Goal: Task Accomplishment & Management: Complete application form

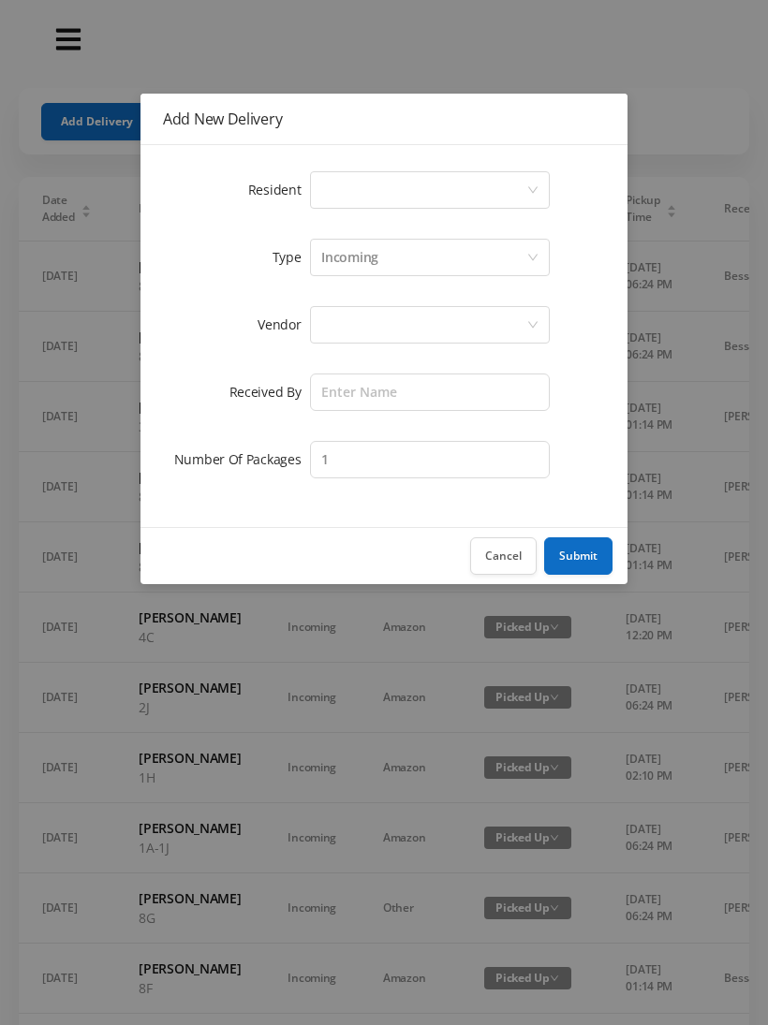
click at [340, 181] on div "Select a person" at bounding box center [423, 190] width 205 height 36
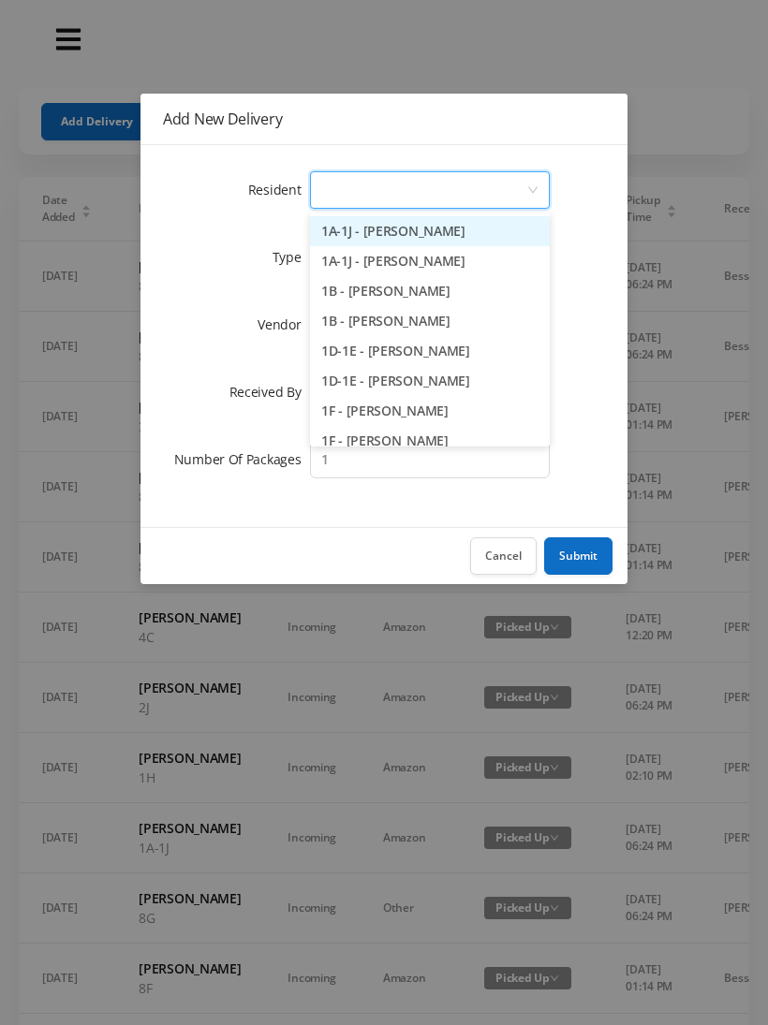
click at [506, 555] on button "Cancel" at bounding box center [503, 556] width 66 height 37
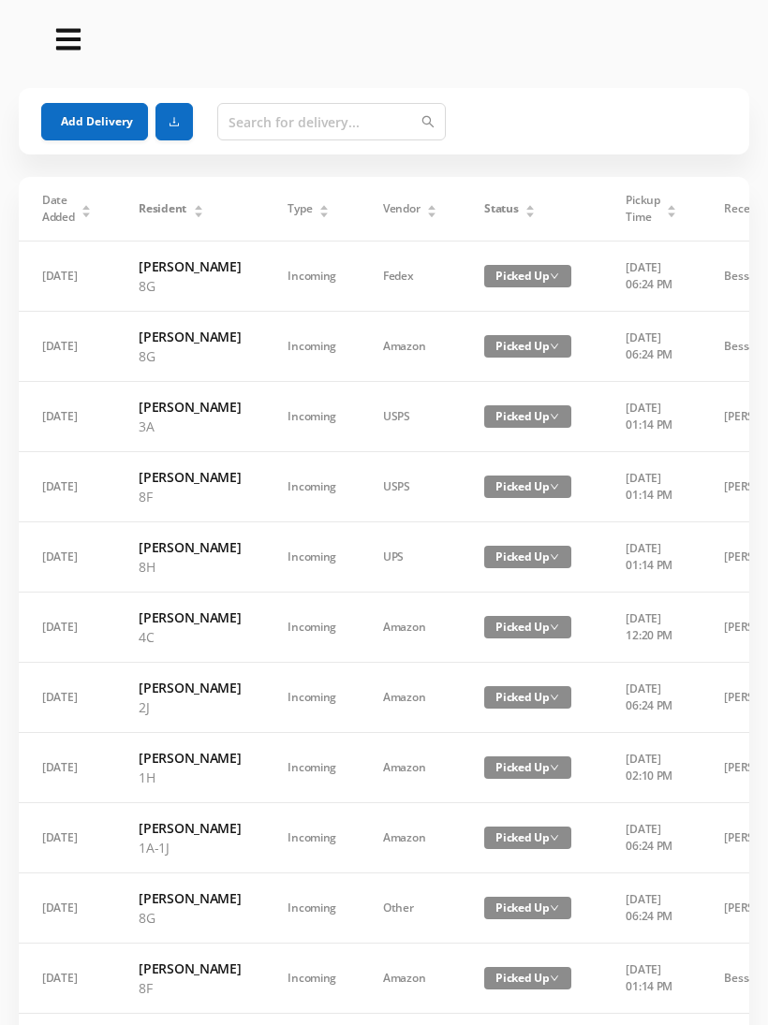
click at [95, 116] on button "Add Delivery" at bounding box center [94, 121] width 107 height 37
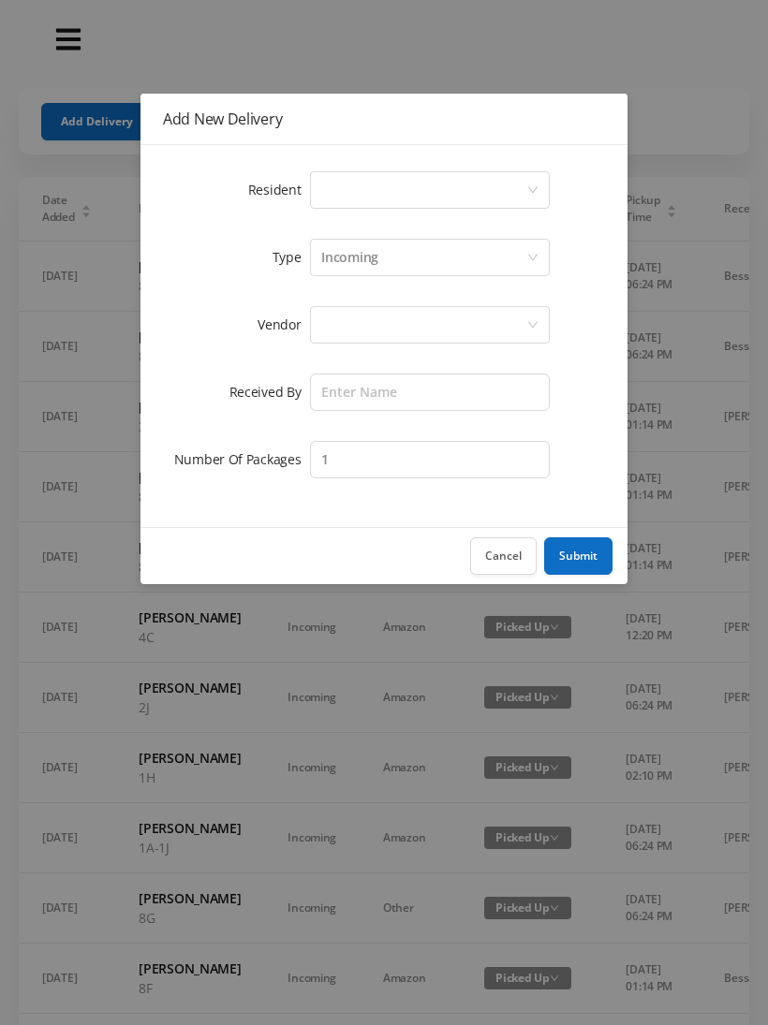
click at [348, 188] on div "Select a person" at bounding box center [423, 190] width 205 height 36
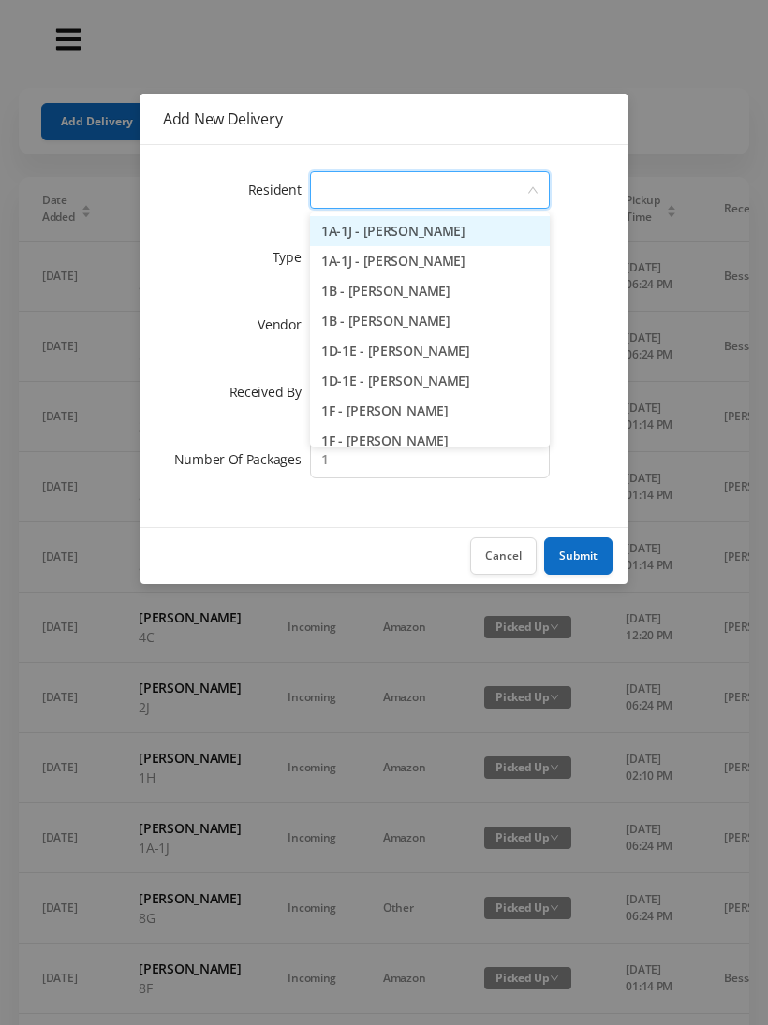
type input "2"
click at [402, 234] on li "2A - [PERSON_NAME]" at bounding box center [430, 231] width 240 height 30
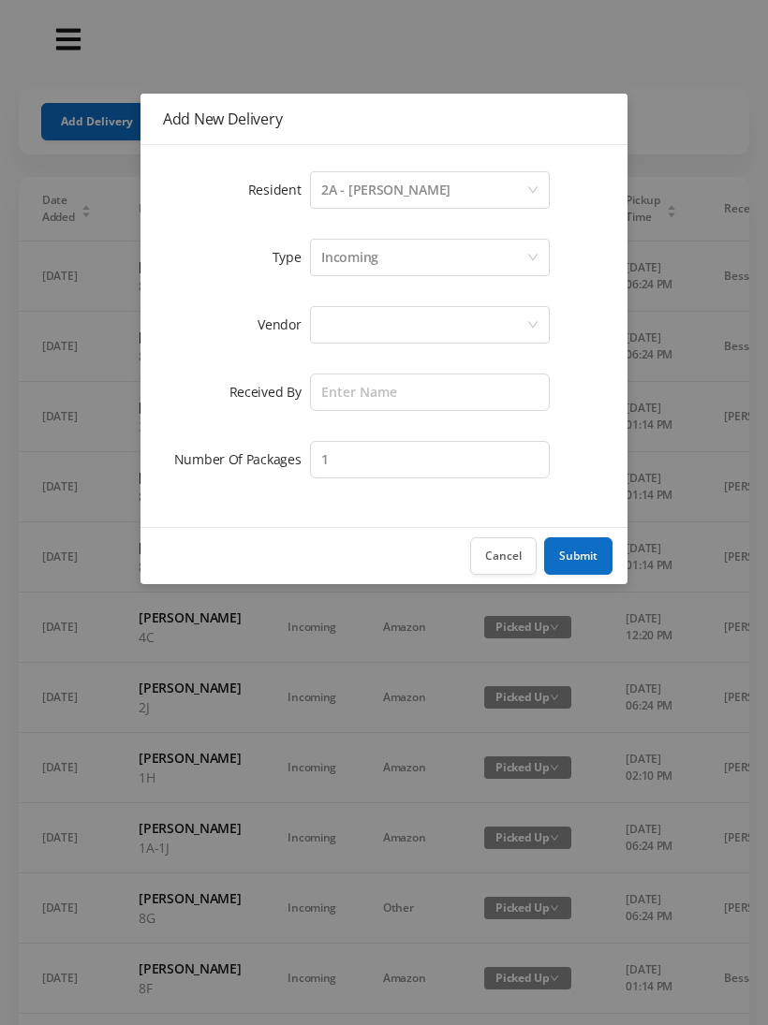
click at [342, 331] on div at bounding box center [423, 325] width 205 height 36
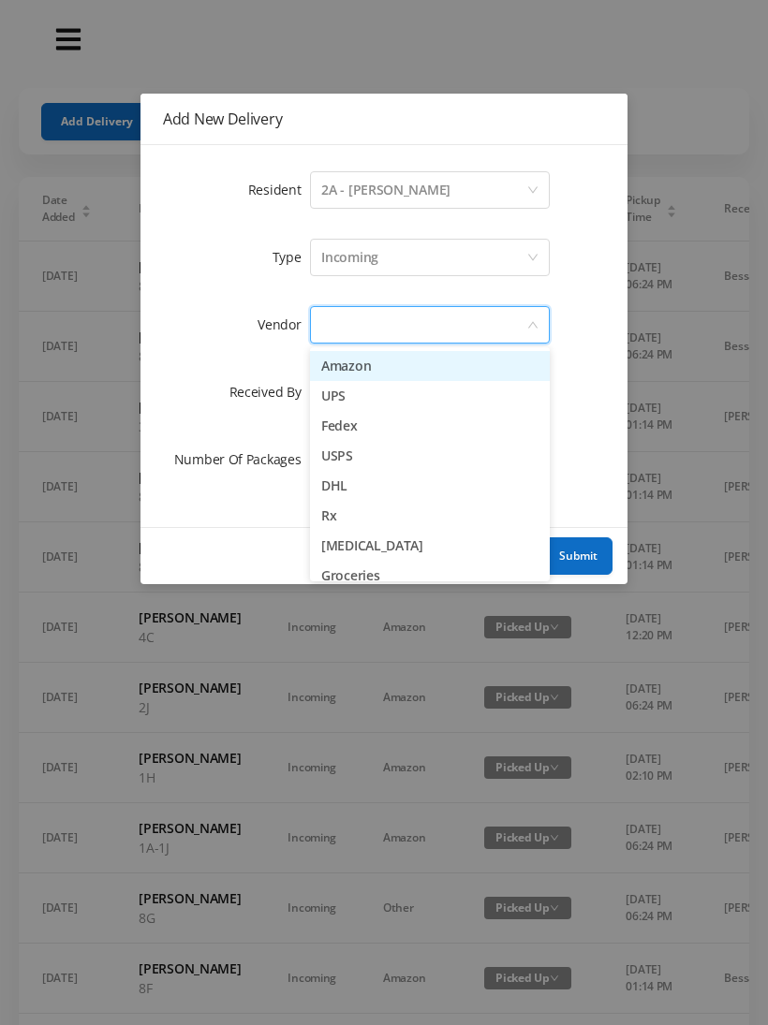
click at [393, 363] on li "Amazon" at bounding box center [430, 366] width 240 height 30
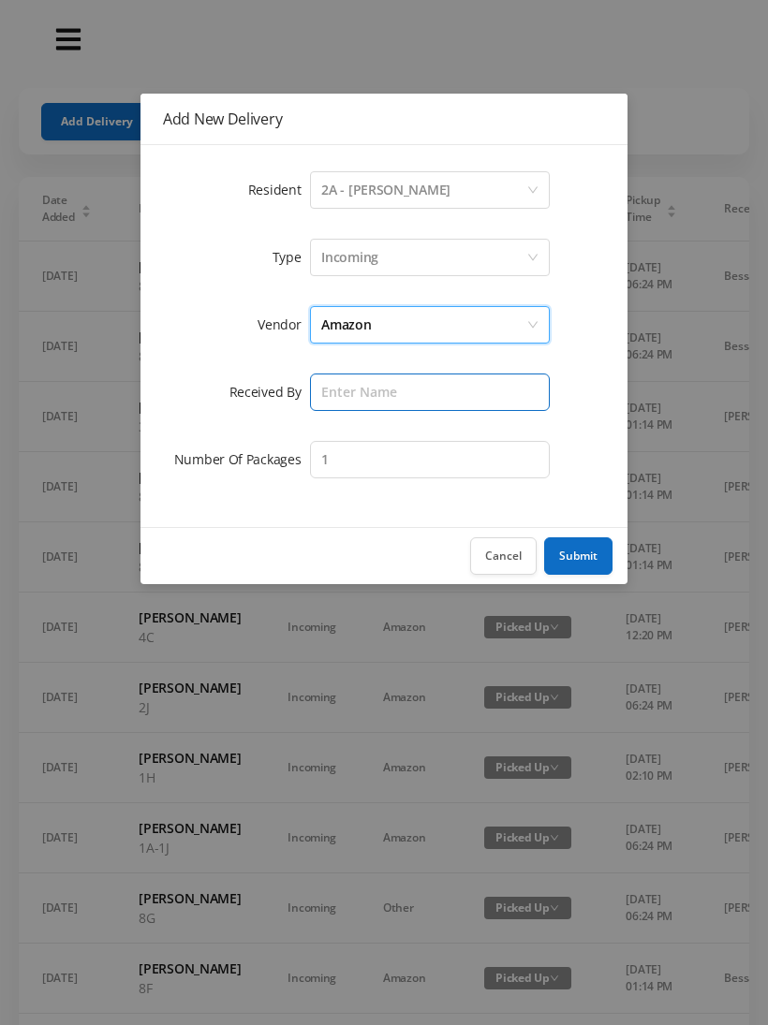
click at [348, 391] on input "text" at bounding box center [430, 392] width 240 height 37
type input "S"
type input "[PERSON_NAME]"
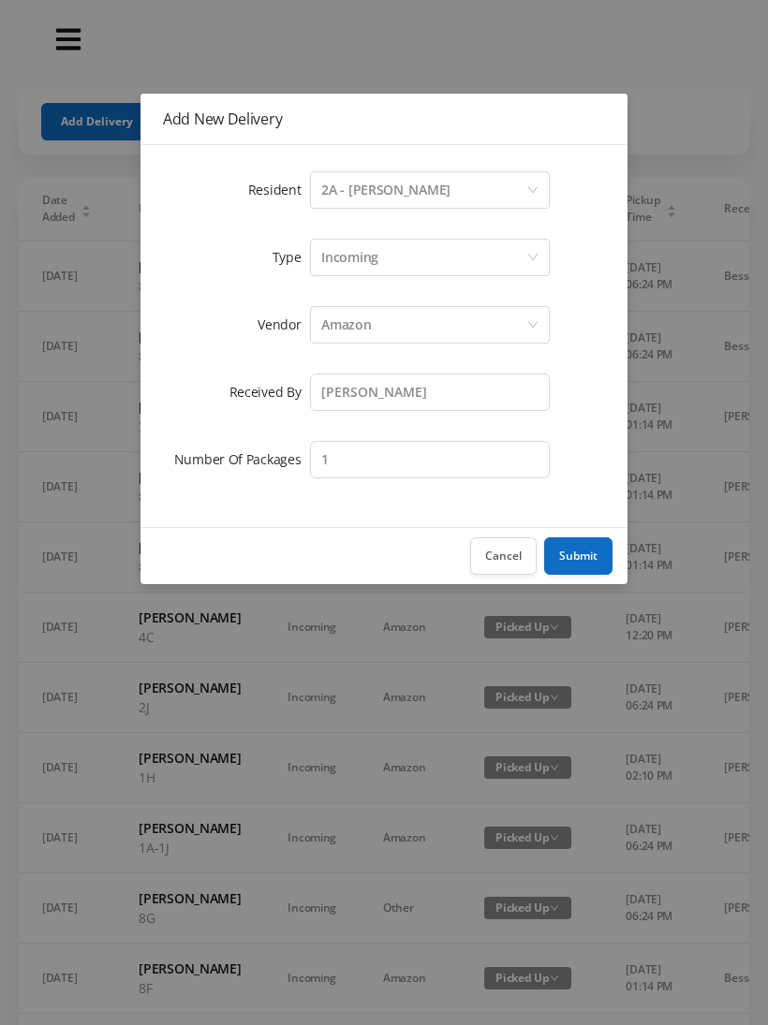
click at [564, 543] on button "Submit" at bounding box center [578, 556] width 68 height 37
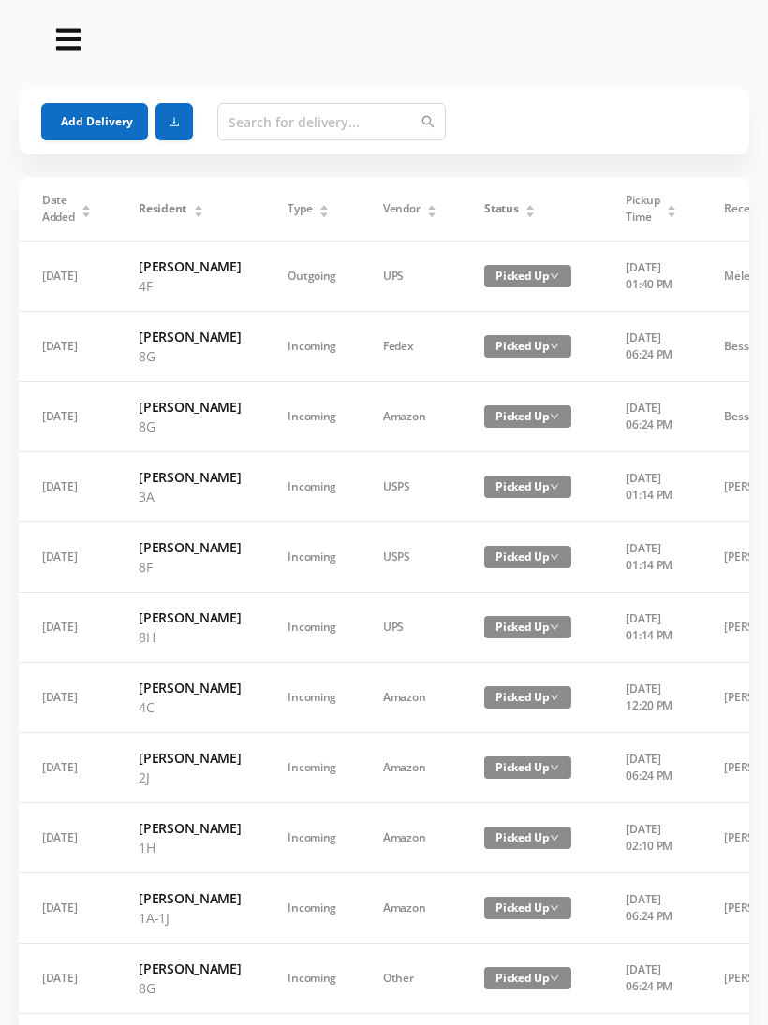
click at [96, 126] on button "Add Delivery" at bounding box center [94, 121] width 107 height 37
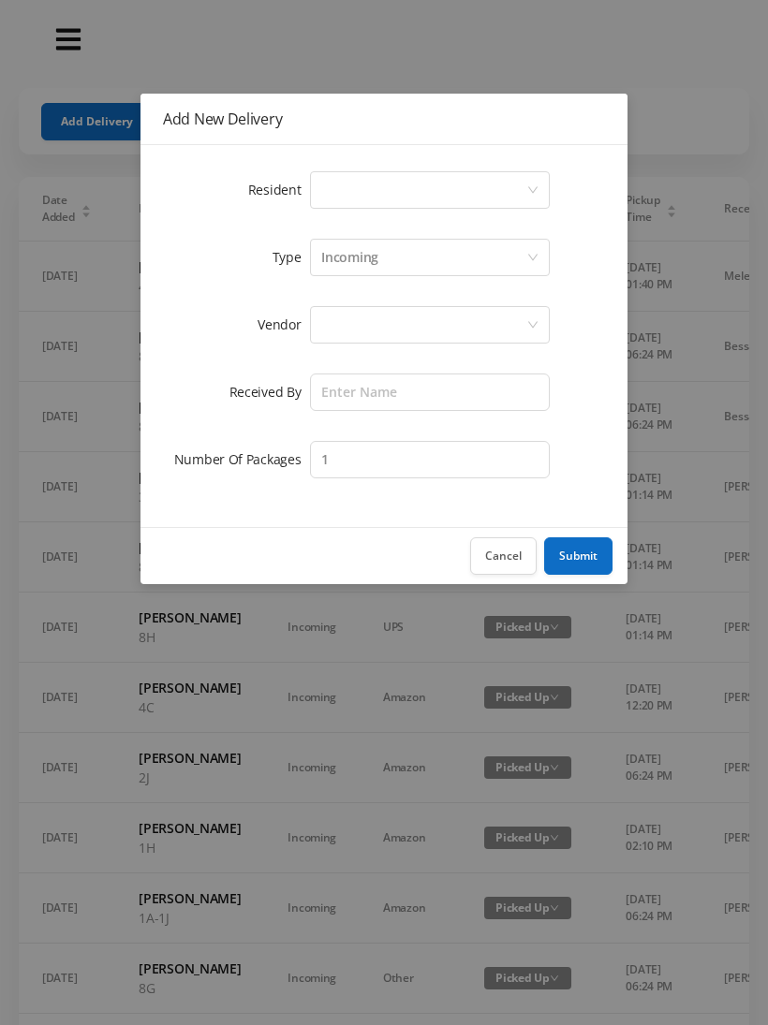
click at [356, 179] on div "Select a person" at bounding box center [423, 190] width 205 height 36
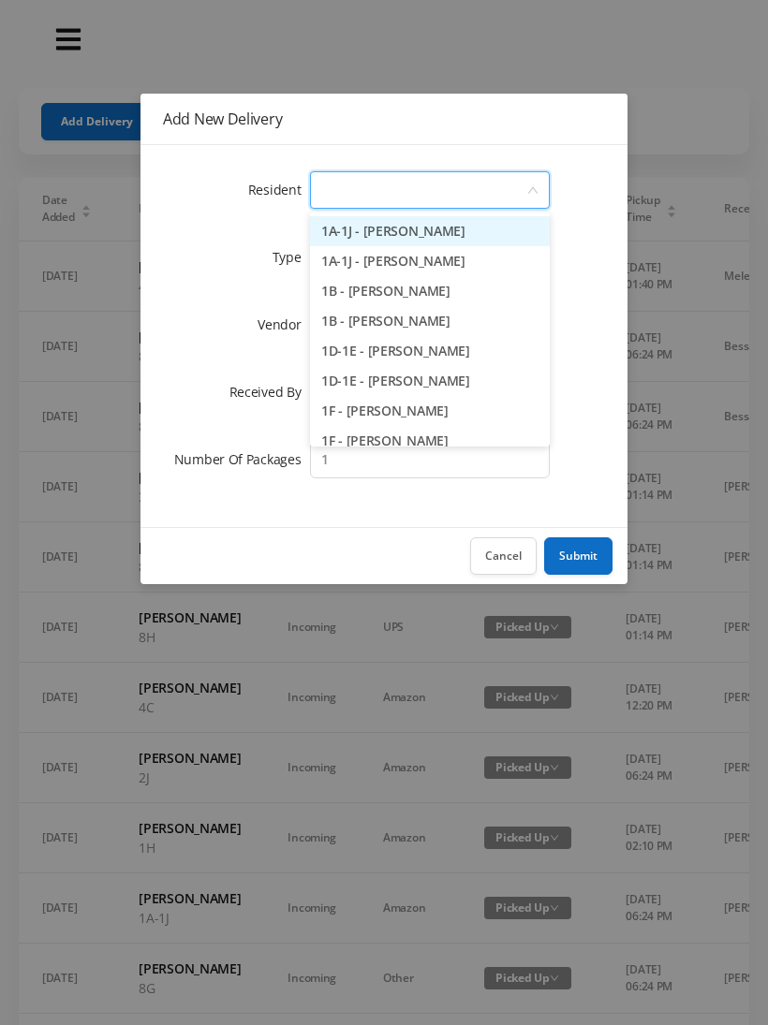
type input "7"
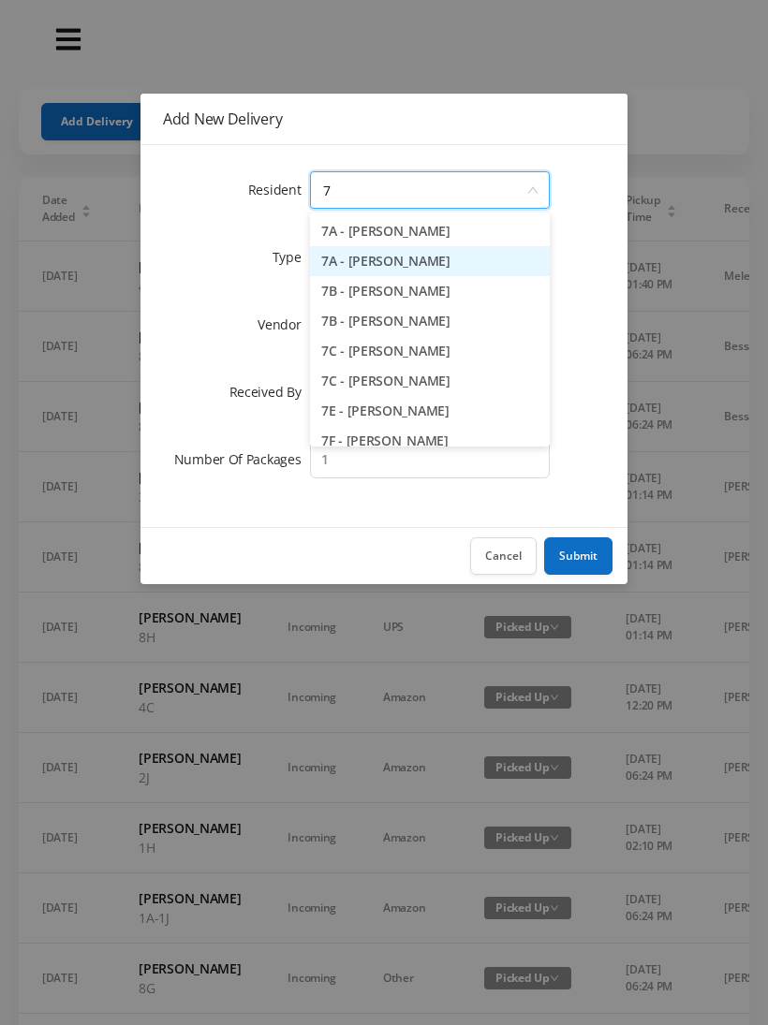
click at [391, 265] on li "7A - [PERSON_NAME]" at bounding box center [430, 261] width 240 height 30
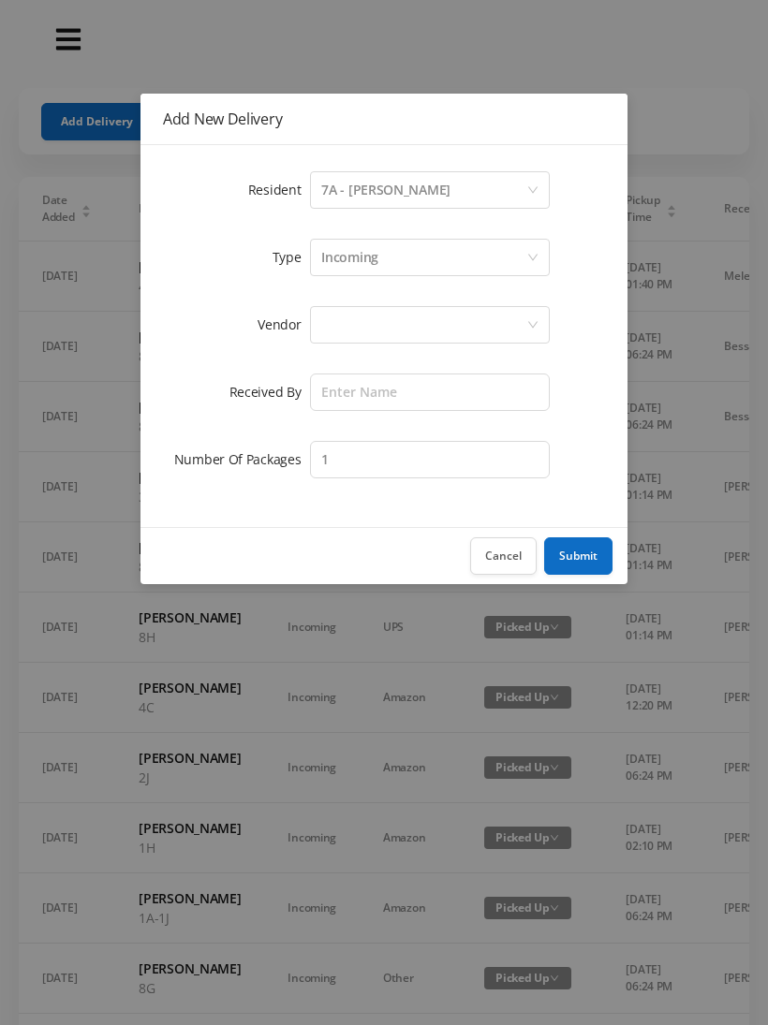
click at [333, 321] on div at bounding box center [423, 325] width 205 height 36
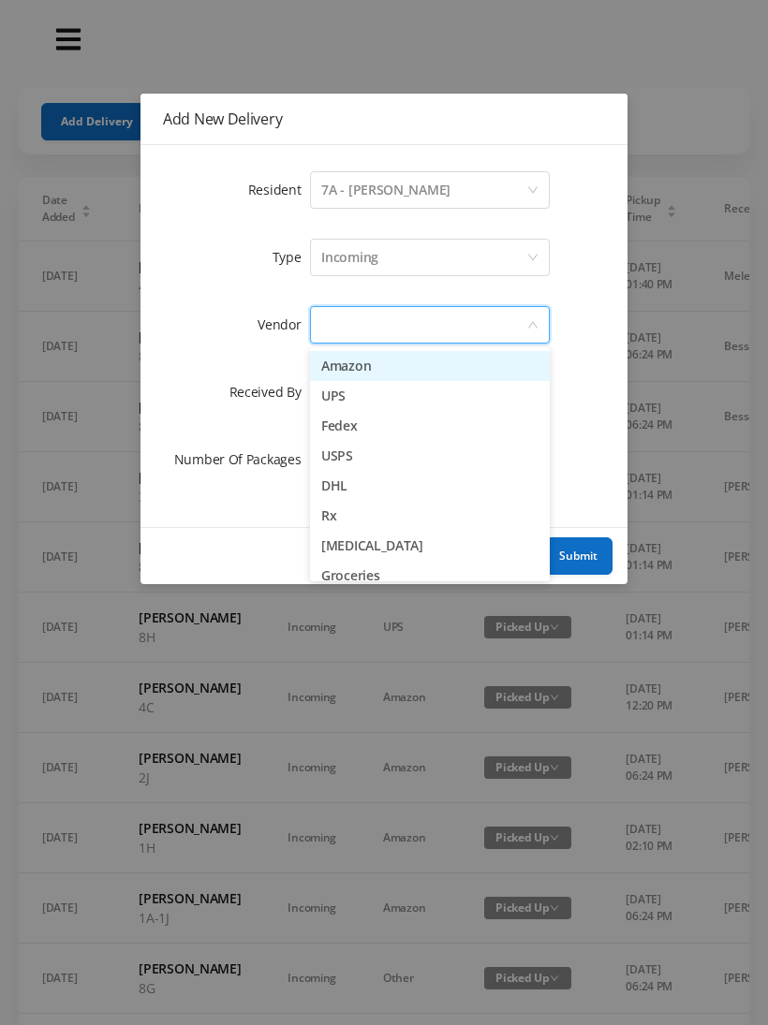
click at [376, 376] on li "Amazon" at bounding box center [430, 366] width 240 height 30
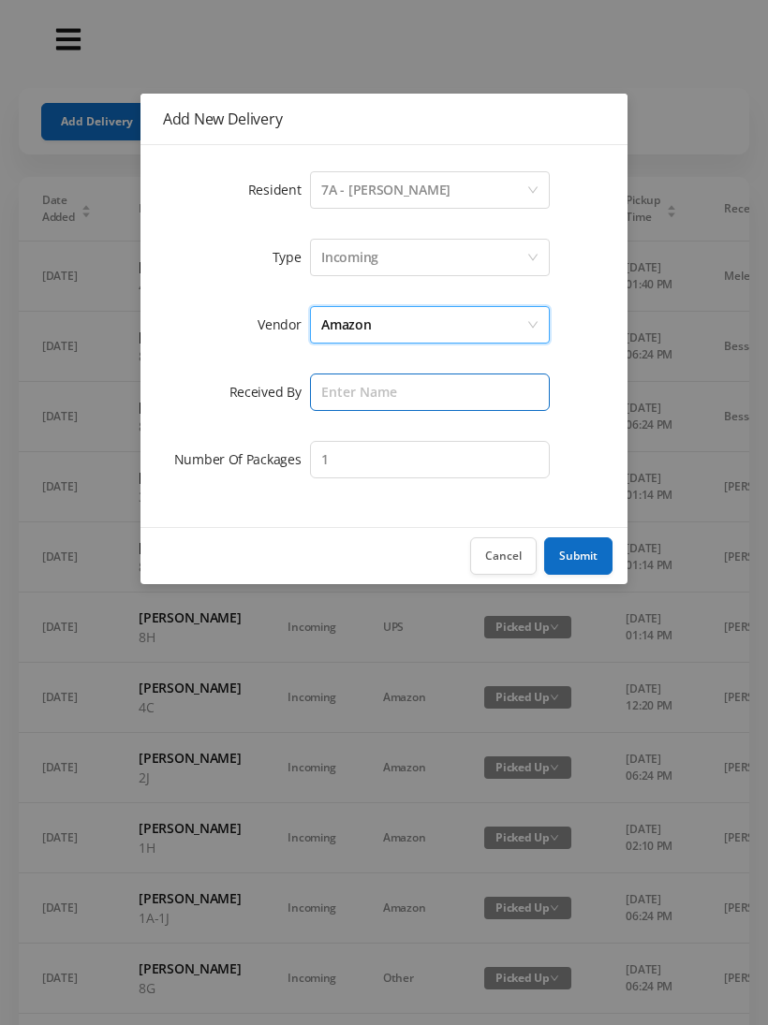
click at [346, 403] on input "text" at bounding box center [430, 392] width 240 height 37
type input "[PERSON_NAME]"
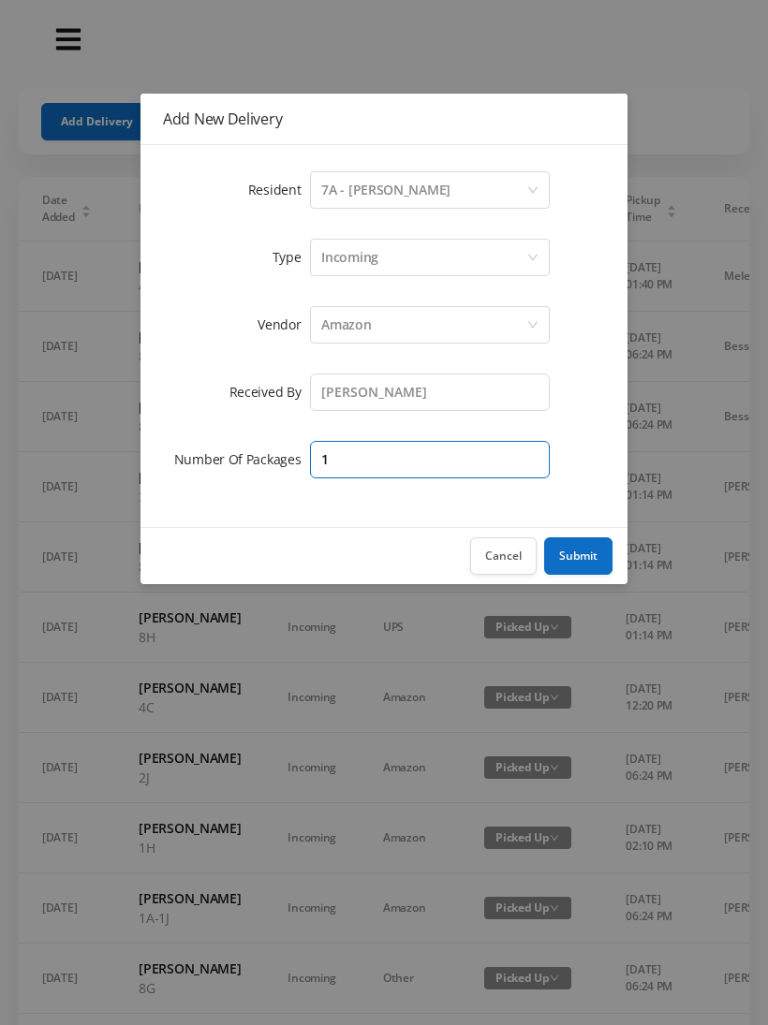
click at [353, 472] on input "1" at bounding box center [430, 459] width 240 height 37
type input "3"
click at [581, 559] on button "Submit" at bounding box center [578, 556] width 68 height 37
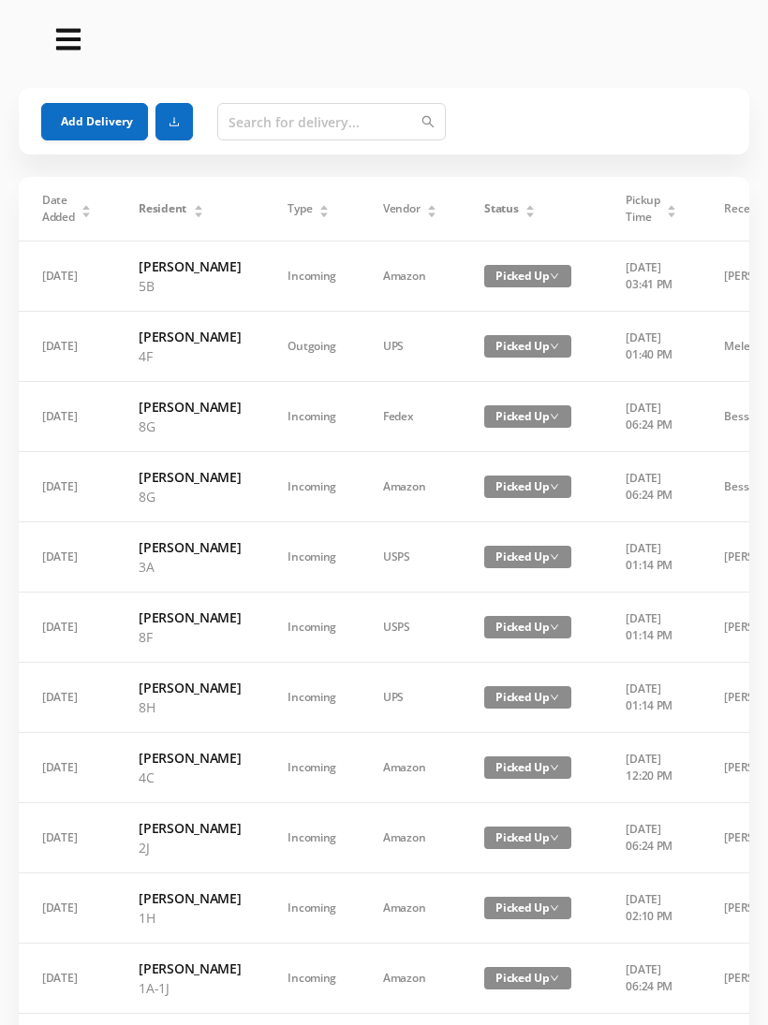
click at [90, 117] on button "Add Delivery" at bounding box center [94, 121] width 107 height 37
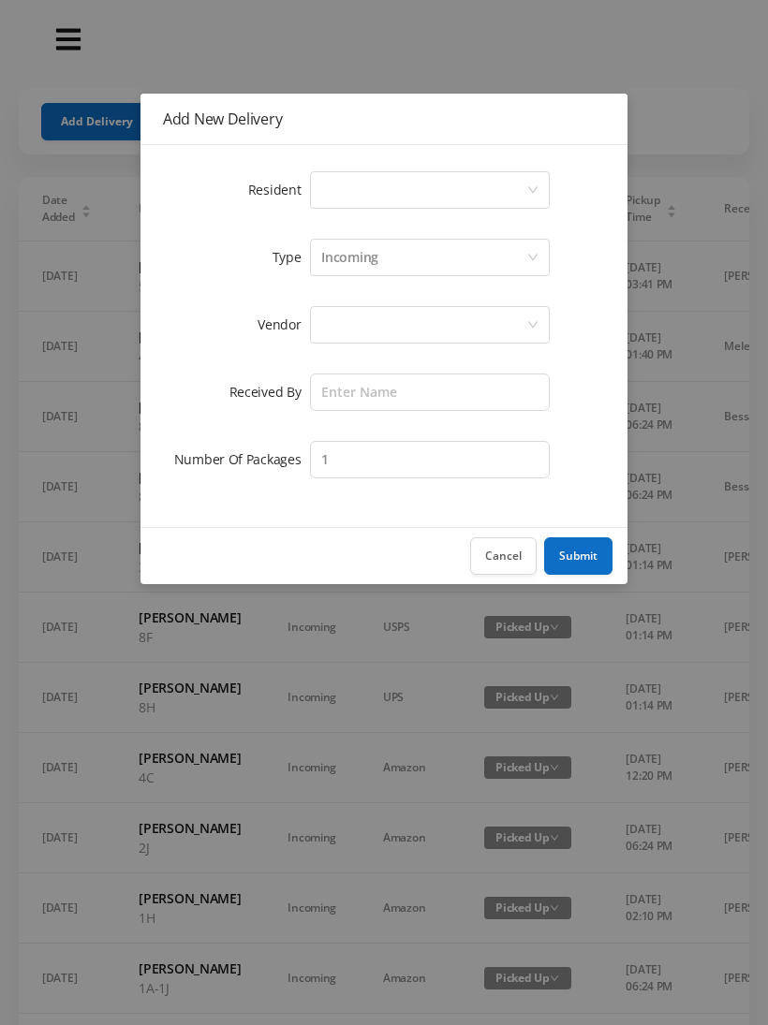
click at [347, 188] on div "Select a person" at bounding box center [423, 190] width 205 height 36
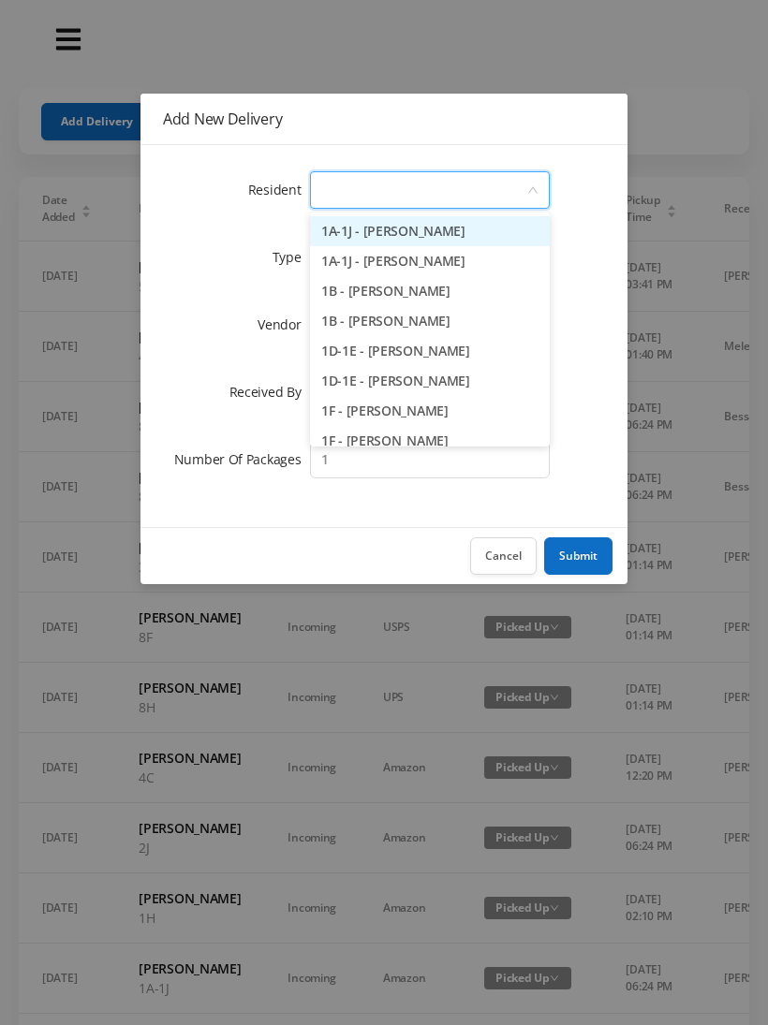
type input "4"
click at [390, 324] on li "4B - [PERSON_NAME]" at bounding box center [430, 321] width 240 height 30
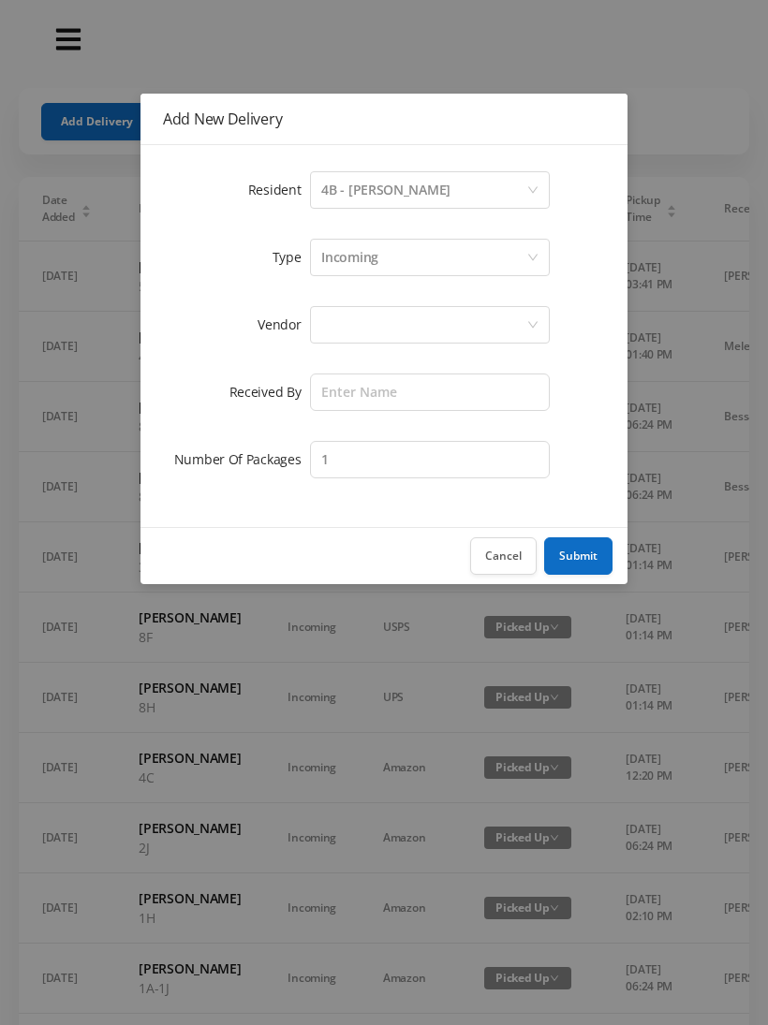
click at [343, 311] on div at bounding box center [423, 325] width 205 height 36
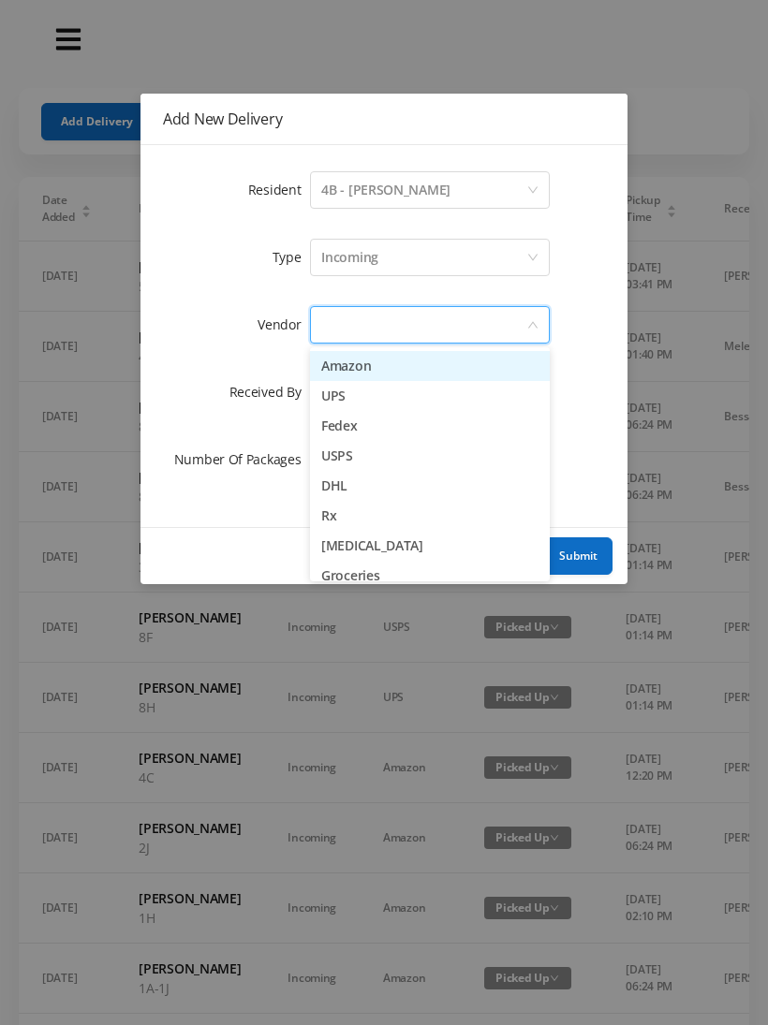
click at [417, 372] on li "Amazon" at bounding box center [430, 366] width 240 height 30
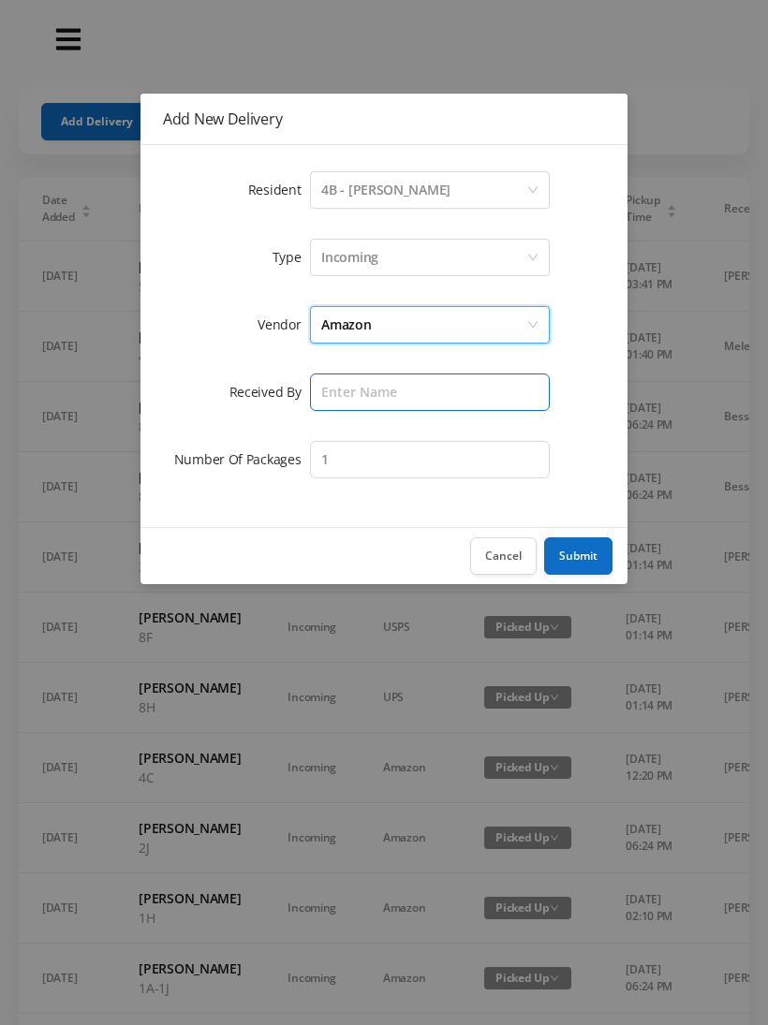
click at [340, 391] on input "text" at bounding box center [430, 392] width 240 height 37
type input "[PERSON_NAME]"
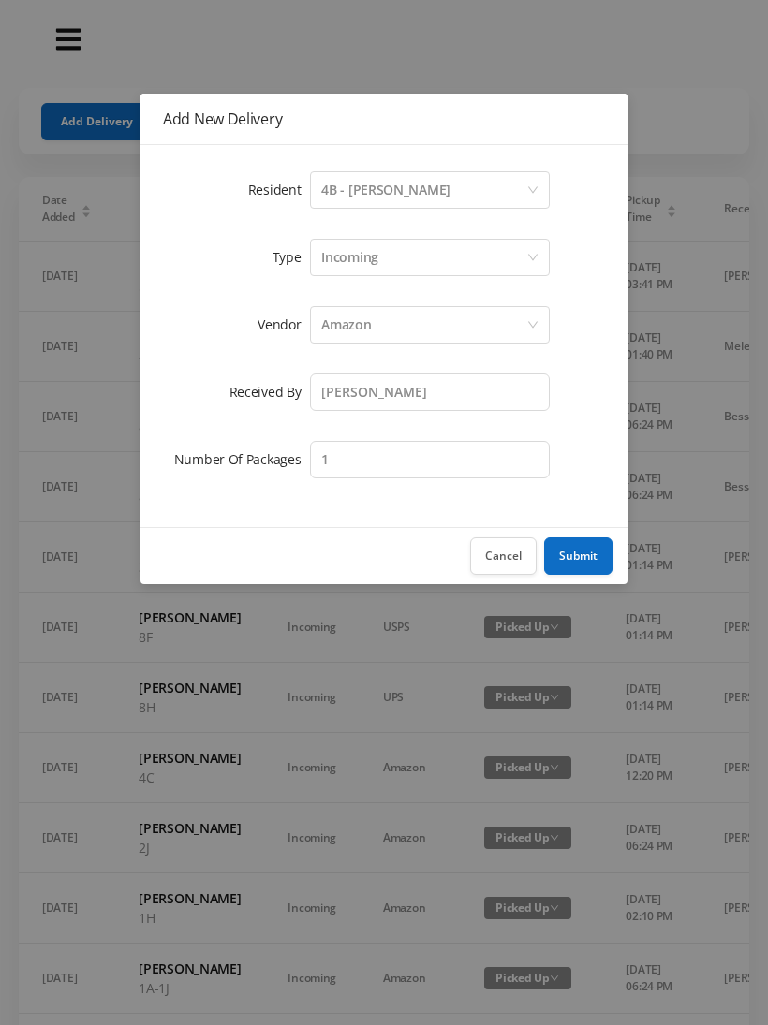
click at [584, 543] on button "Submit" at bounding box center [578, 556] width 68 height 37
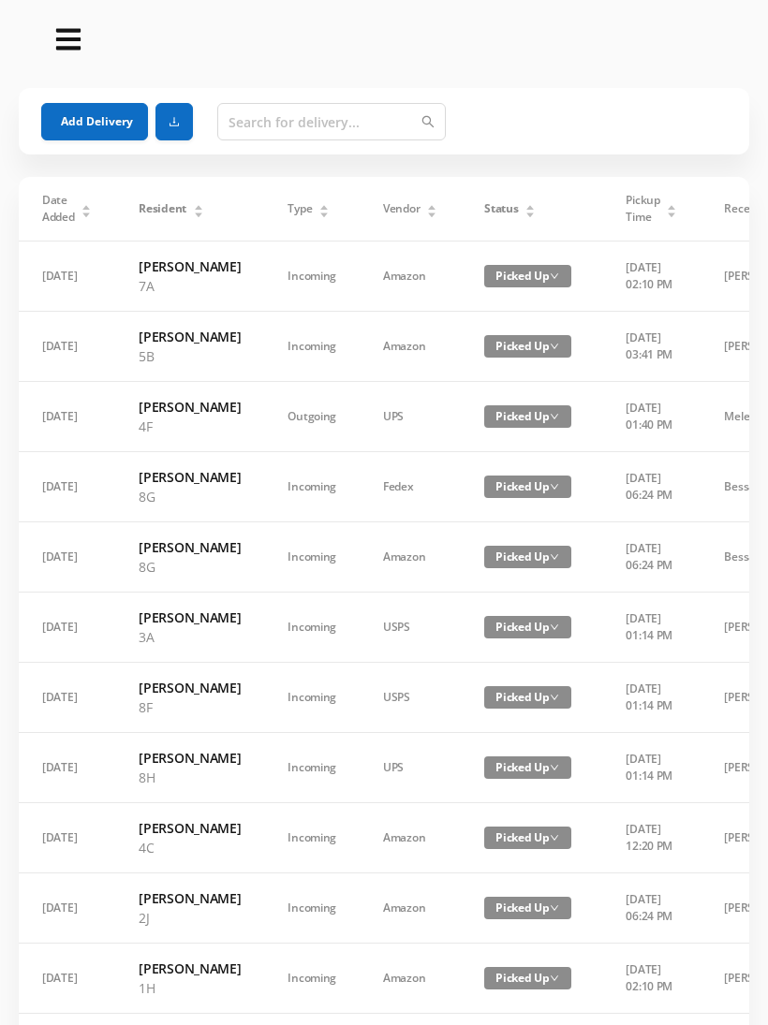
click at [90, 106] on button "Add Delivery" at bounding box center [94, 121] width 107 height 37
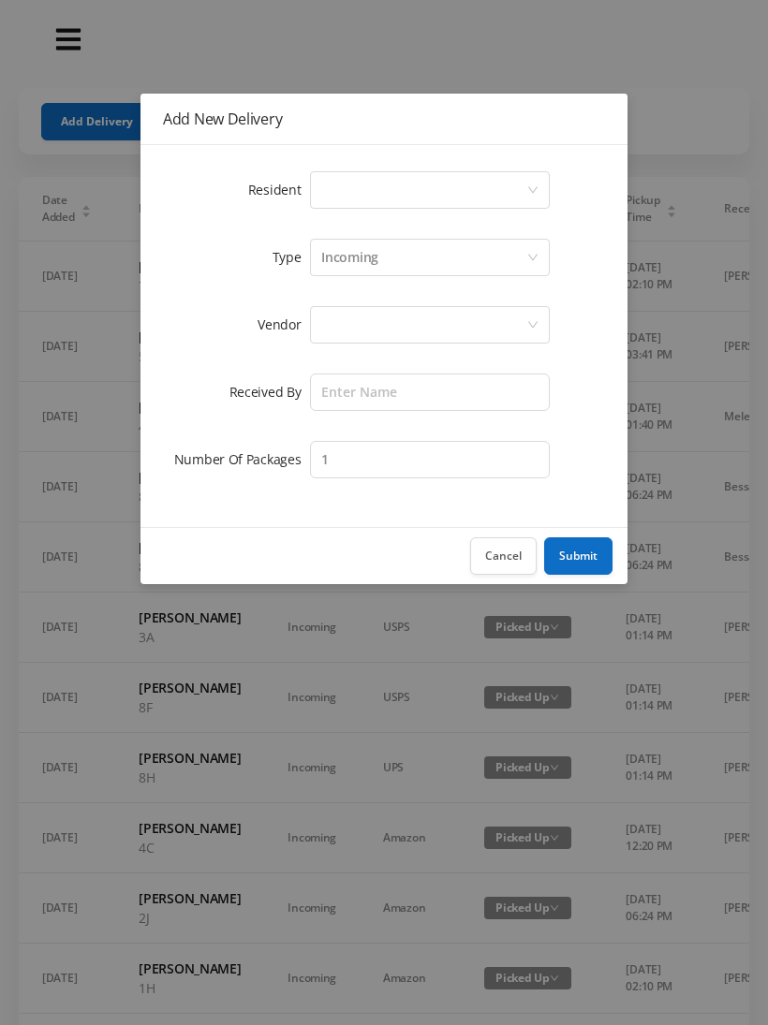
click at [345, 176] on div "Select a person" at bounding box center [423, 190] width 205 height 36
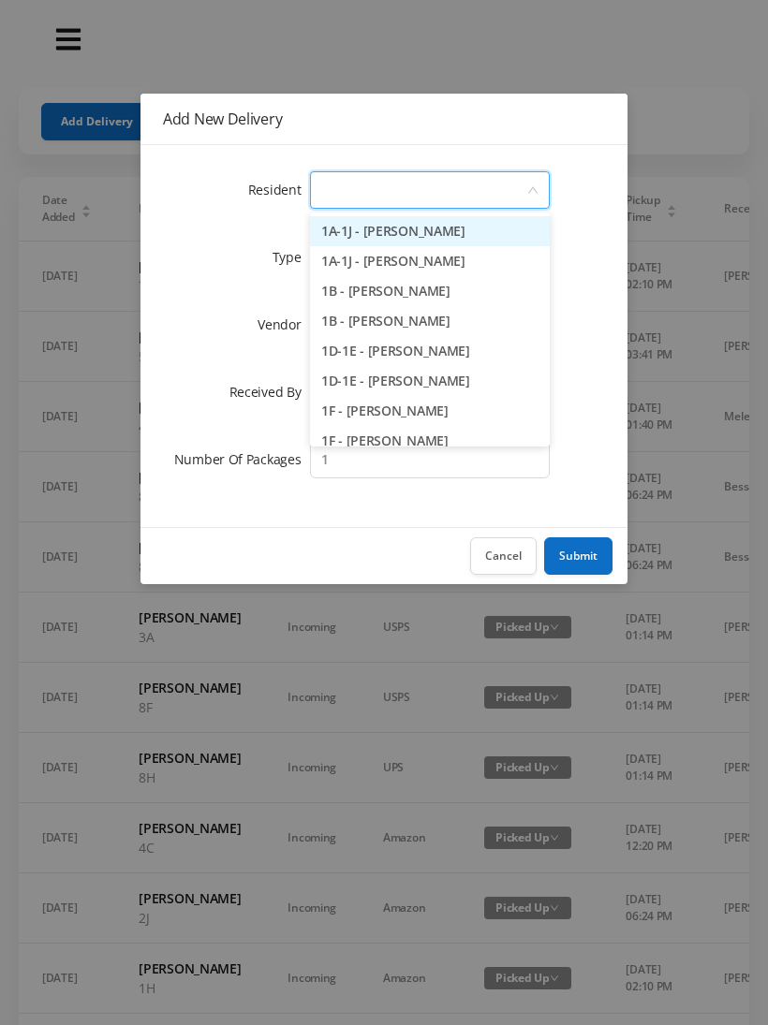
type input "2"
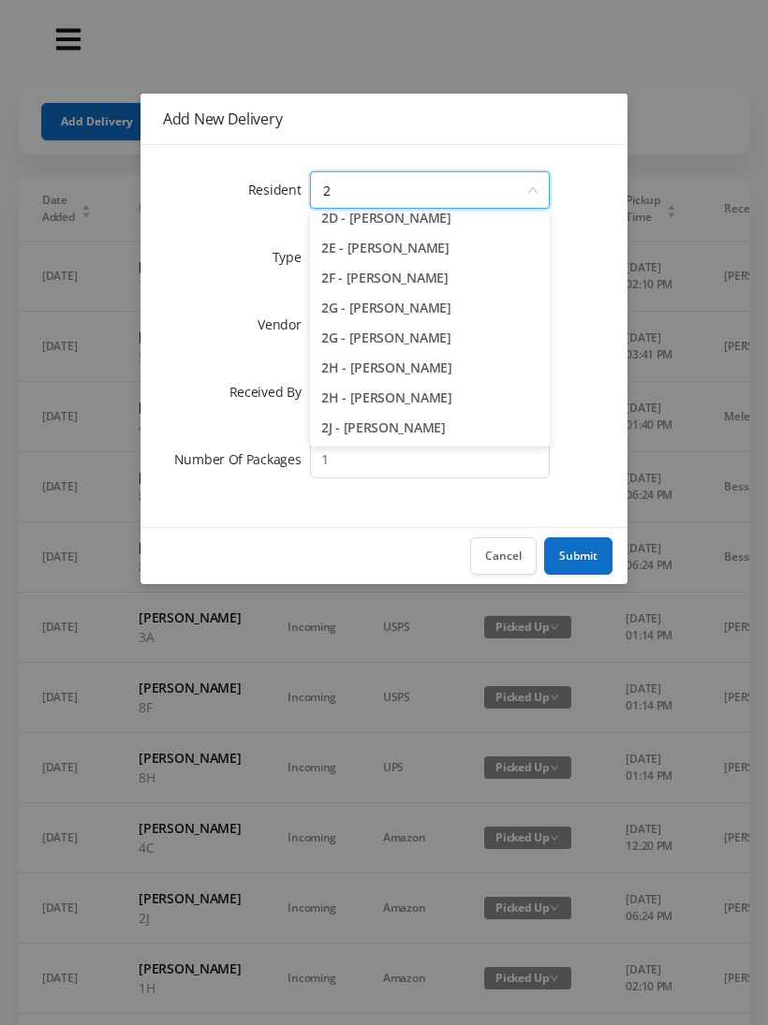
scroll to position [193, 0]
click at [388, 400] on li "2H - [PERSON_NAME]" at bounding box center [430, 398] width 240 height 30
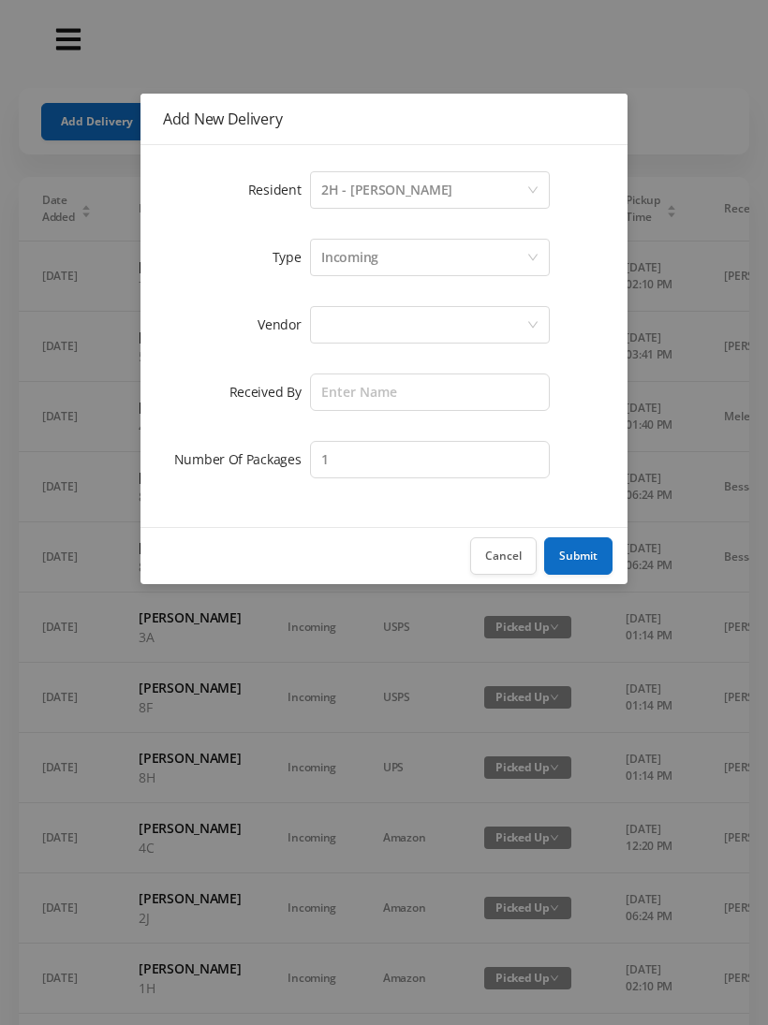
click at [363, 325] on div at bounding box center [423, 325] width 205 height 36
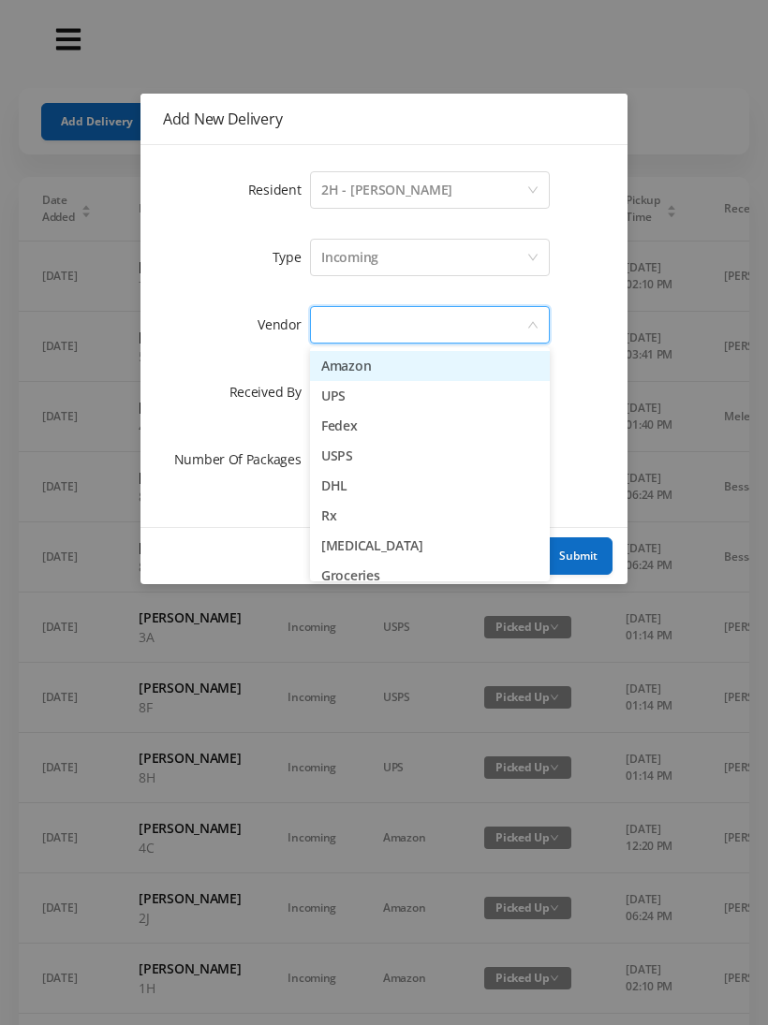
click at [401, 365] on li "Amazon" at bounding box center [430, 366] width 240 height 30
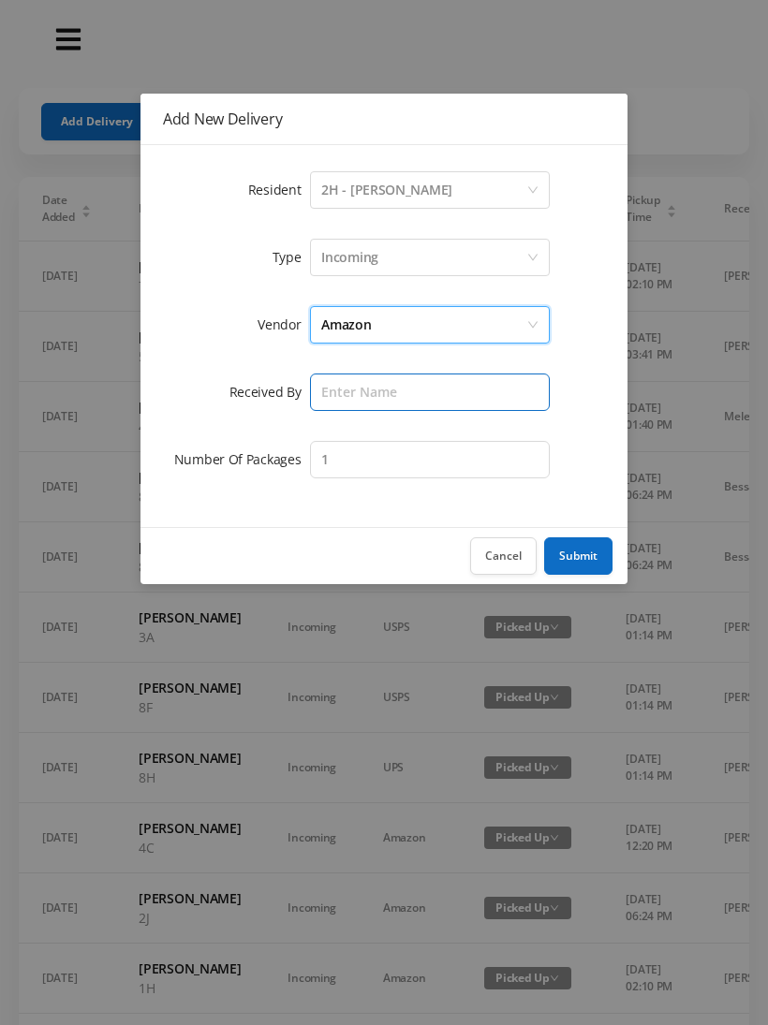
click at [354, 394] on input "text" at bounding box center [430, 392] width 240 height 37
type input "[PERSON_NAME]"
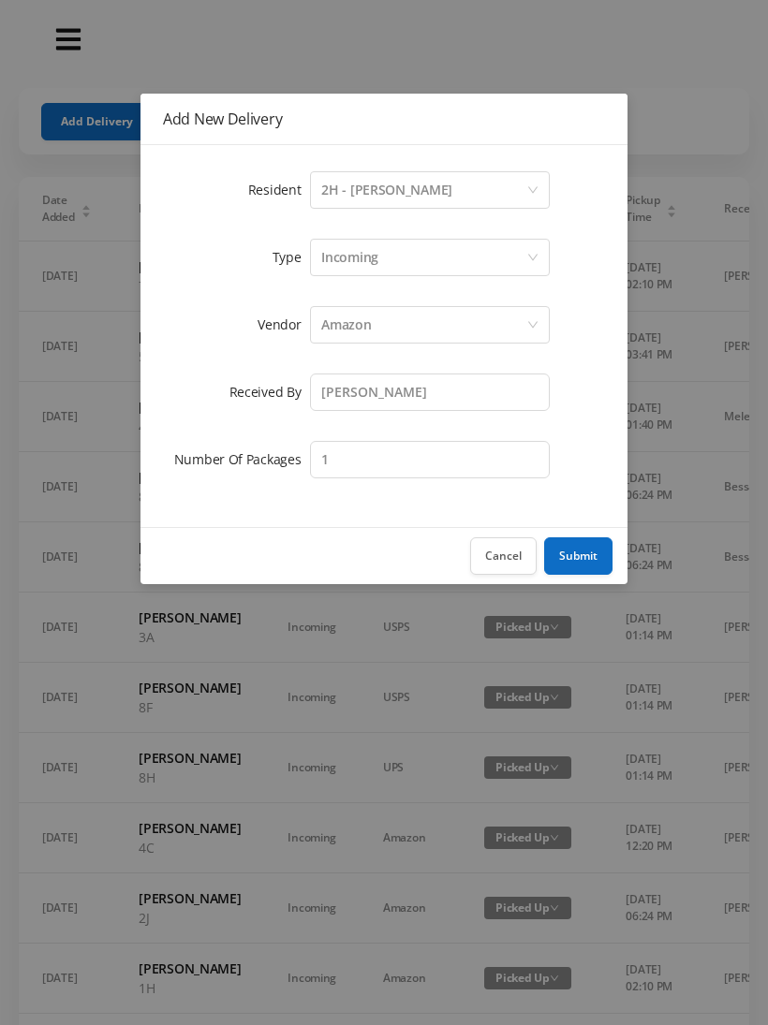
click at [586, 554] on button "Submit" at bounding box center [578, 556] width 68 height 37
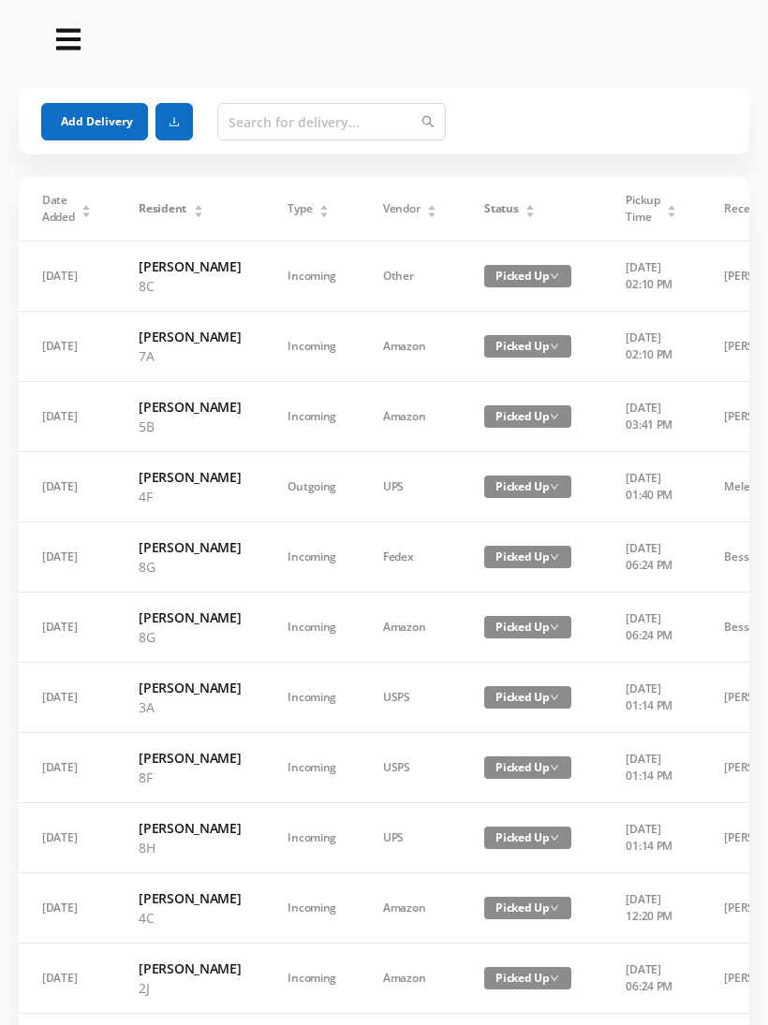
click at [92, 138] on button "Add Delivery" at bounding box center [94, 121] width 107 height 37
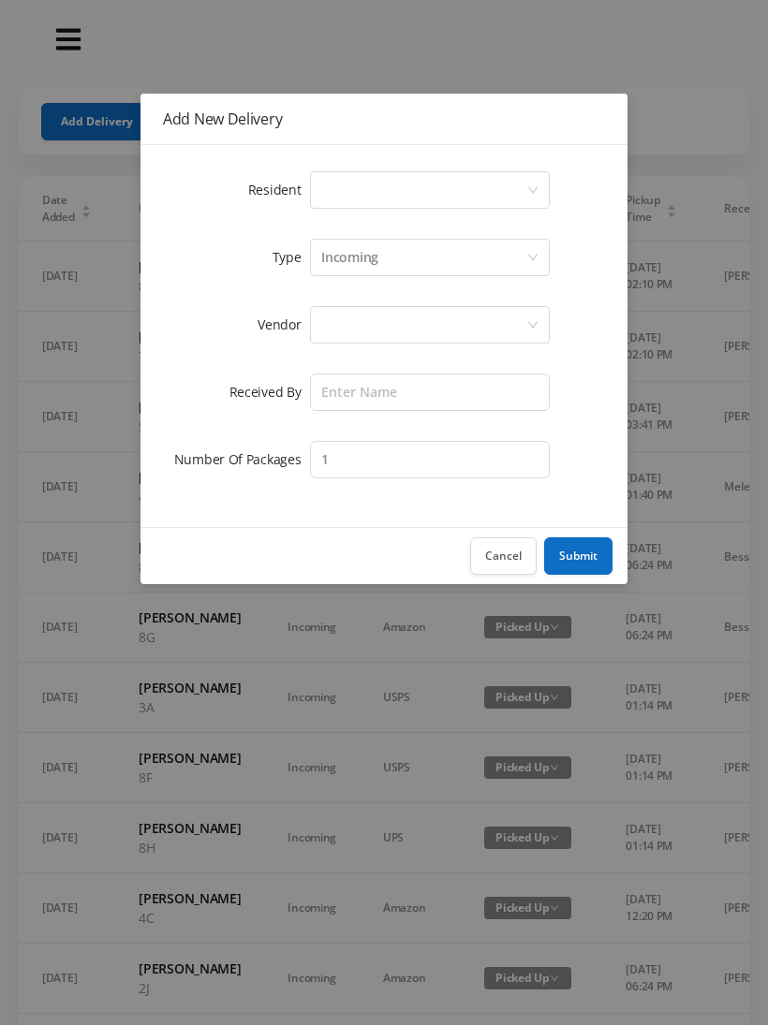
click at [351, 187] on div "Select a person" at bounding box center [423, 190] width 205 height 36
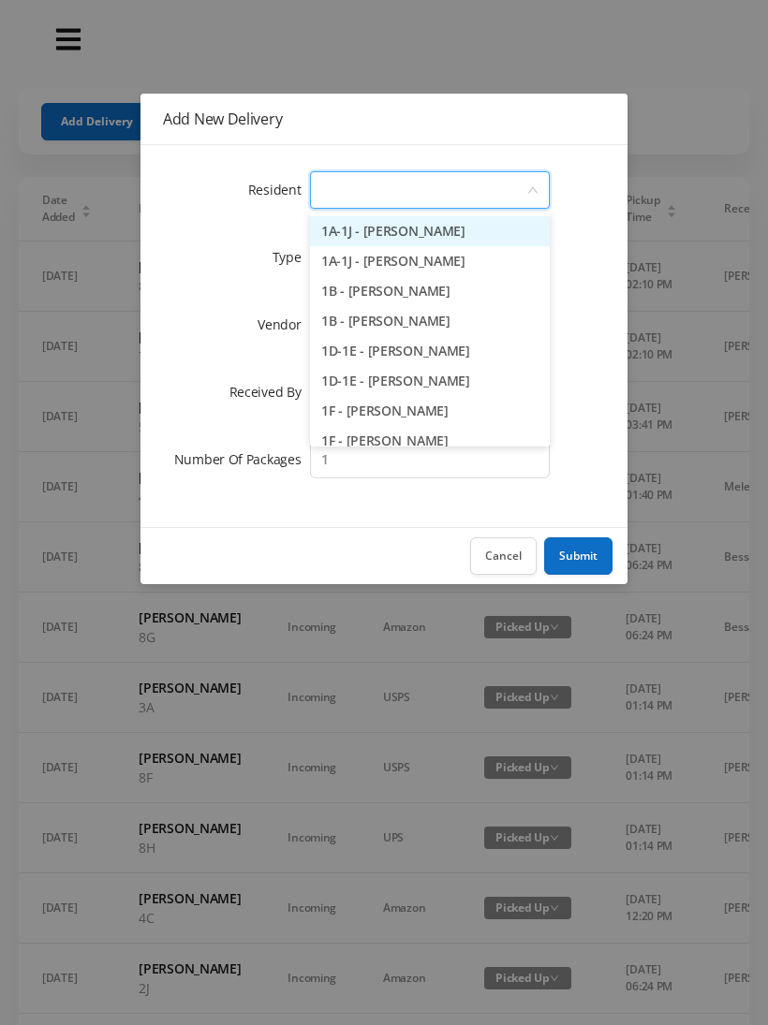
type input "5"
click at [394, 317] on li "5B - [PERSON_NAME]" at bounding box center [430, 321] width 240 height 30
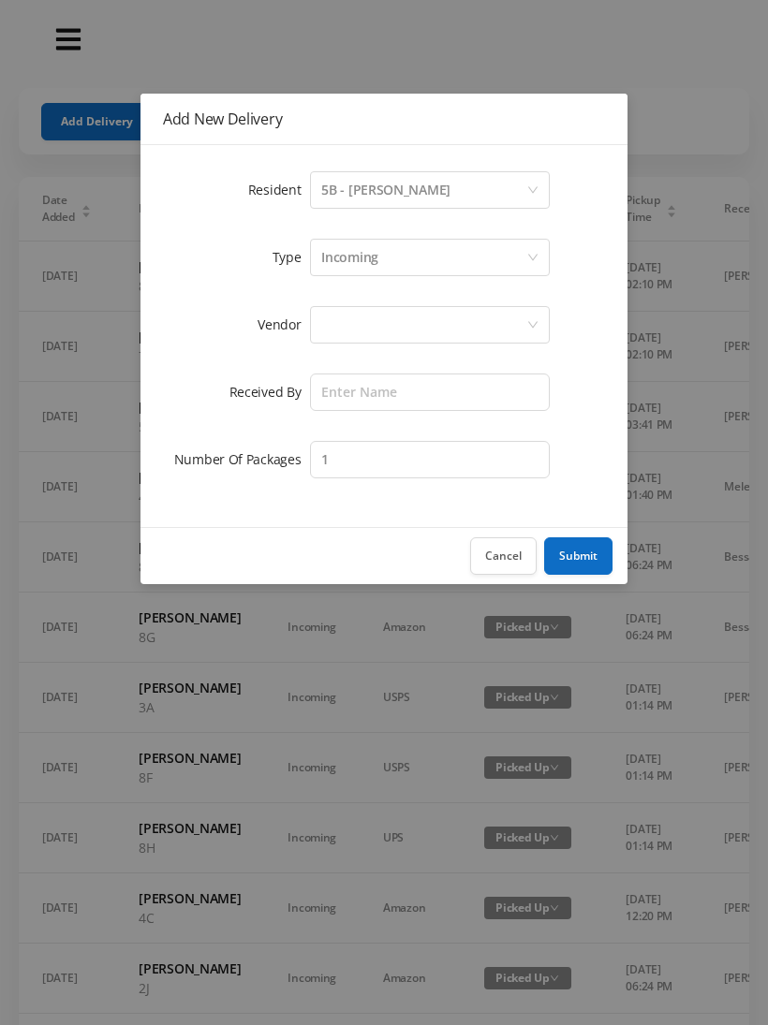
click at [334, 337] on div at bounding box center [423, 325] width 205 height 36
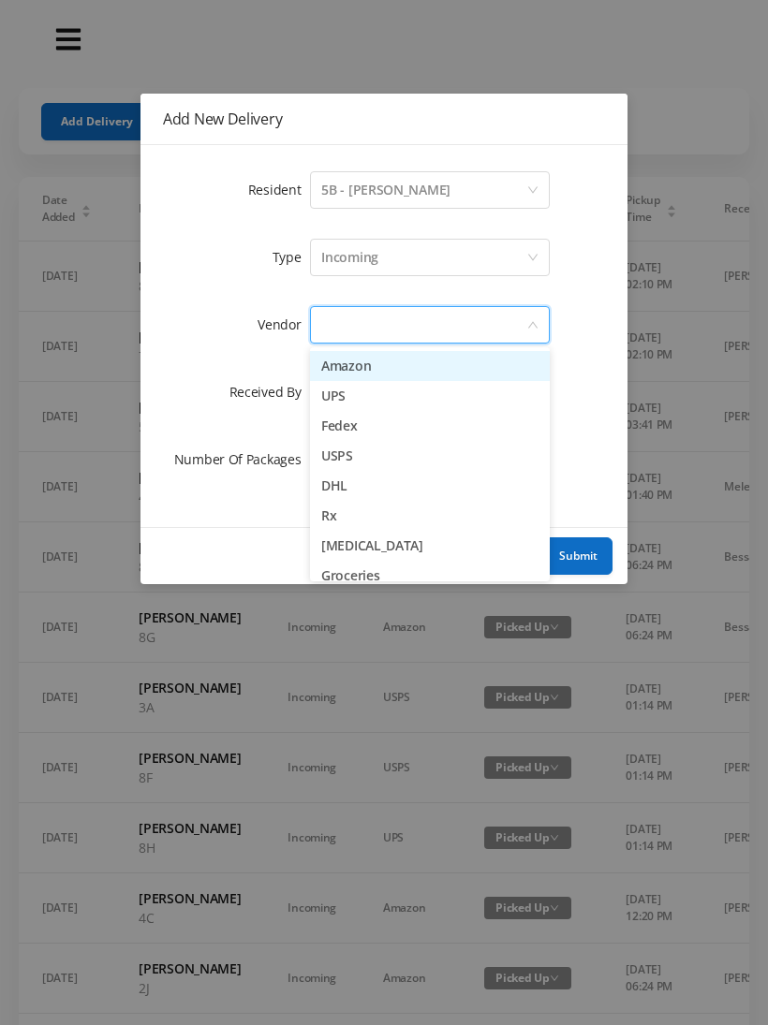
click at [392, 359] on li "Amazon" at bounding box center [430, 366] width 240 height 30
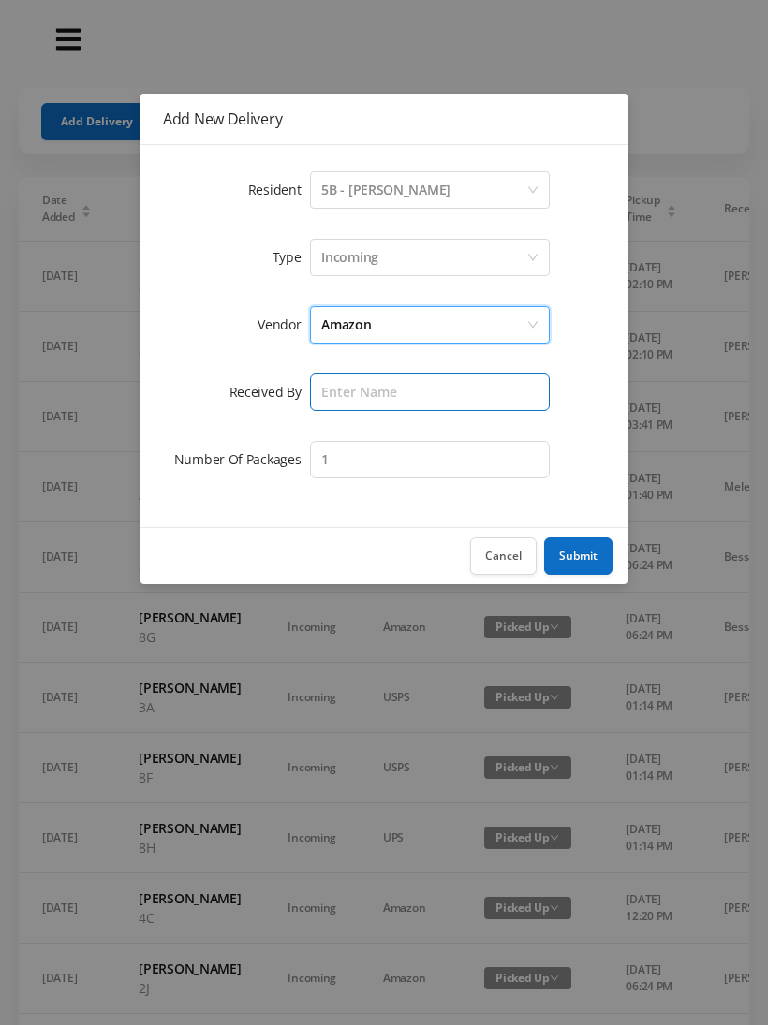
click at [350, 391] on input "text" at bounding box center [430, 392] width 240 height 37
type input "[PERSON_NAME]"
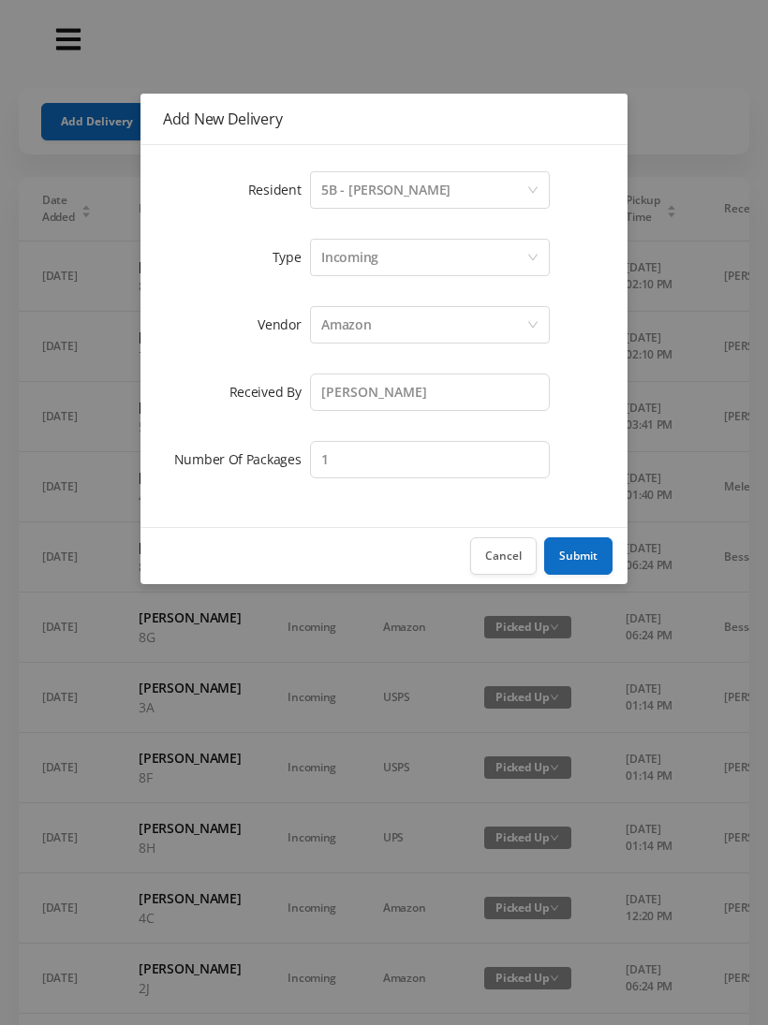
click at [582, 562] on button "Submit" at bounding box center [578, 556] width 68 height 37
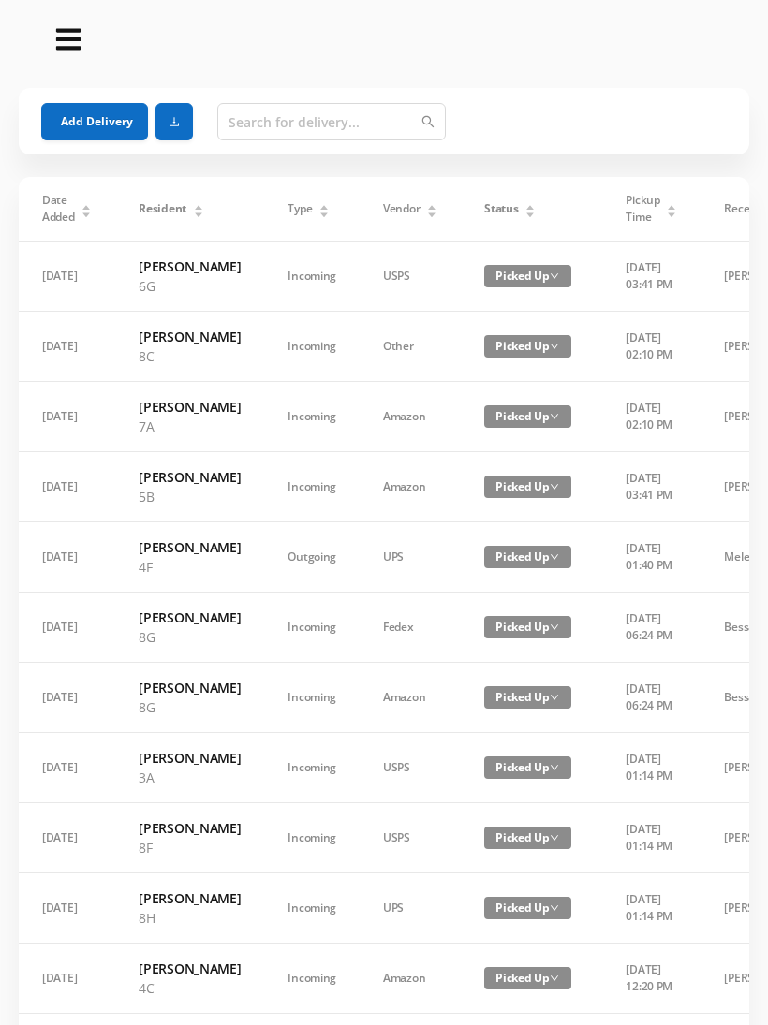
click at [108, 138] on button "Add Delivery" at bounding box center [94, 121] width 107 height 37
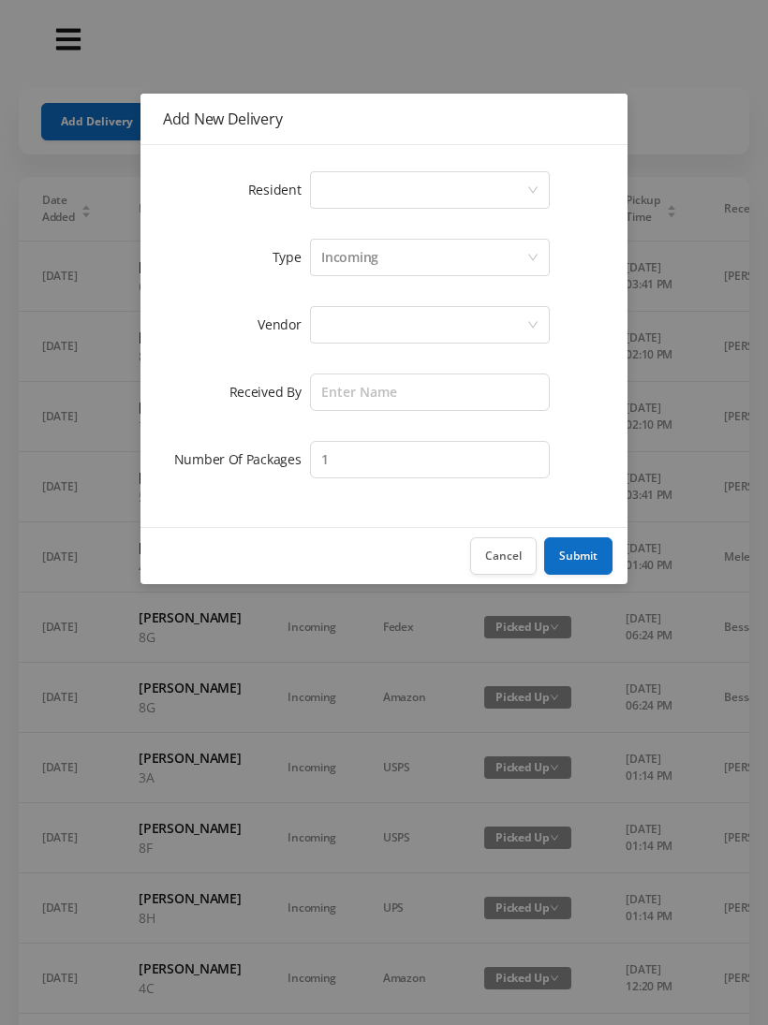
click at [342, 187] on div "Select a person" at bounding box center [423, 190] width 205 height 36
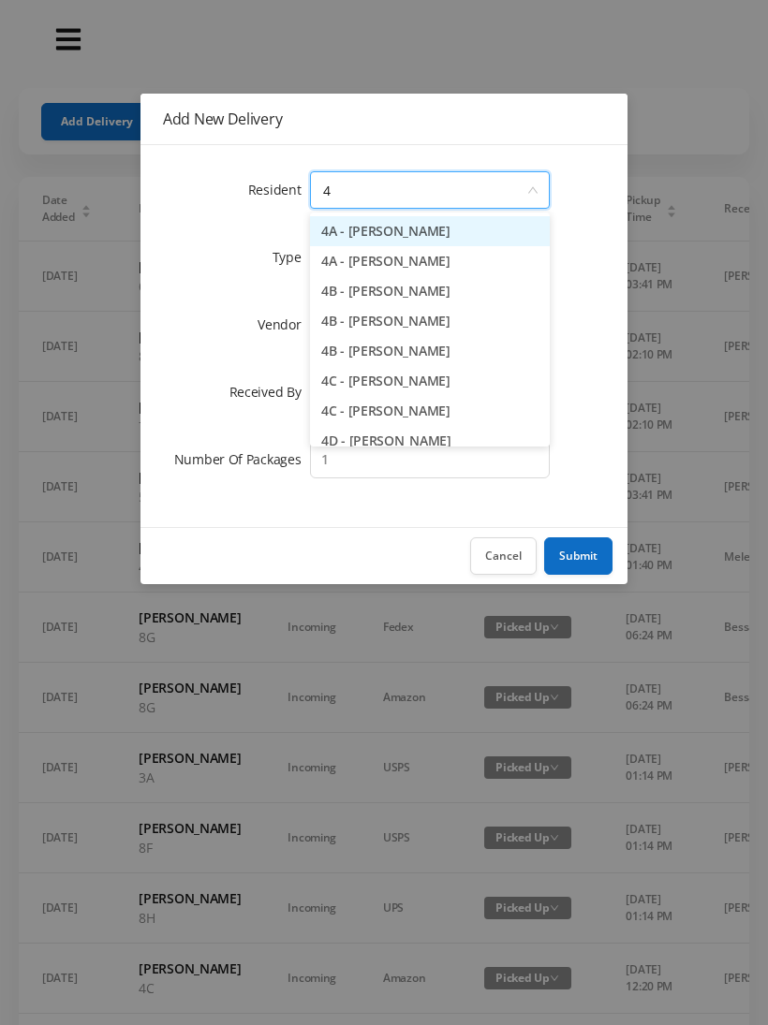
type input "4c"
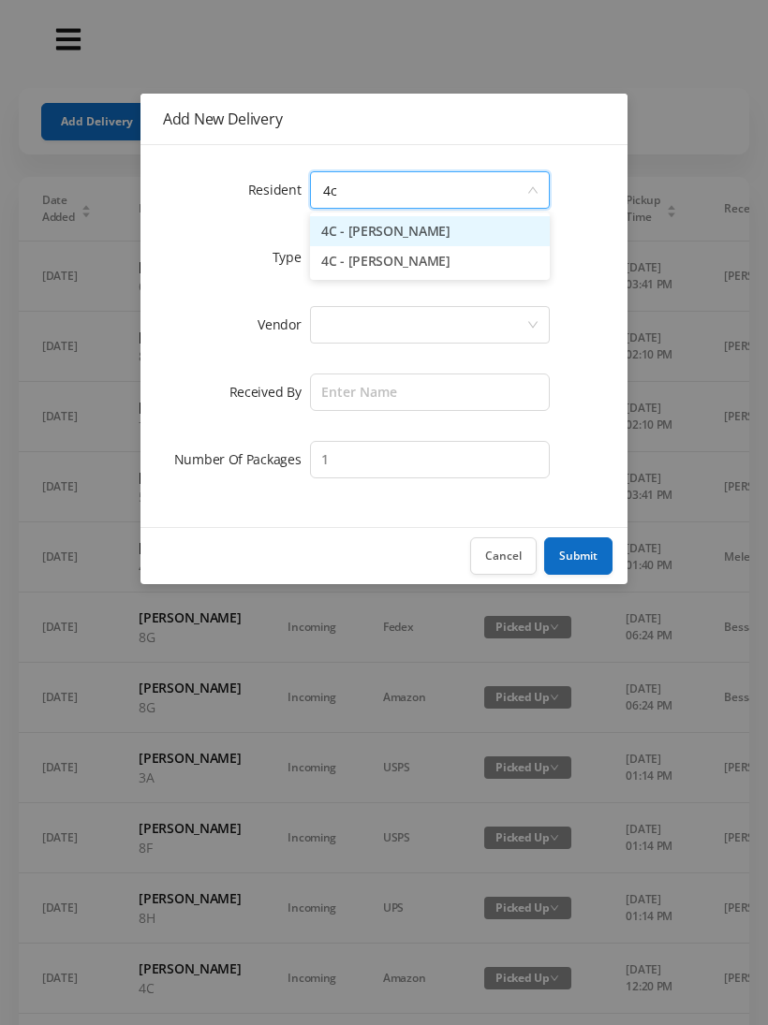
click at [435, 231] on li "4C - [PERSON_NAME]" at bounding box center [430, 231] width 240 height 30
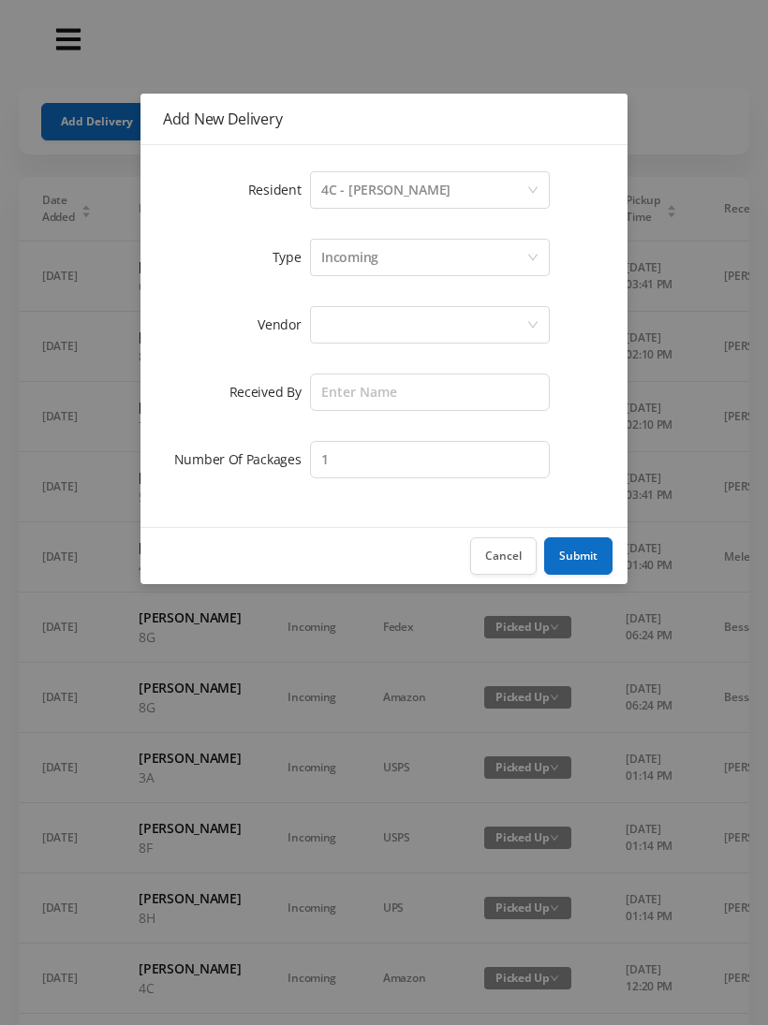
click at [437, 187] on div "Select a person 4C - [PERSON_NAME]" at bounding box center [423, 190] width 205 height 36
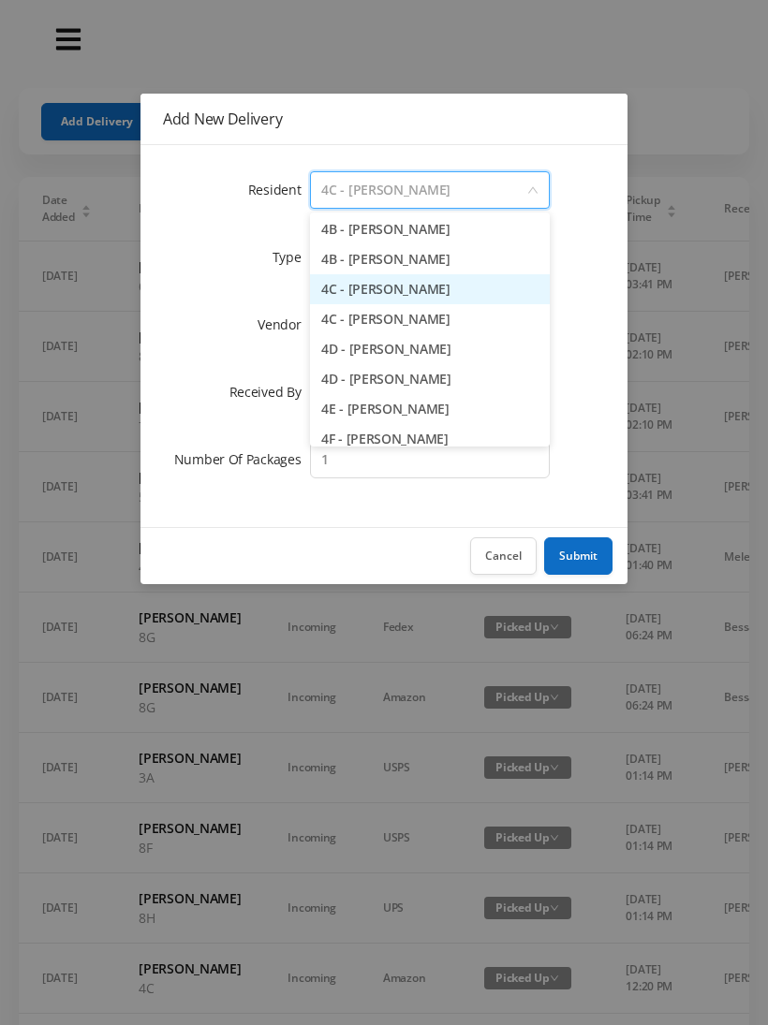
scroll to position [1090, 0]
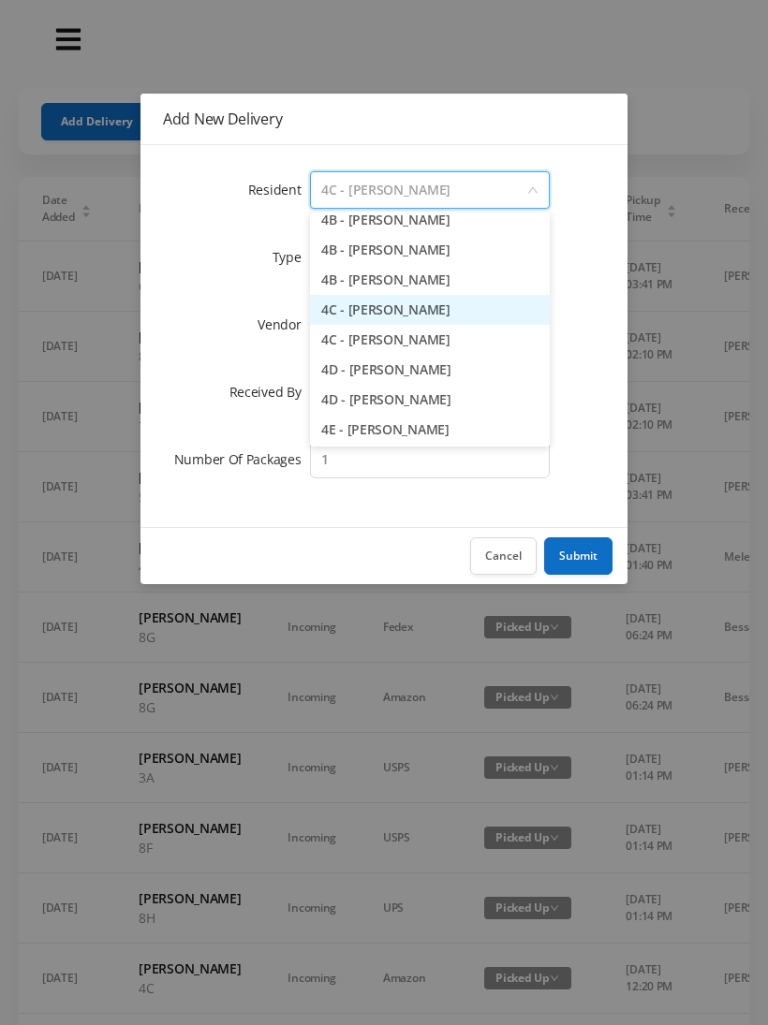
click at [400, 336] on li "4C - [PERSON_NAME]" at bounding box center [430, 340] width 240 height 30
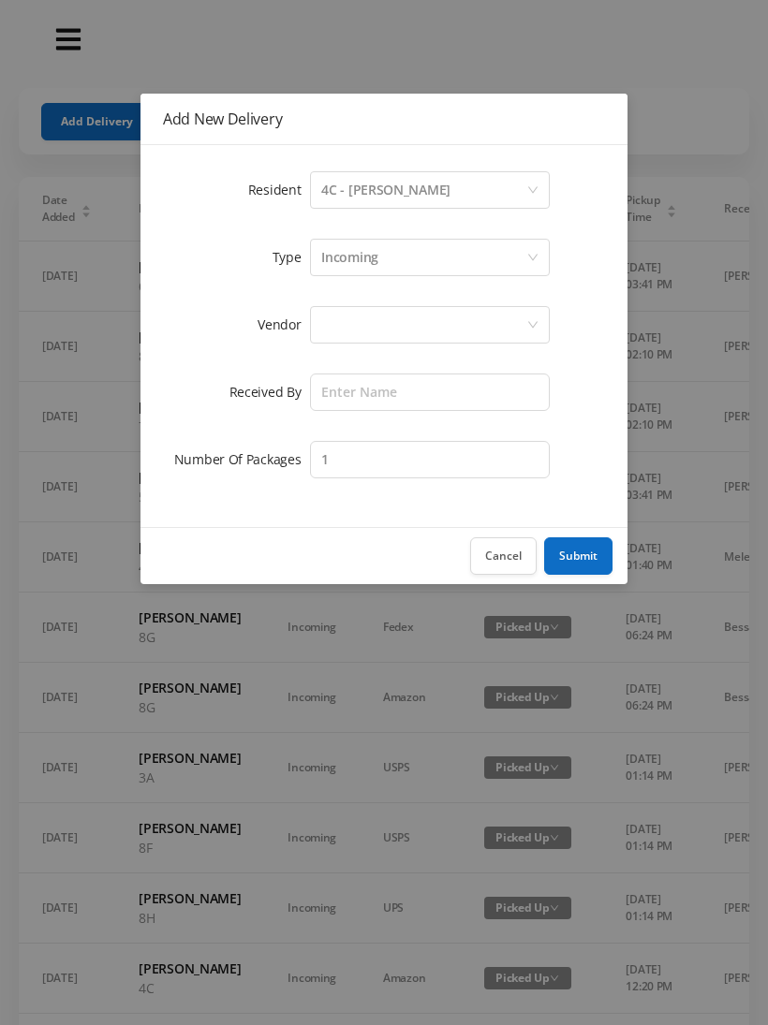
click at [355, 335] on div at bounding box center [423, 325] width 205 height 36
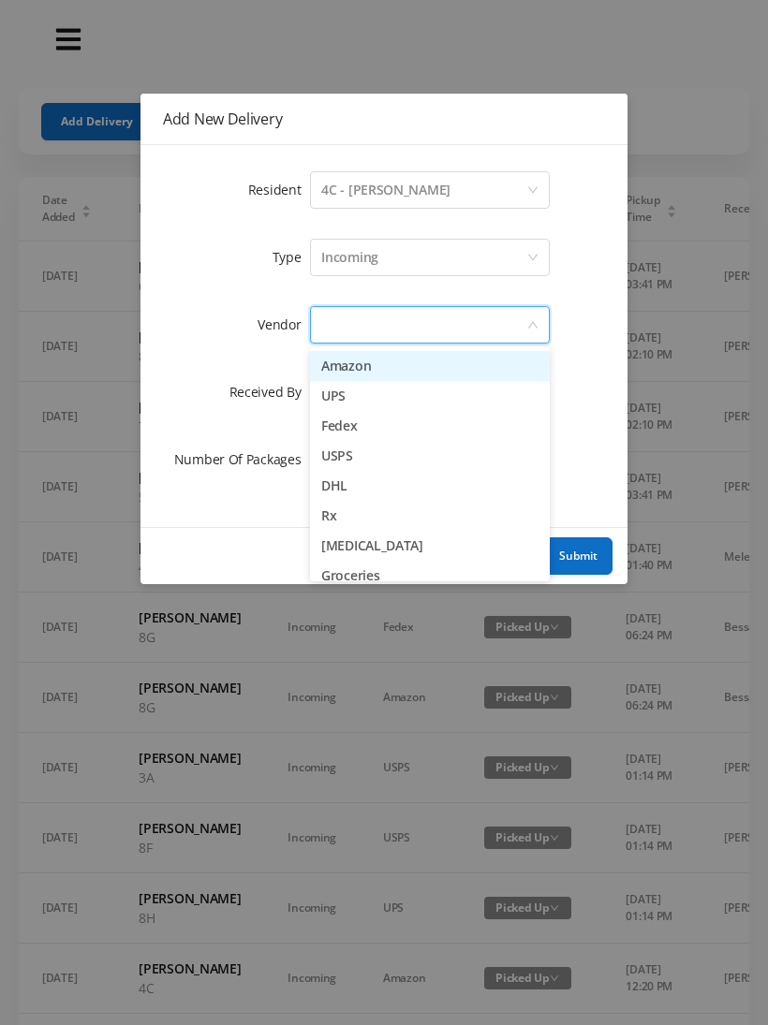
click at [404, 365] on li "Amazon" at bounding box center [430, 366] width 240 height 30
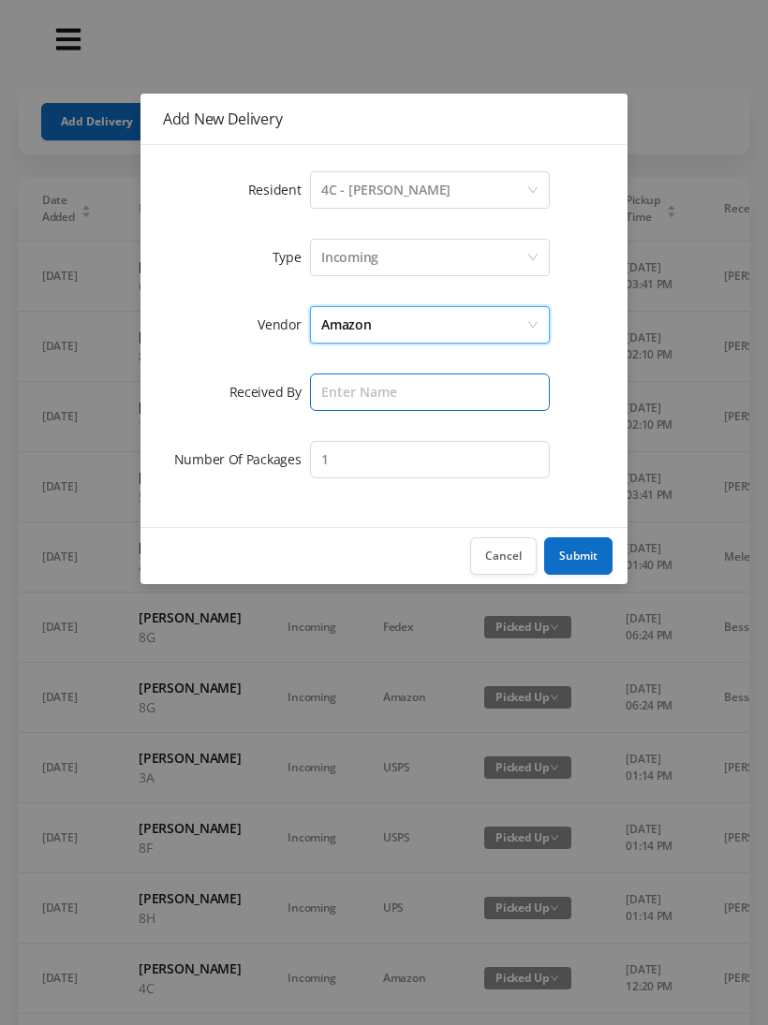
click at [359, 384] on input "text" at bounding box center [430, 392] width 240 height 37
type input "[PERSON_NAME]"
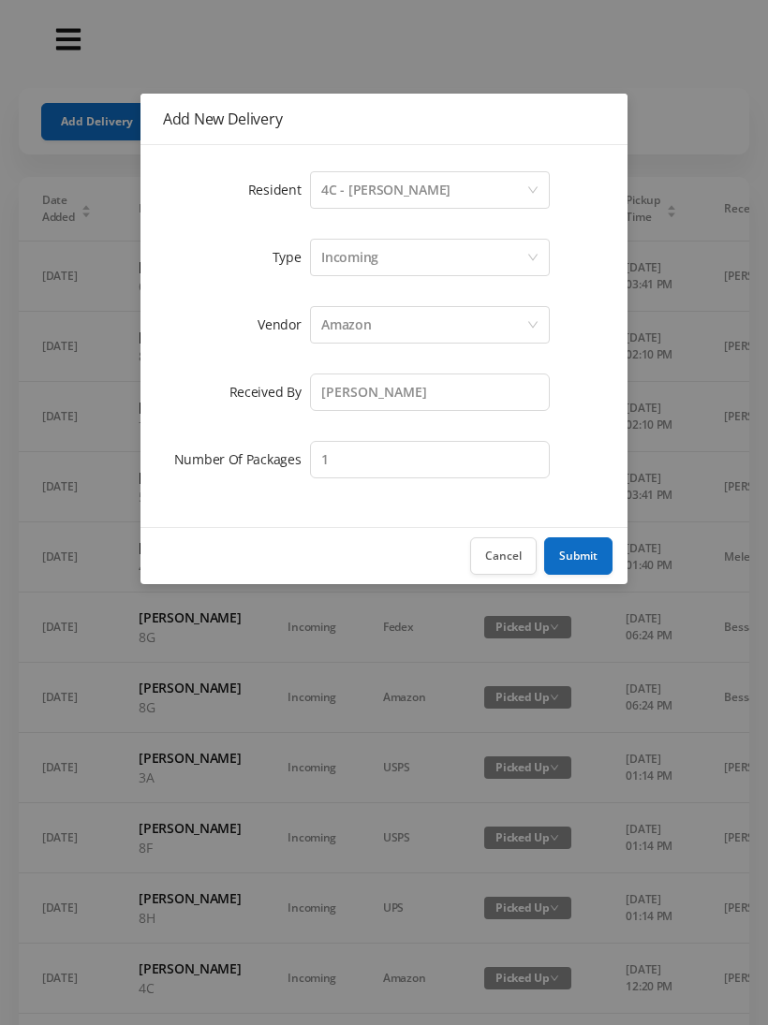
click at [580, 554] on button "Submit" at bounding box center [578, 556] width 68 height 37
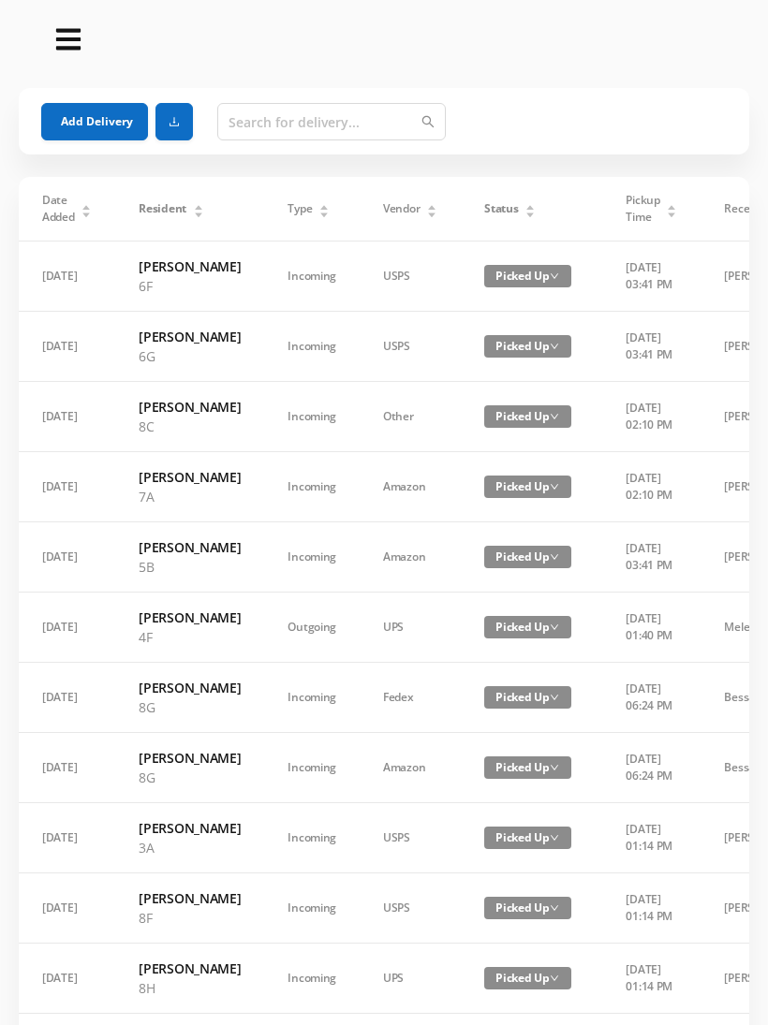
click at [108, 114] on button "Add Delivery" at bounding box center [94, 121] width 107 height 37
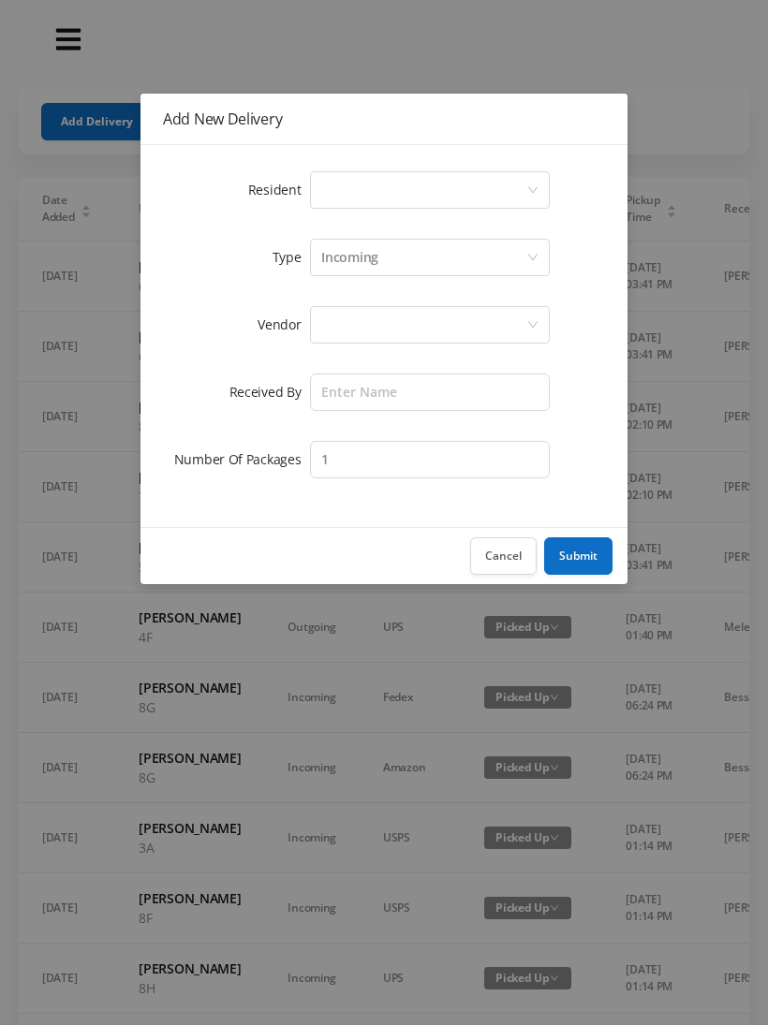
click at [340, 200] on div "Select a person" at bounding box center [423, 190] width 205 height 36
type input "6"
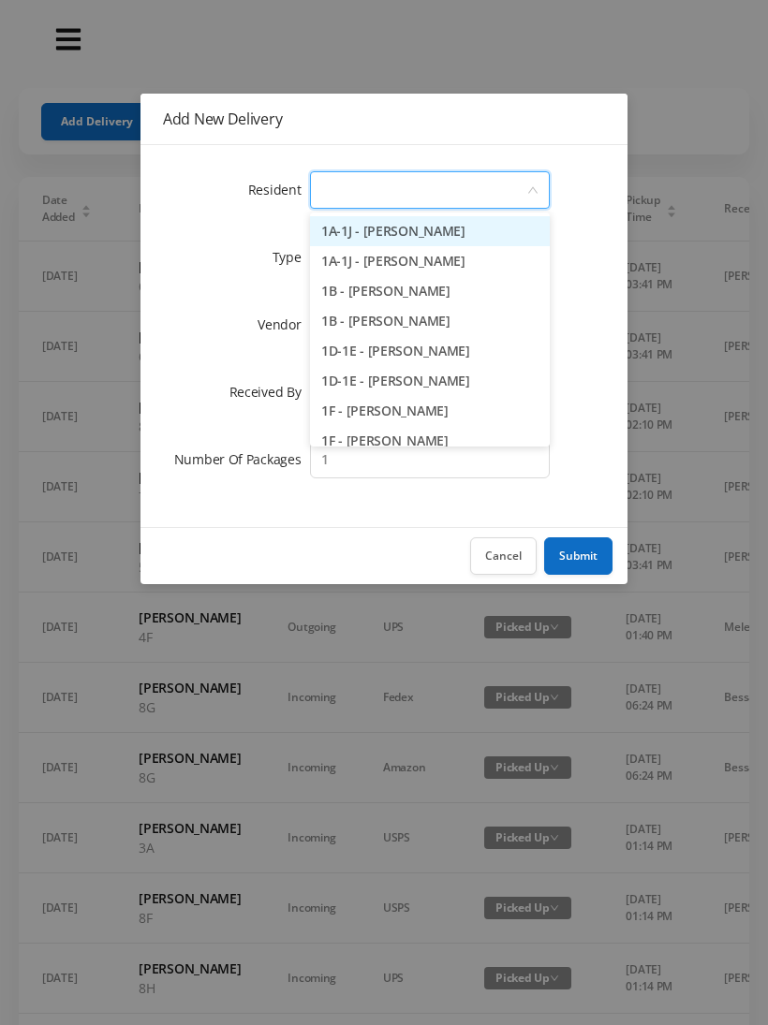
type input "6"
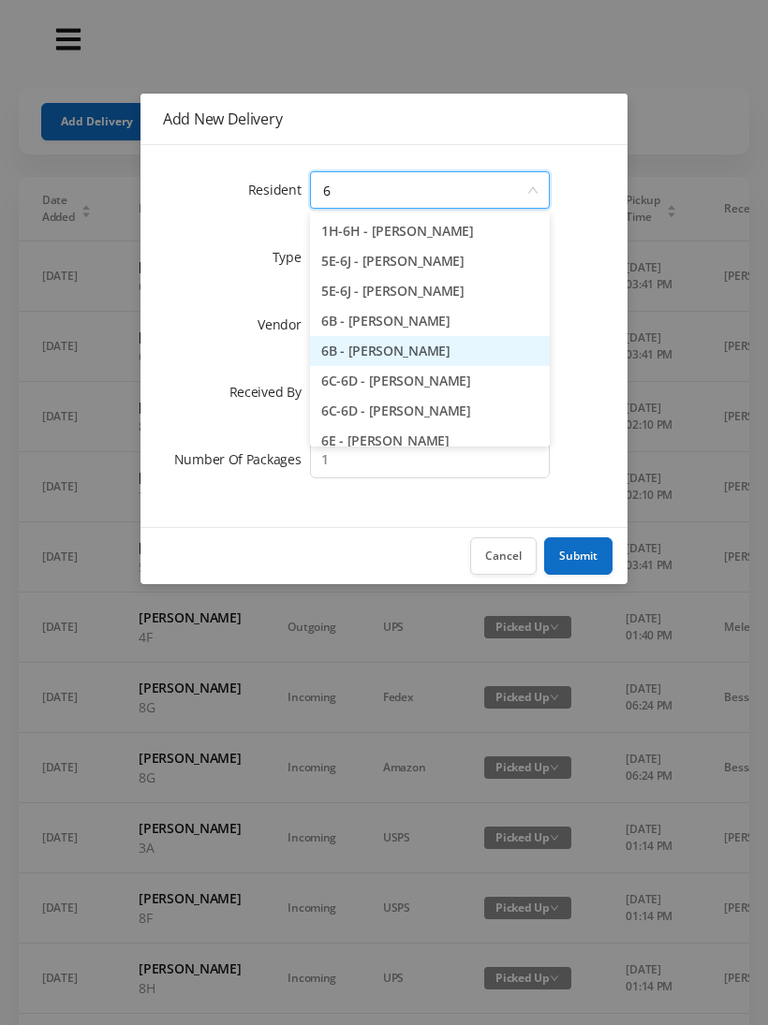
click at [394, 348] on li "6B - [PERSON_NAME]" at bounding box center [430, 351] width 240 height 30
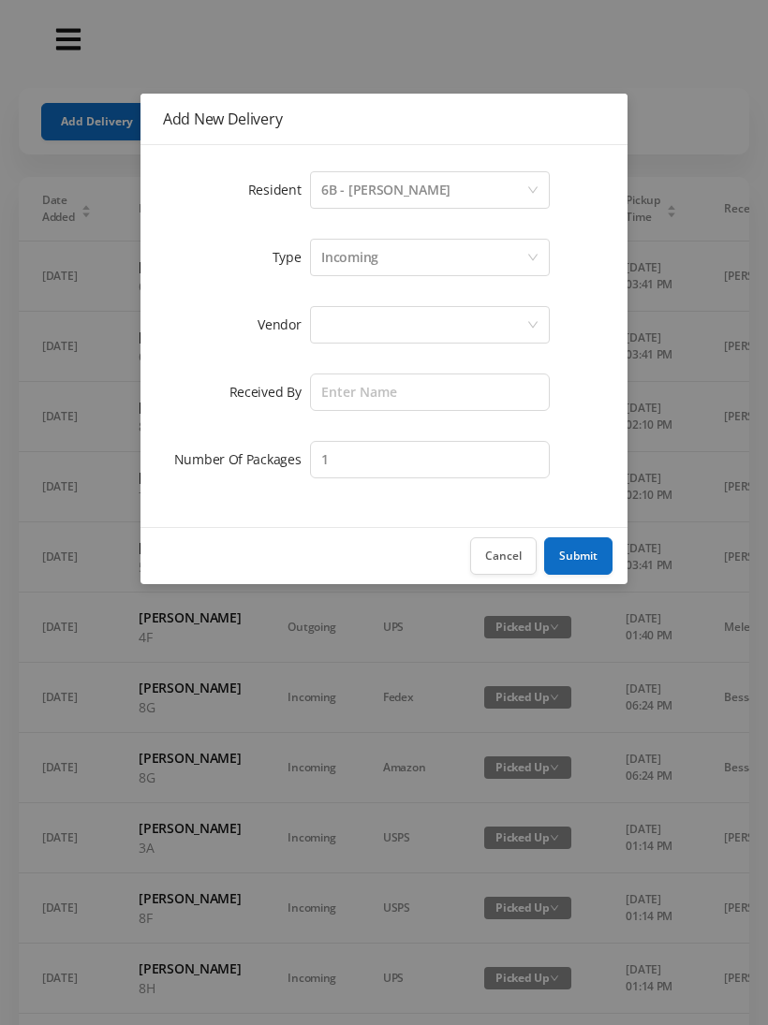
click at [340, 317] on div at bounding box center [423, 325] width 205 height 36
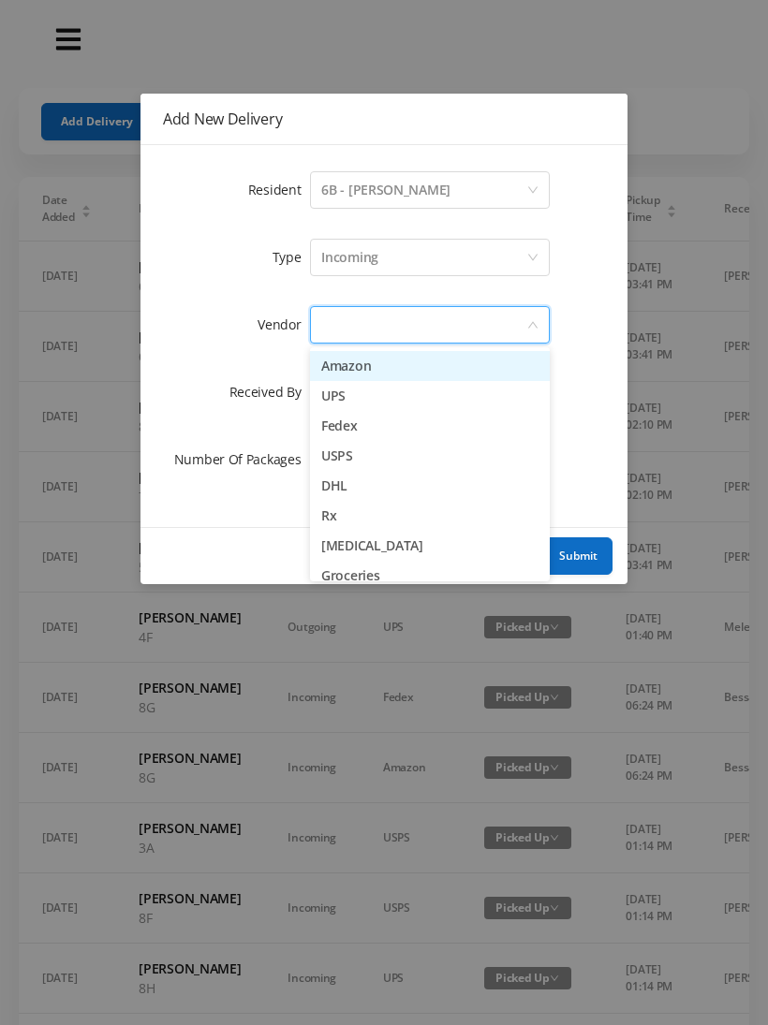
click at [376, 375] on li "Amazon" at bounding box center [430, 366] width 240 height 30
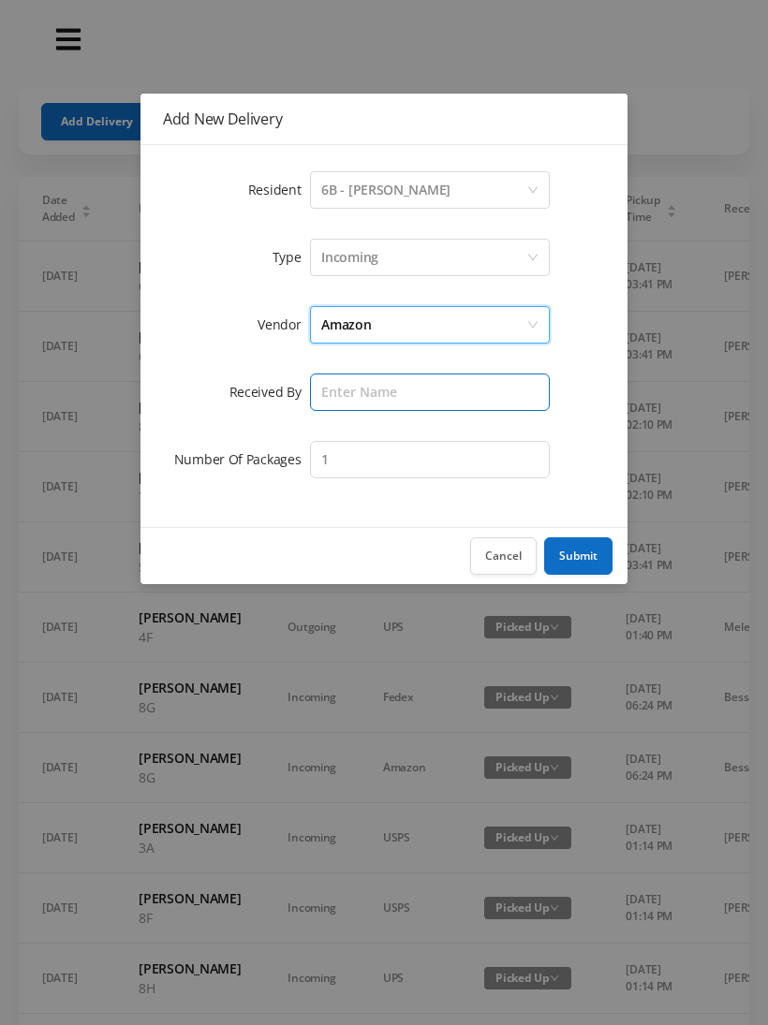
click at [340, 394] on input "text" at bounding box center [430, 392] width 240 height 37
type input "[PERSON_NAME]"
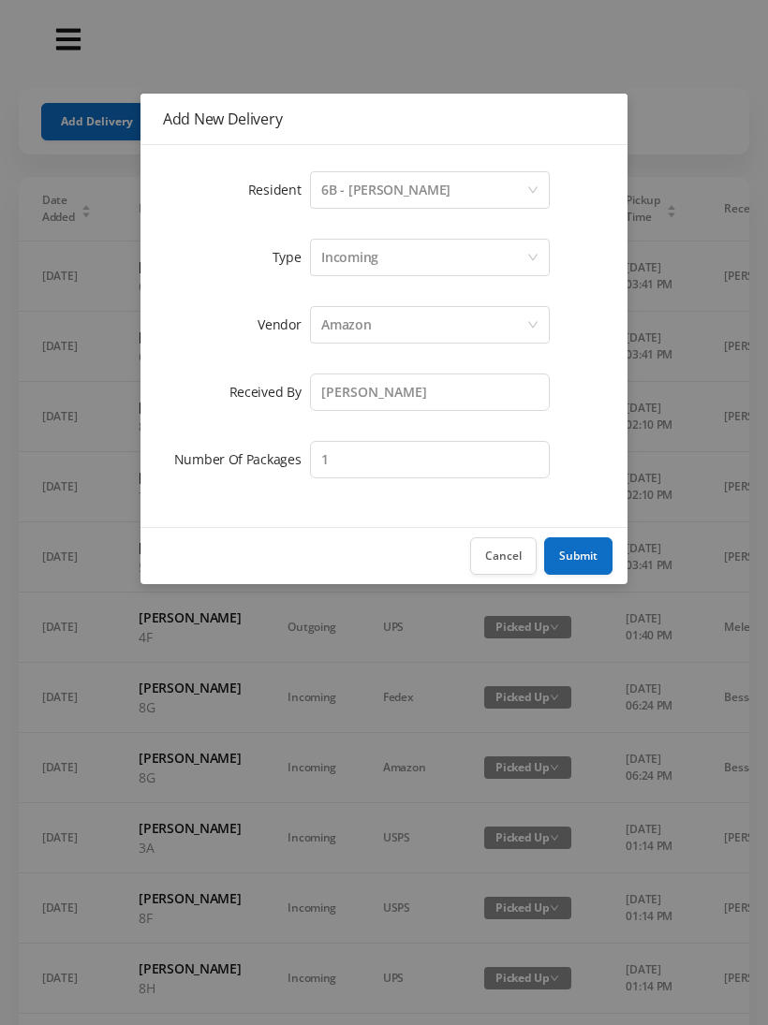
click at [588, 546] on button "Submit" at bounding box center [578, 556] width 68 height 37
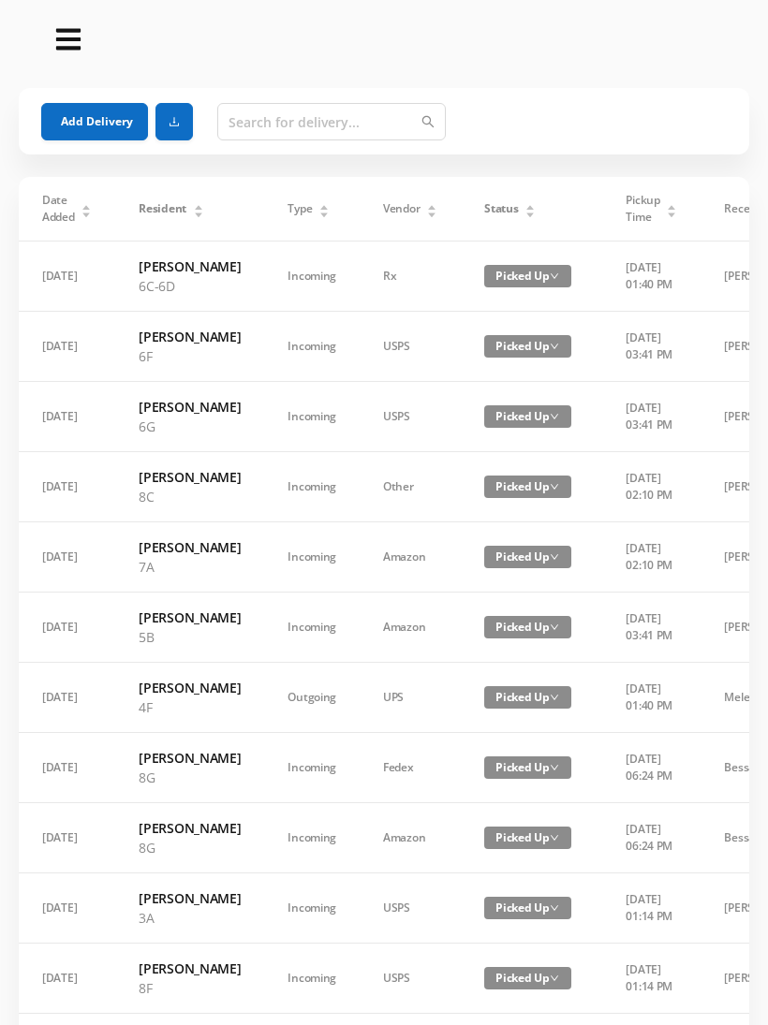
click at [105, 116] on button "Add Delivery" at bounding box center [94, 121] width 107 height 37
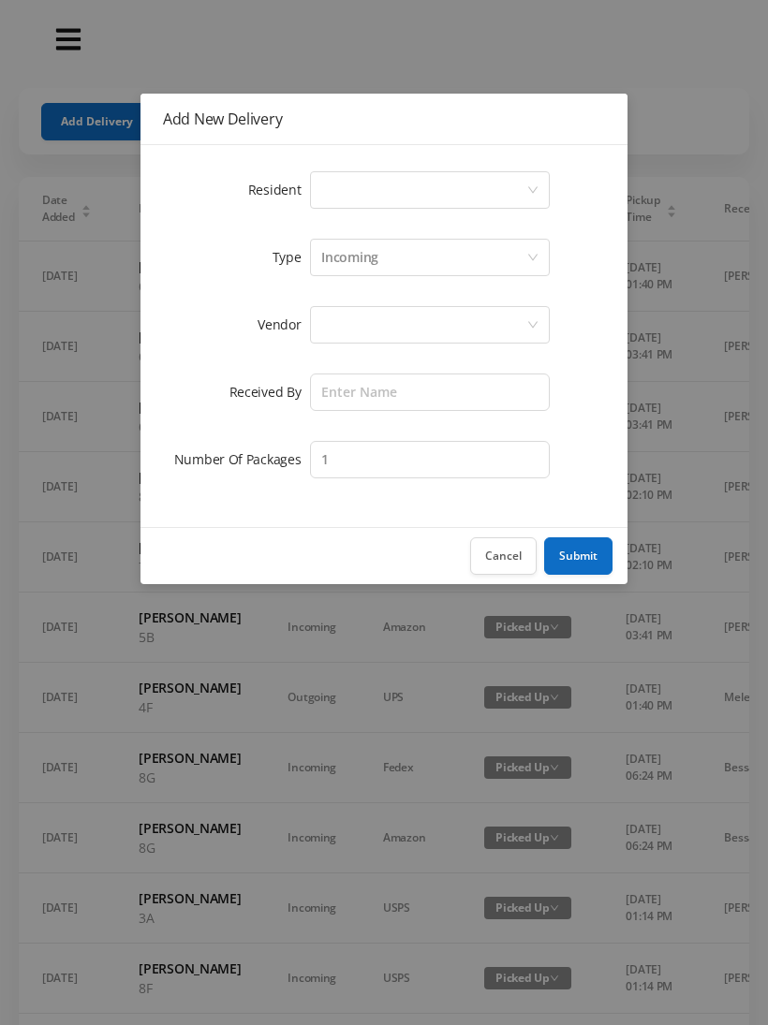
click at [358, 179] on div "Select a person" at bounding box center [423, 190] width 205 height 36
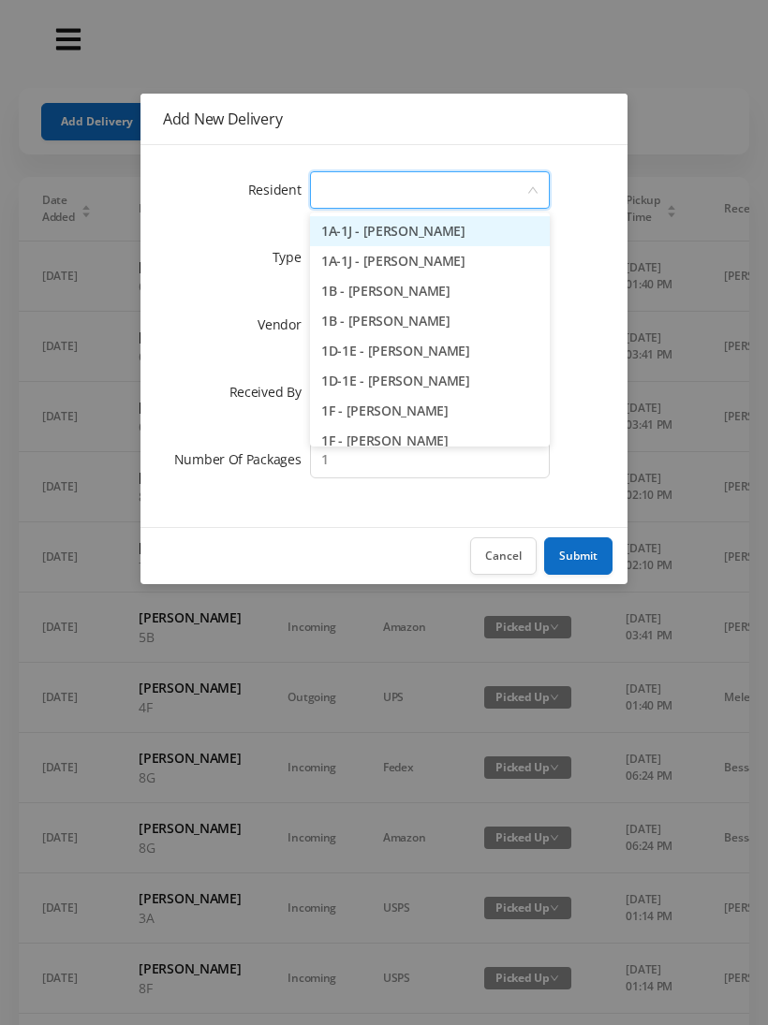
type input "7"
click at [401, 375] on li "7C - [PERSON_NAME]" at bounding box center [430, 381] width 240 height 30
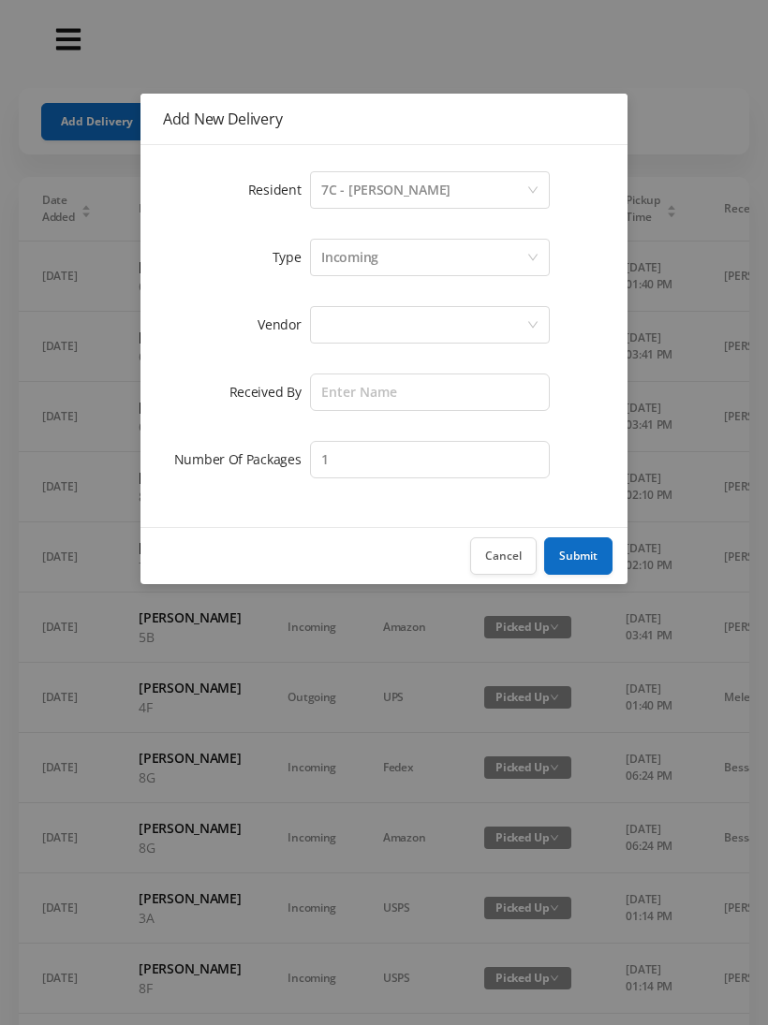
click at [343, 317] on div at bounding box center [423, 325] width 205 height 36
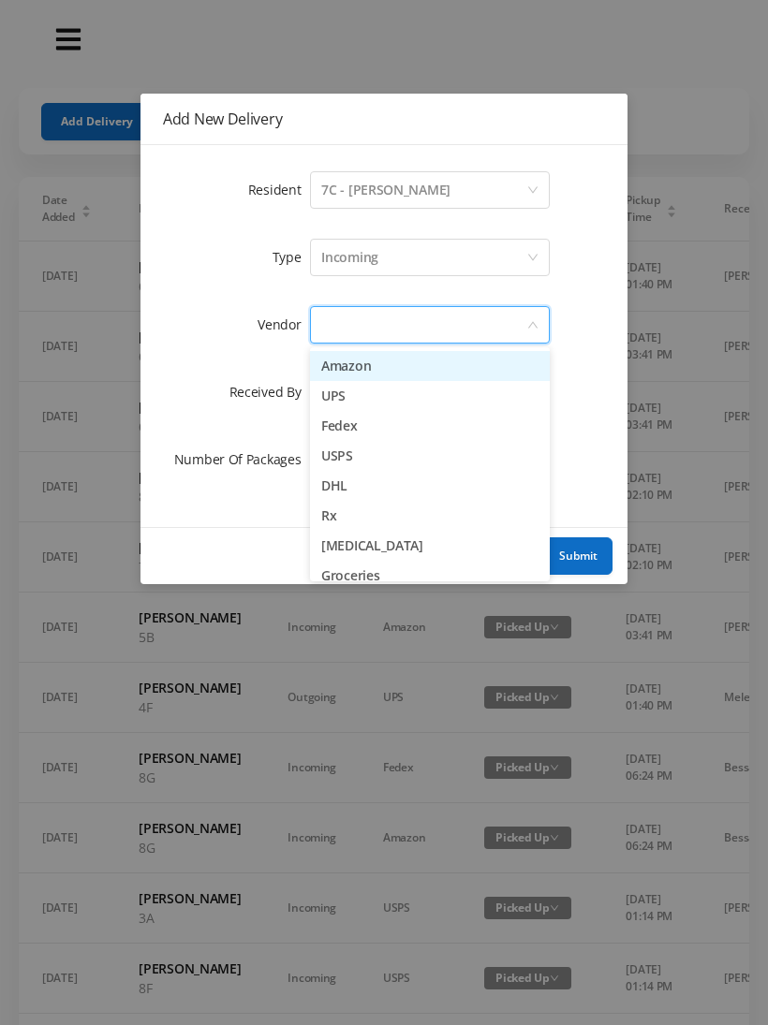
click at [406, 375] on li "Amazon" at bounding box center [430, 366] width 240 height 30
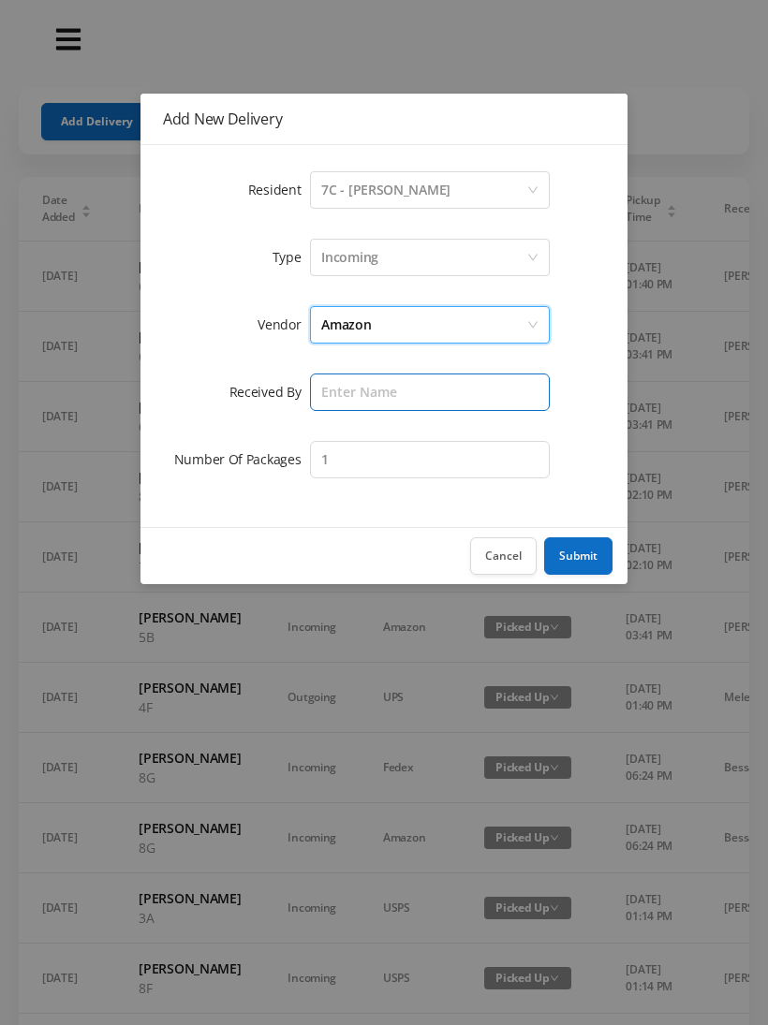
click at [354, 392] on input "text" at bounding box center [430, 392] width 240 height 37
type input "[PERSON_NAME]"
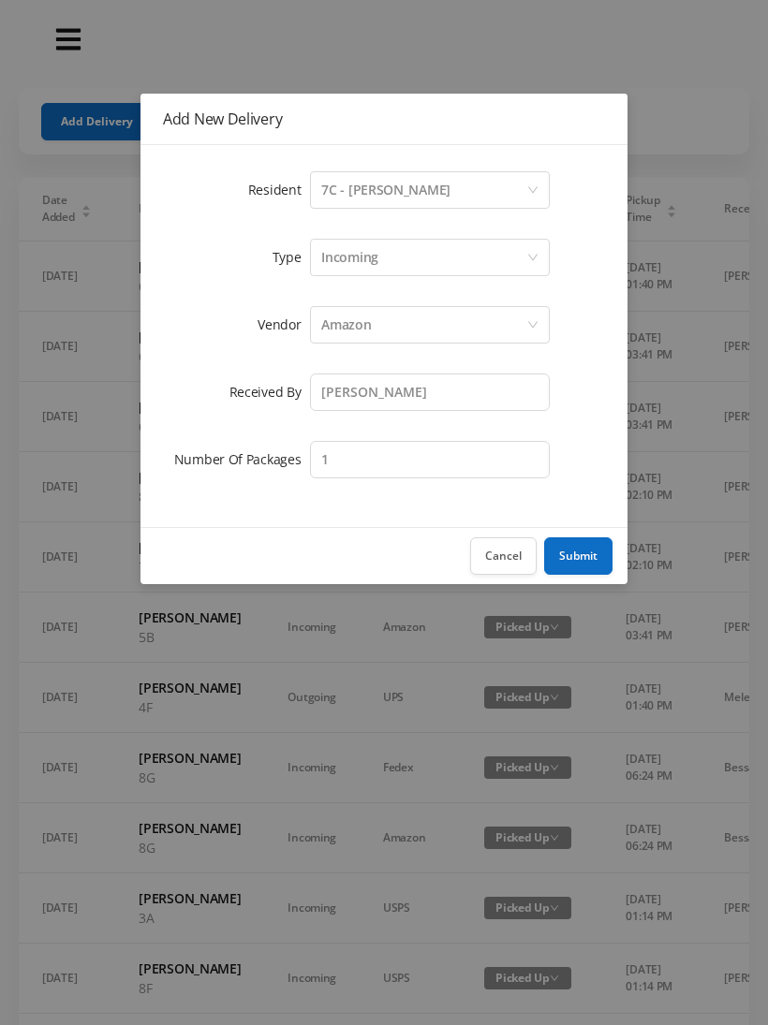
click at [597, 557] on button "Submit" at bounding box center [578, 556] width 68 height 37
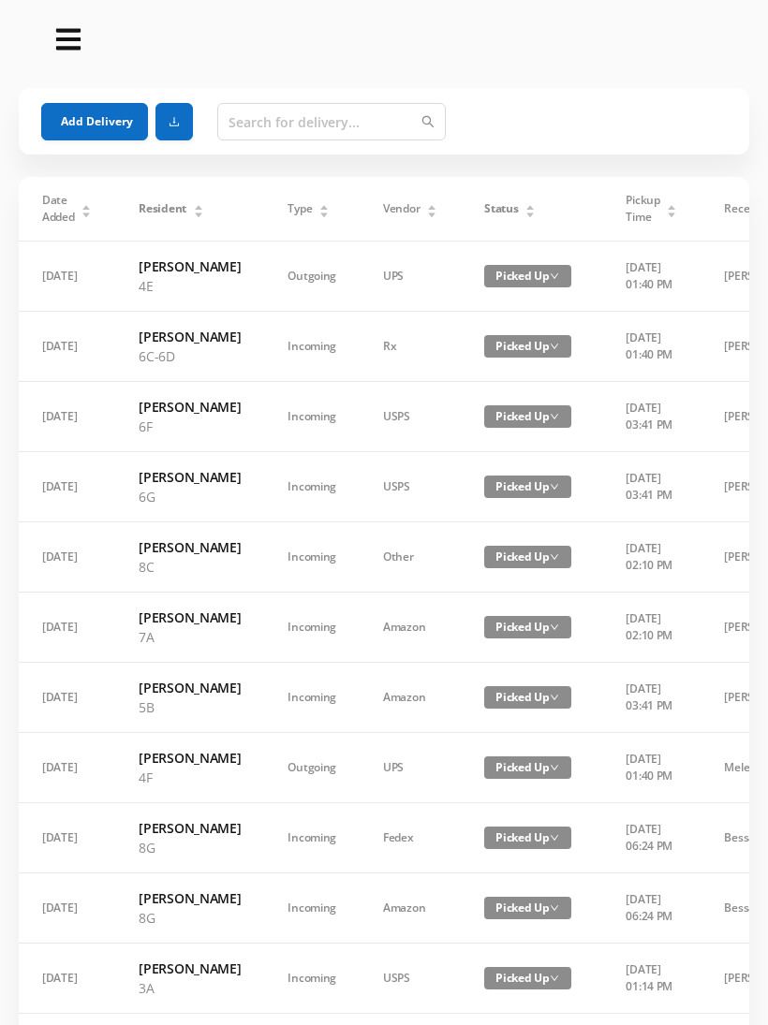
click at [73, 118] on button "Add Delivery" at bounding box center [94, 121] width 107 height 37
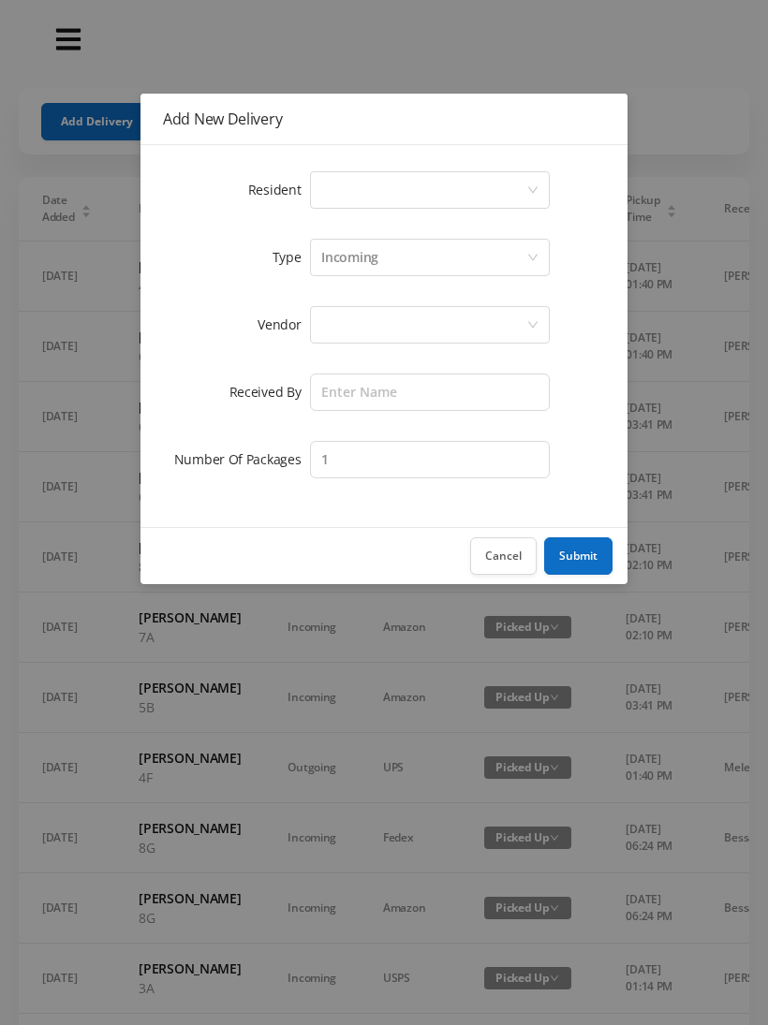
click at [326, 183] on div "Select a person" at bounding box center [423, 190] width 205 height 36
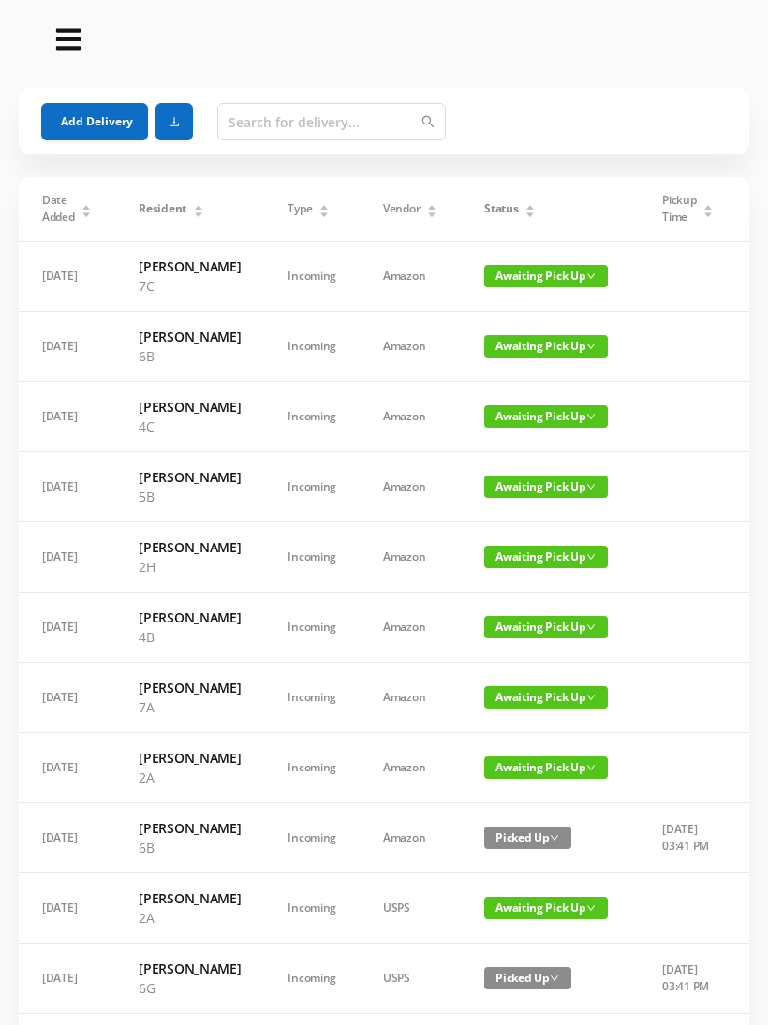
click at [96, 114] on button "Add Delivery" at bounding box center [94, 121] width 107 height 37
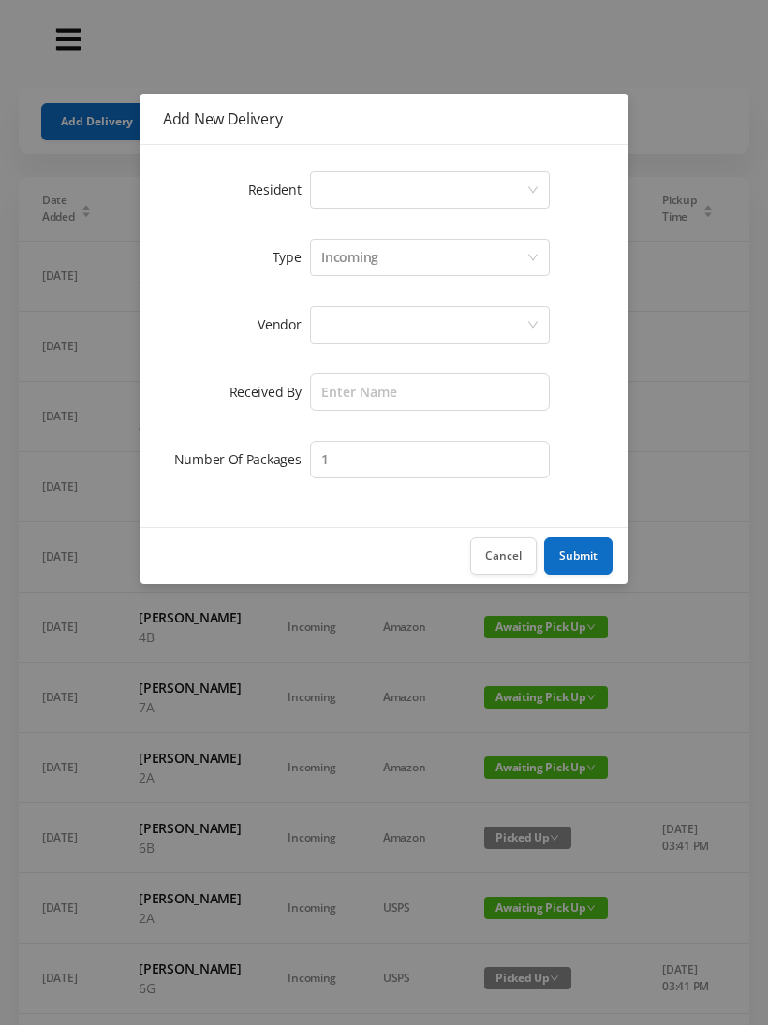
click at [345, 188] on div "Select a person" at bounding box center [423, 190] width 205 height 36
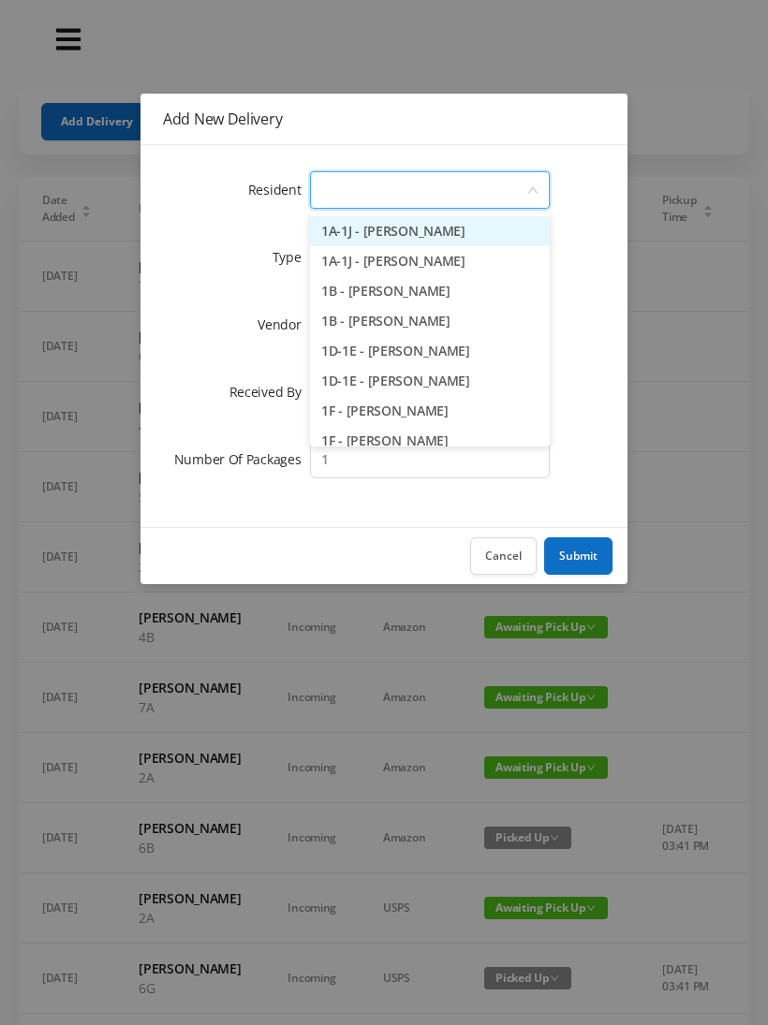
type input "3"
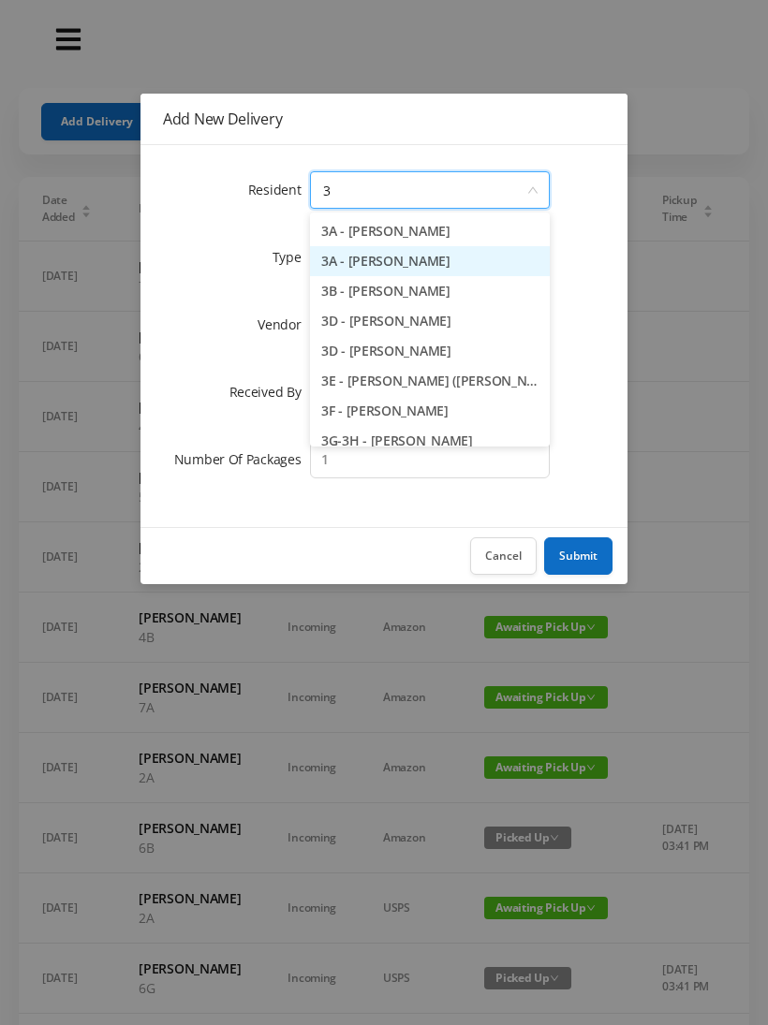
click at [401, 272] on li "3A - [PERSON_NAME]" at bounding box center [430, 261] width 240 height 30
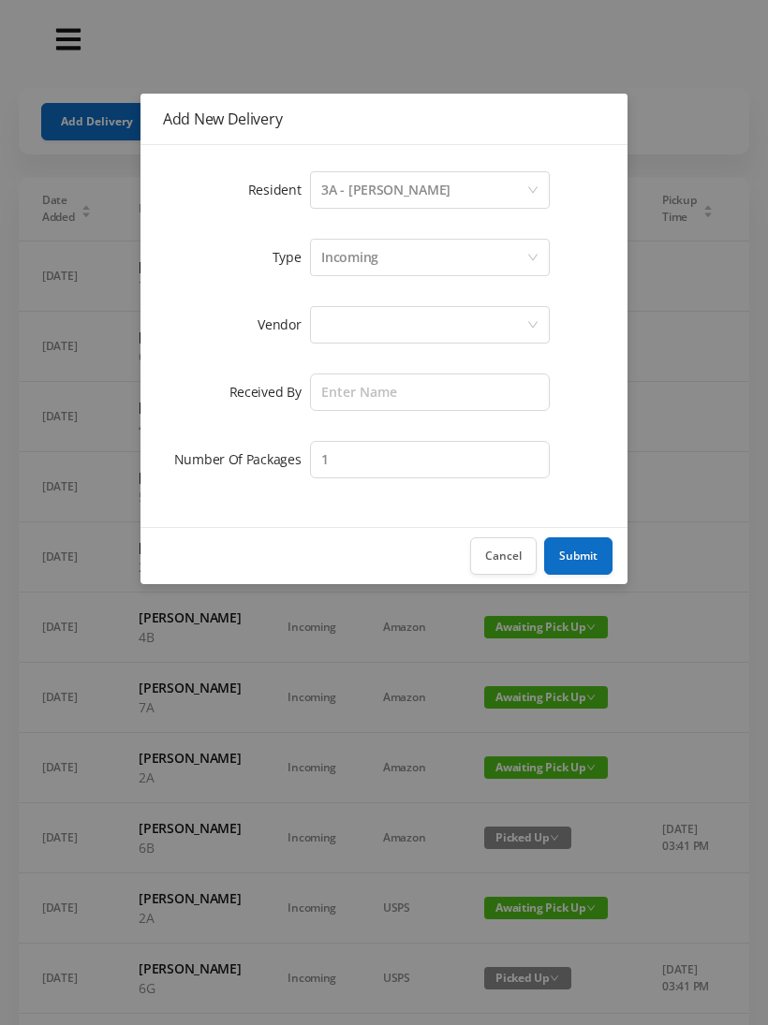
click at [336, 329] on div at bounding box center [423, 325] width 205 height 36
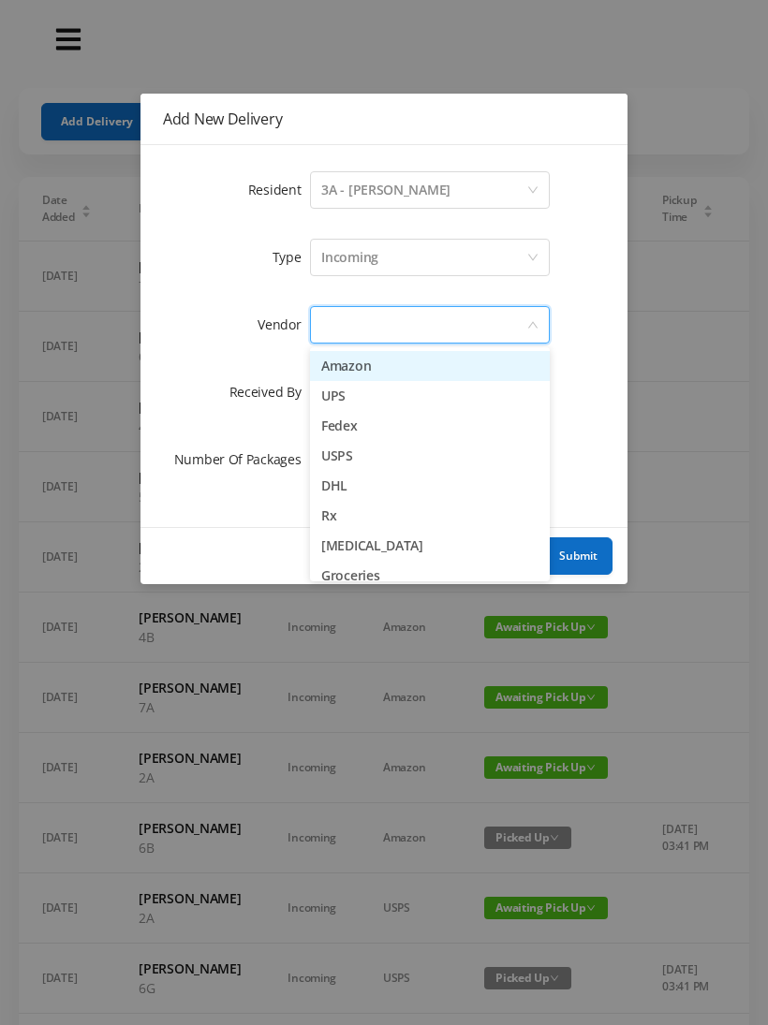
click at [440, 361] on li "Amazon" at bounding box center [430, 366] width 240 height 30
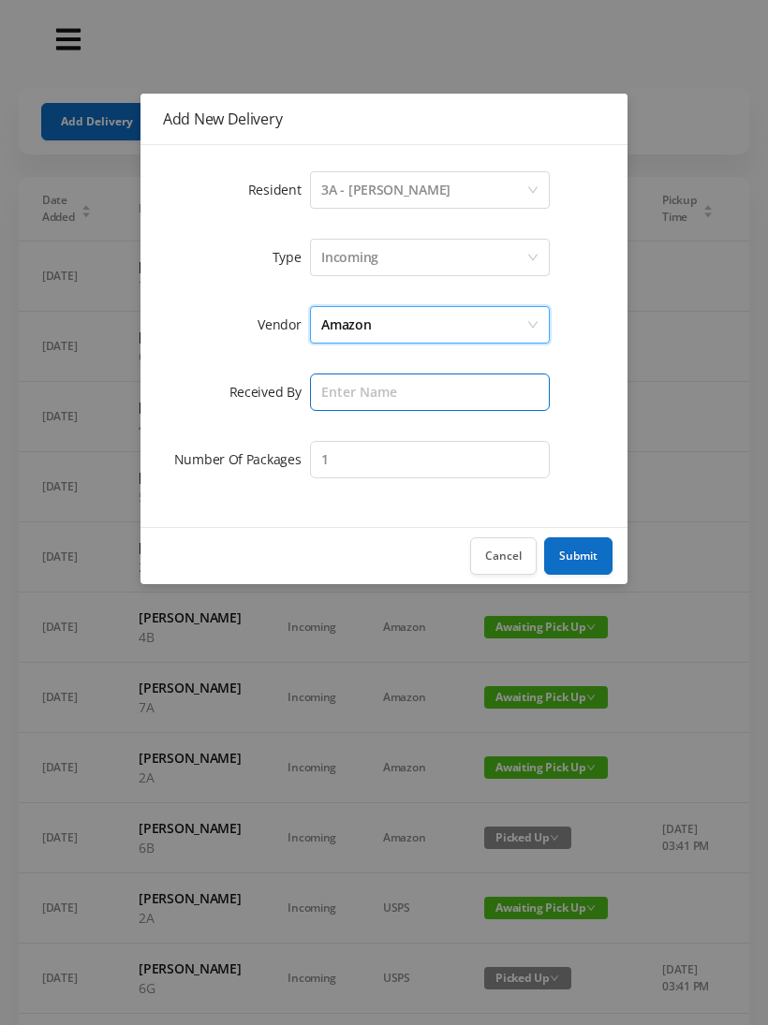
click at [357, 399] on input "text" at bounding box center [430, 392] width 240 height 37
type input "[PERSON_NAME]"
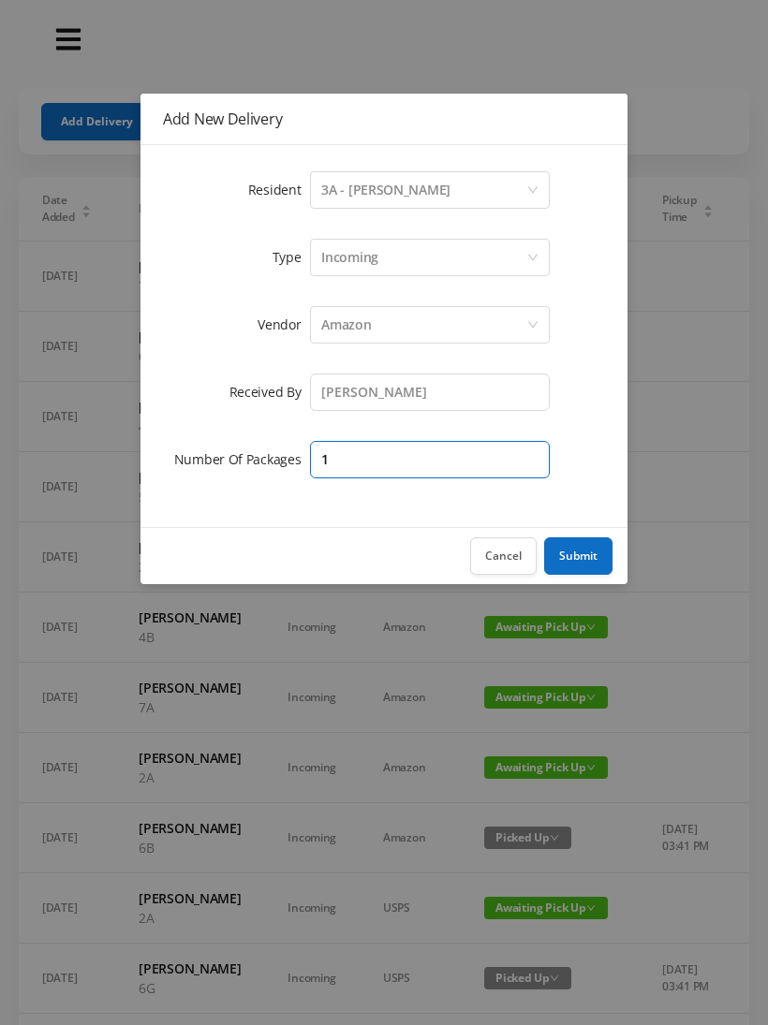
click at [356, 462] on input "1" at bounding box center [430, 459] width 240 height 37
type input "2"
click at [593, 567] on button "Submit" at bounding box center [578, 556] width 68 height 37
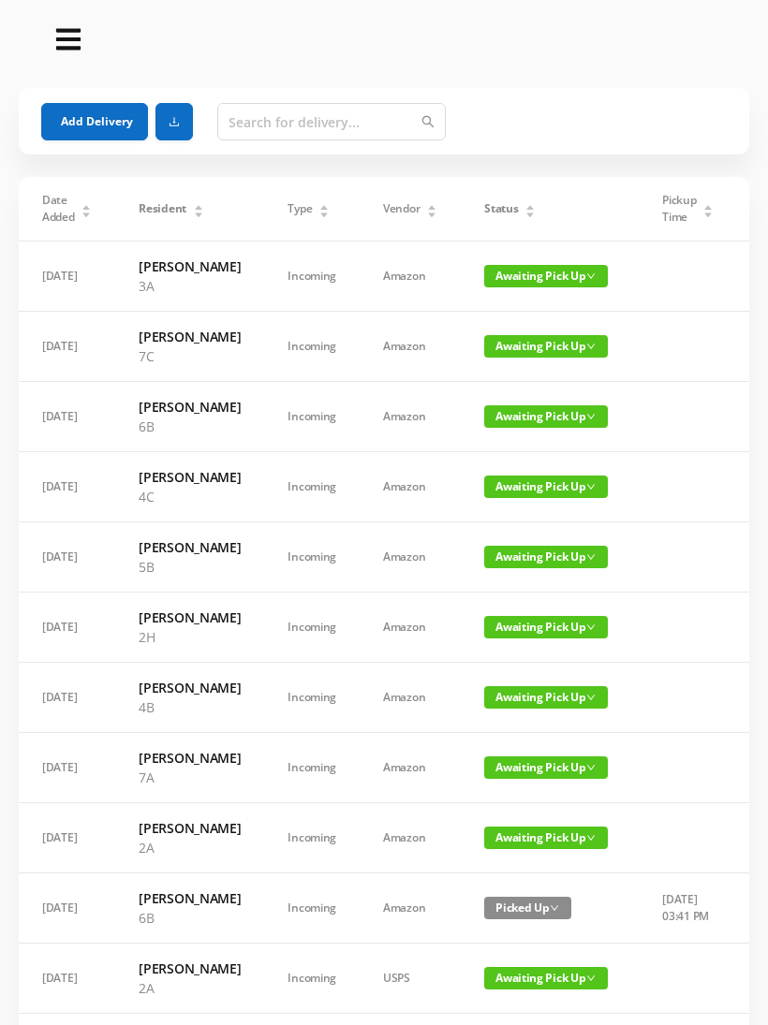
click at [122, 112] on button "Add Delivery" at bounding box center [94, 121] width 107 height 37
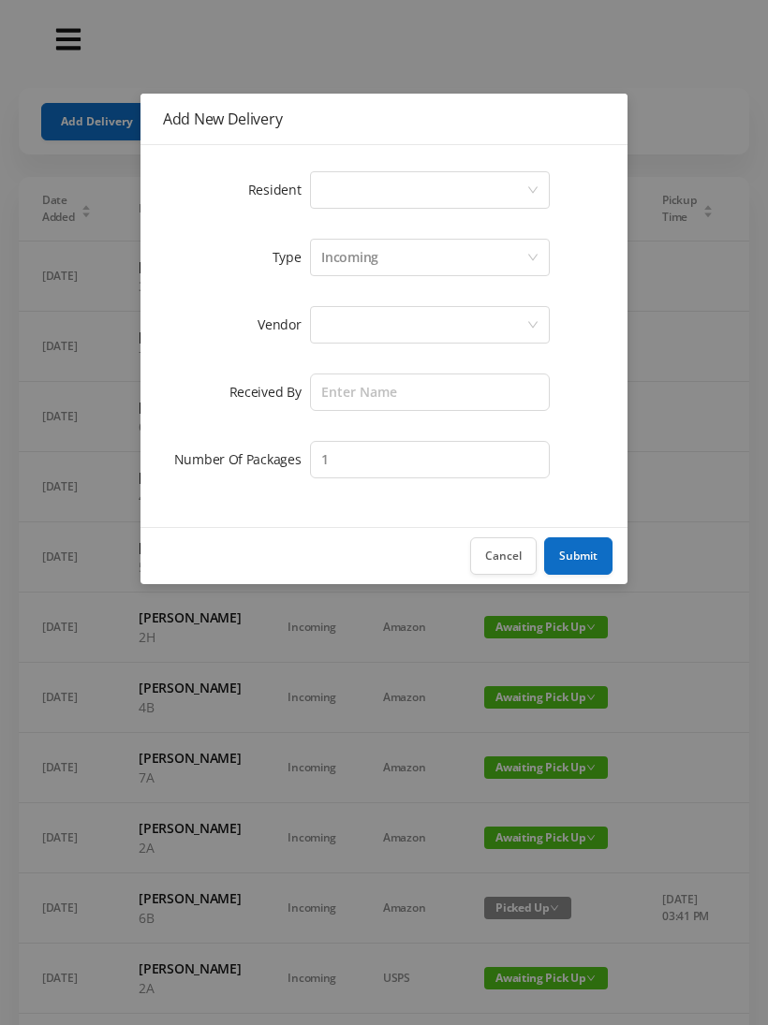
click at [326, 203] on div "Select a person" at bounding box center [423, 190] width 205 height 36
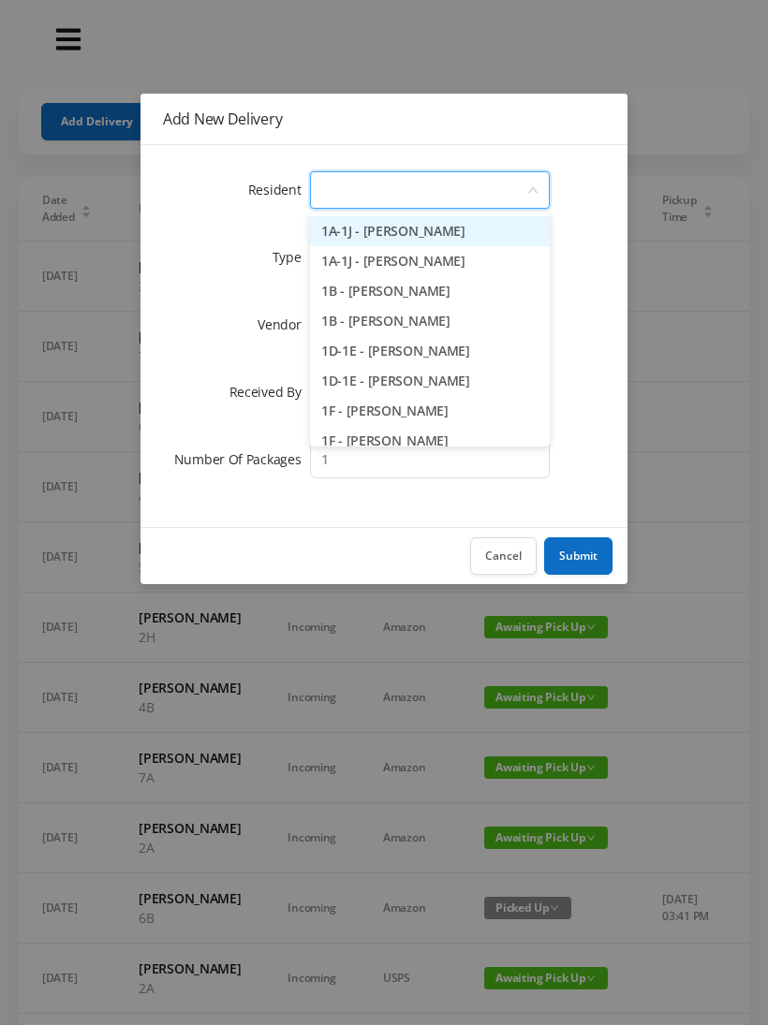
type input "8"
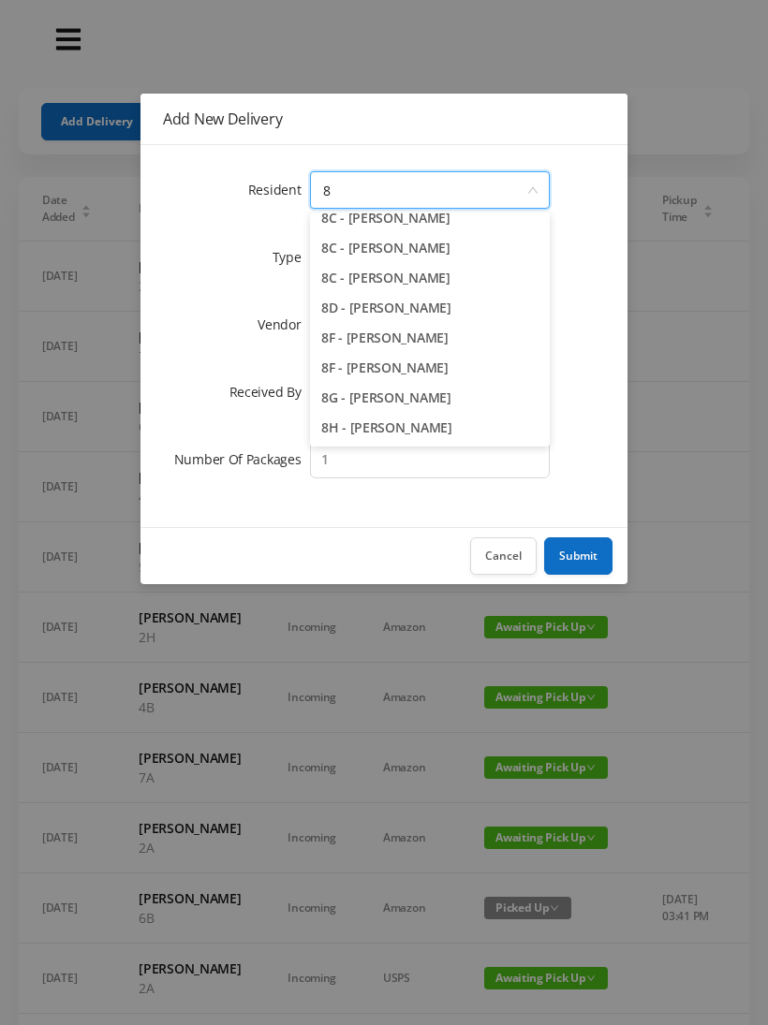
scroll to position [103, 0]
click at [396, 426] on li "8H - [PERSON_NAME]" at bounding box center [430, 428] width 240 height 30
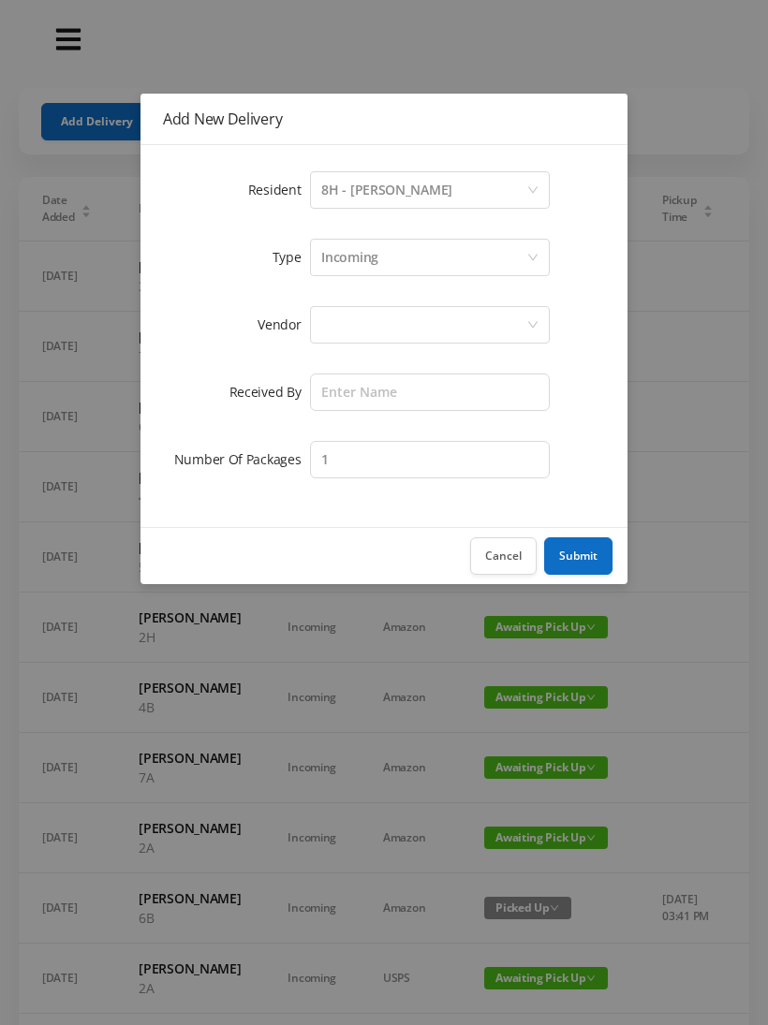
click at [338, 340] on div at bounding box center [423, 325] width 205 height 36
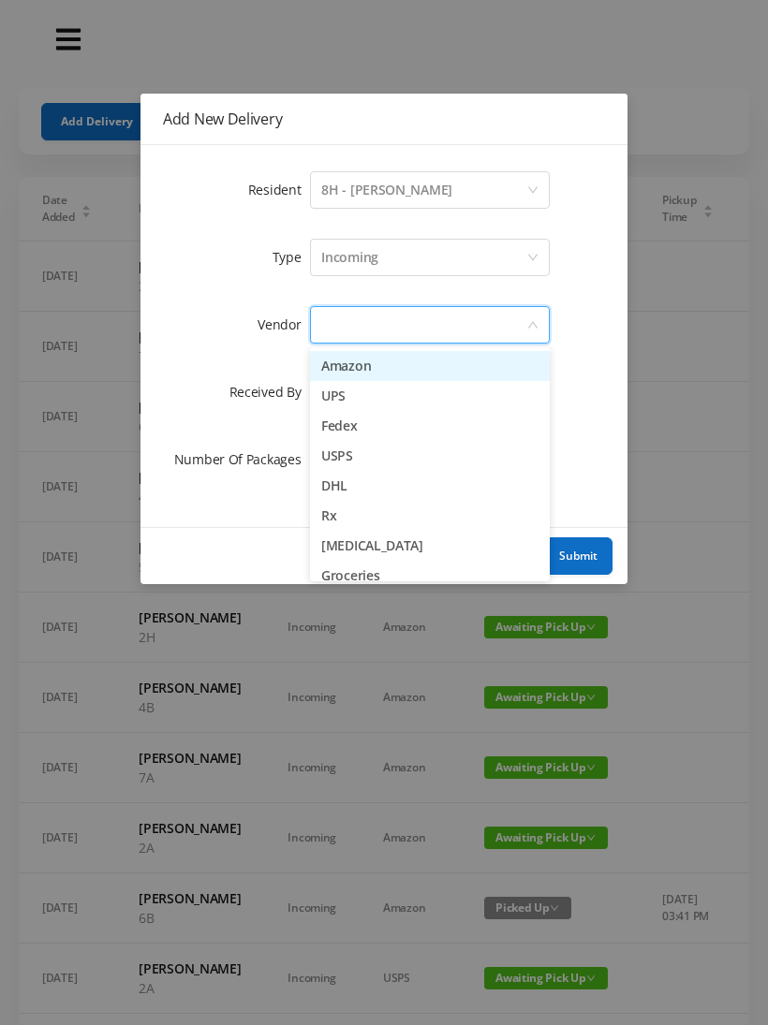
click at [392, 372] on li "Amazon" at bounding box center [430, 366] width 240 height 30
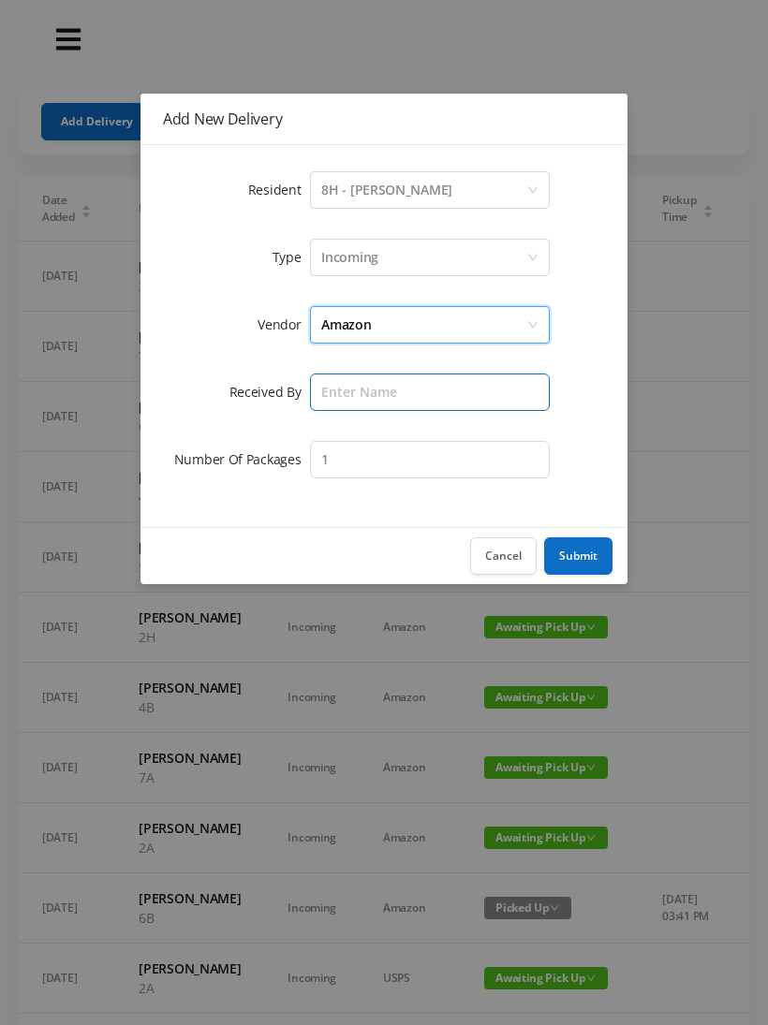
click at [330, 394] on input "text" at bounding box center [430, 392] width 240 height 37
type input "[PERSON_NAME]"
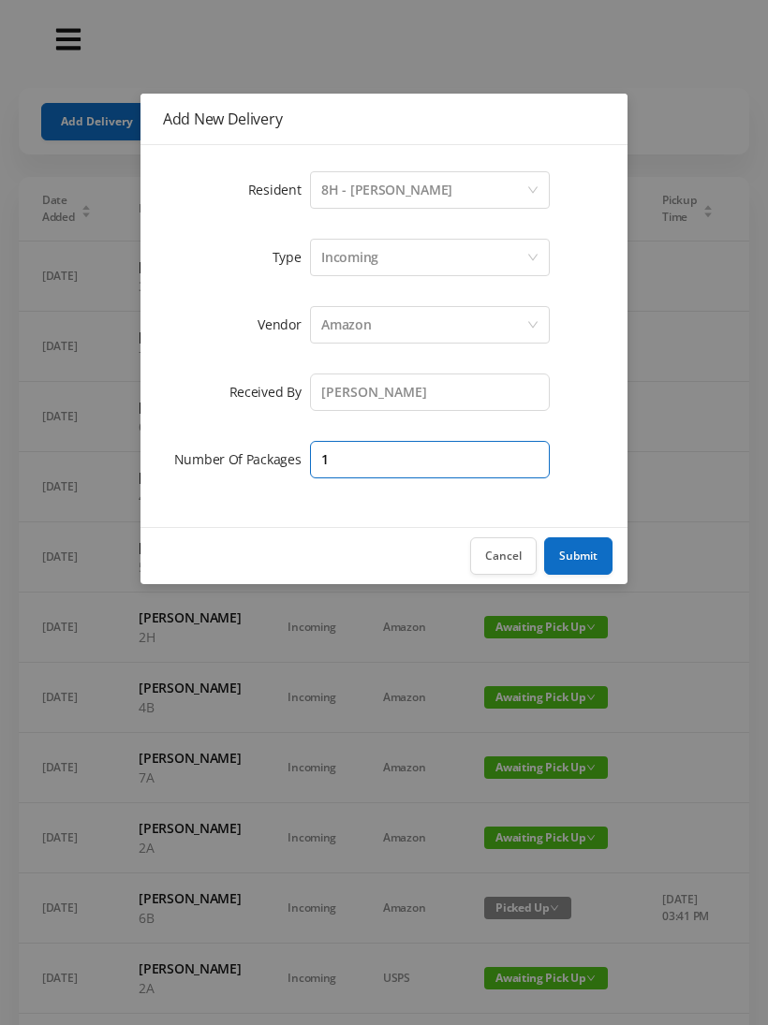
click at [340, 464] on input "1" at bounding box center [430, 459] width 240 height 37
type input "2"
click at [586, 567] on button "Submit" at bounding box center [578, 556] width 68 height 37
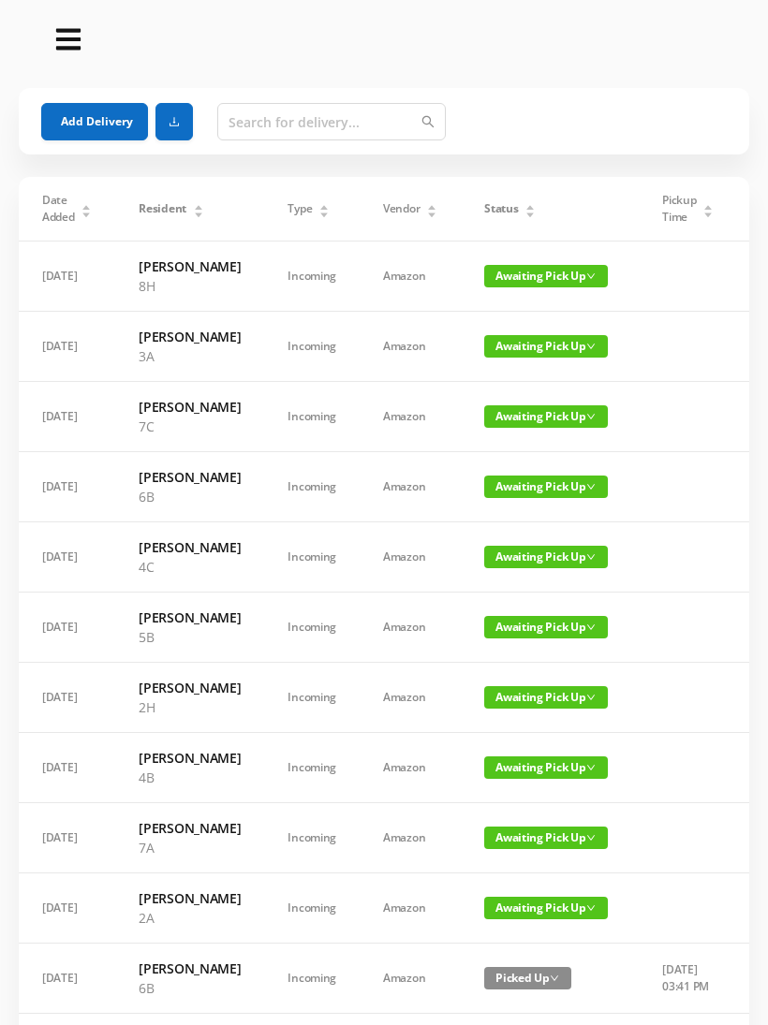
click at [534, 438] on td "Awaiting Pick Up" at bounding box center [550, 417] width 178 height 70
click at [534, 437] on td "Awaiting Pick Up" at bounding box center [550, 417] width 178 height 70
click at [523, 428] on span "Awaiting Pick Up" at bounding box center [546, 416] width 124 height 22
click at [507, 428] on span "Awaiting Pick Up" at bounding box center [546, 416] width 124 height 22
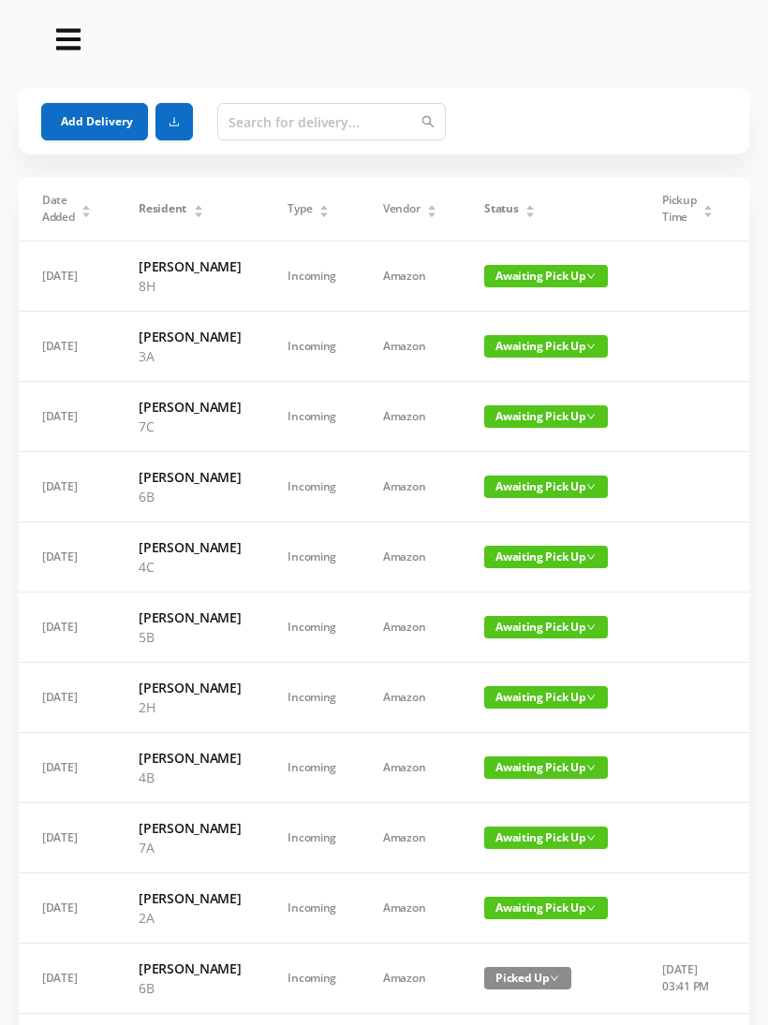
click at [513, 428] on span "Awaiting Pick Up" at bounding box center [546, 416] width 124 height 22
click at [508, 538] on link "Picked Up" at bounding box center [518, 532] width 122 height 30
click at [98, 111] on button "Add Delivery" at bounding box center [94, 121] width 107 height 37
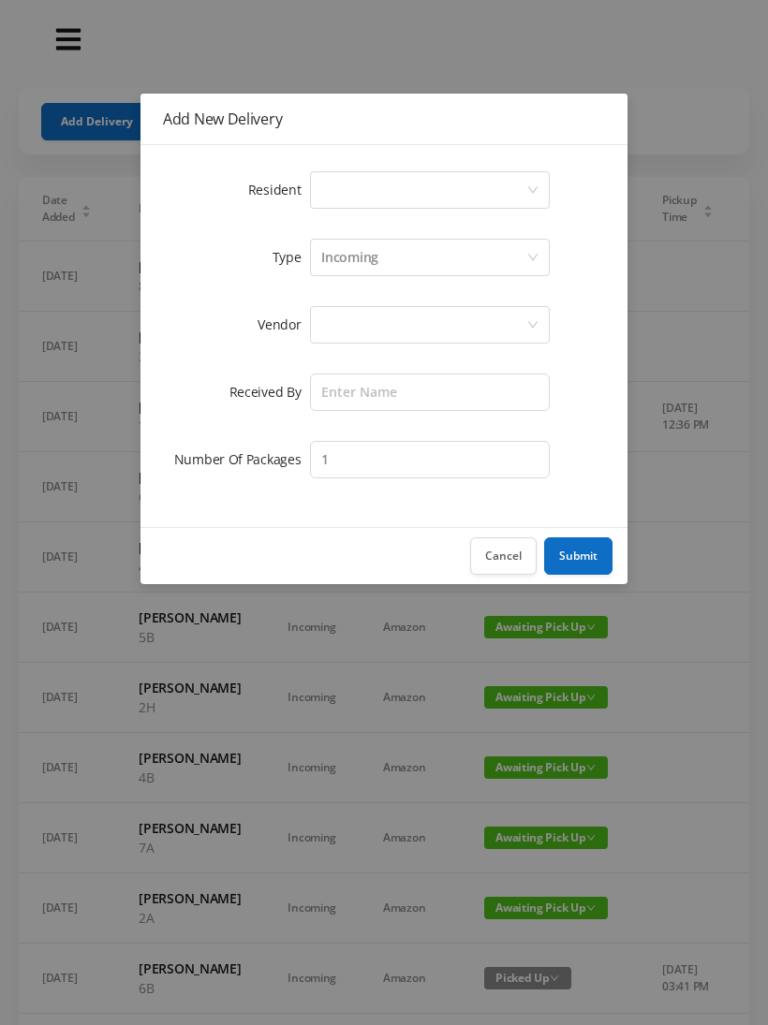
click at [353, 174] on div "Select a person" at bounding box center [423, 190] width 205 height 36
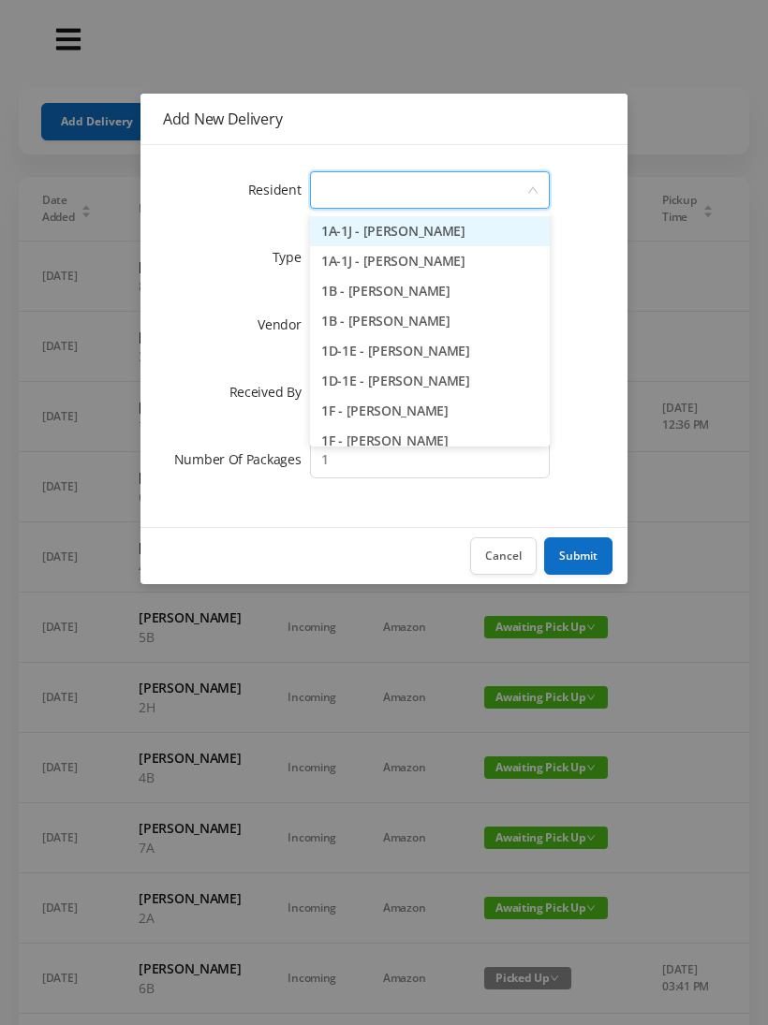
type input "8"
click at [453, 235] on li "8A - [PERSON_NAME]" at bounding box center [430, 231] width 240 height 30
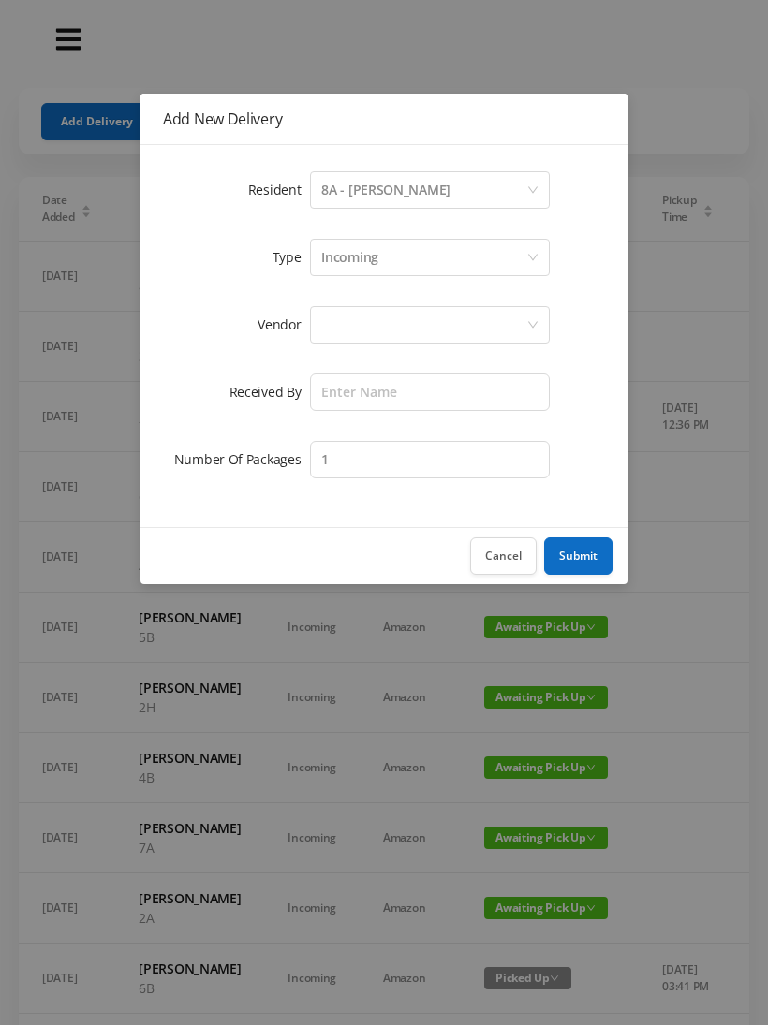
click at [391, 242] on div "Incoming" at bounding box center [423, 258] width 205 height 36
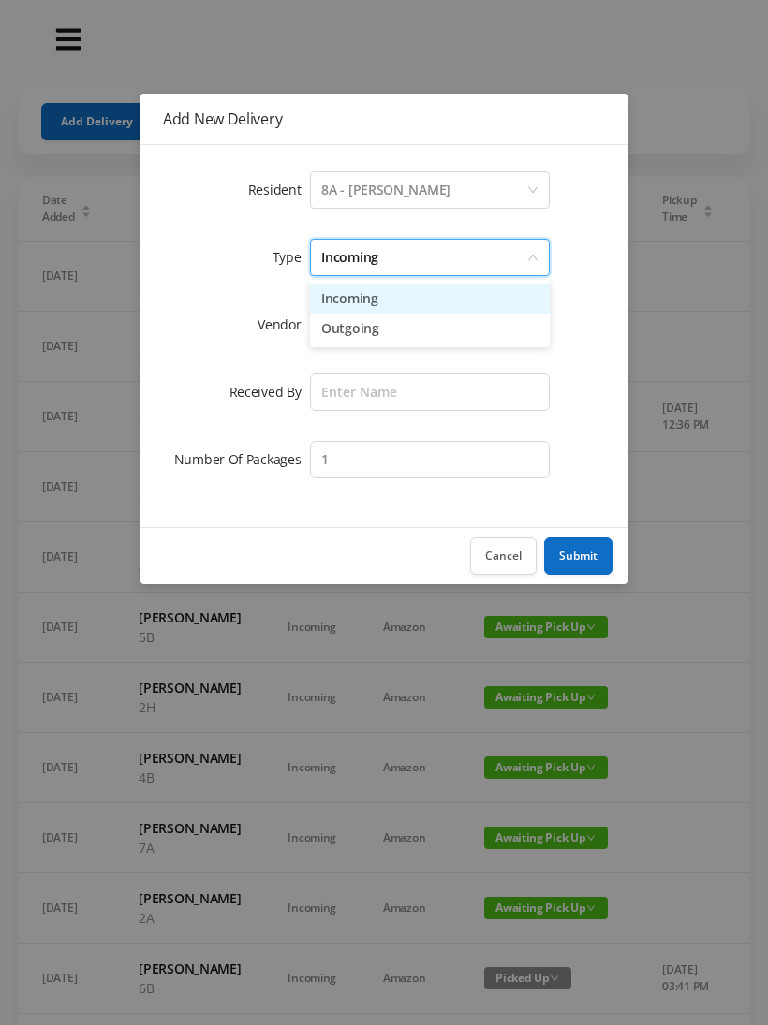
click at [372, 336] on li "Outgoing" at bounding box center [430, 329] width 240 height 30
click at [333, 337] on div at bounding box center [423, 325] width 205 height 36
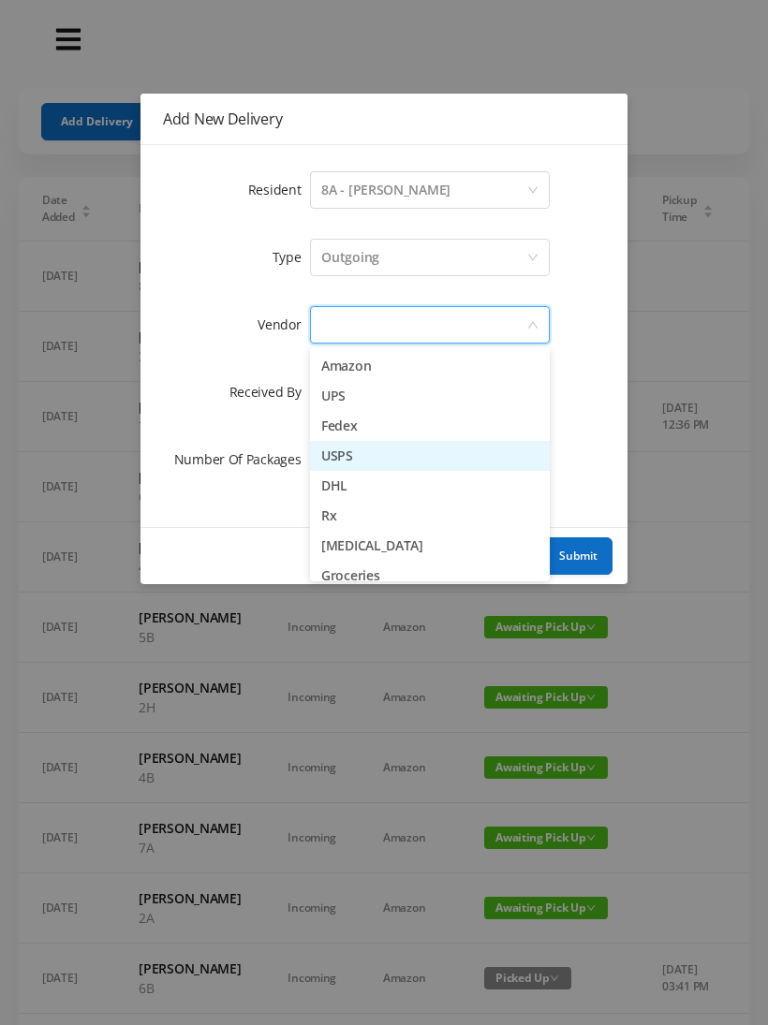
click at [376, 462] on li "USPS" at bounding box center [430, 456] width 240 height 30
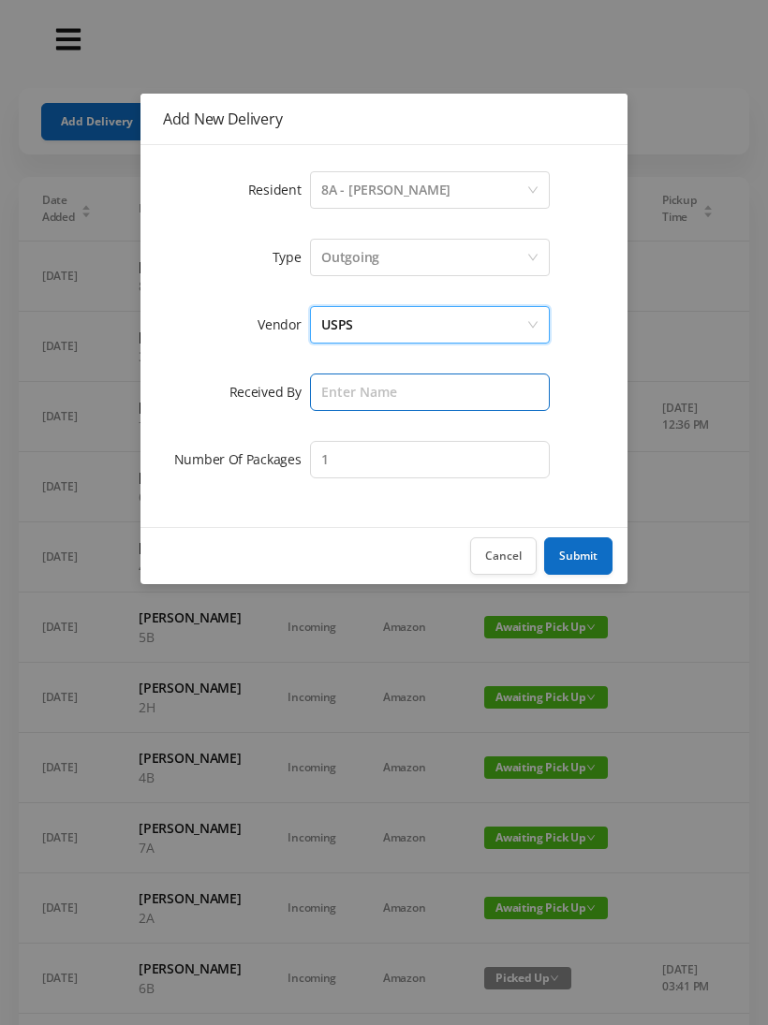
click at [349, 400] on input "text" at bounding box center [430, 392] width 240 height 37
type input "[PERSON_NAME]"
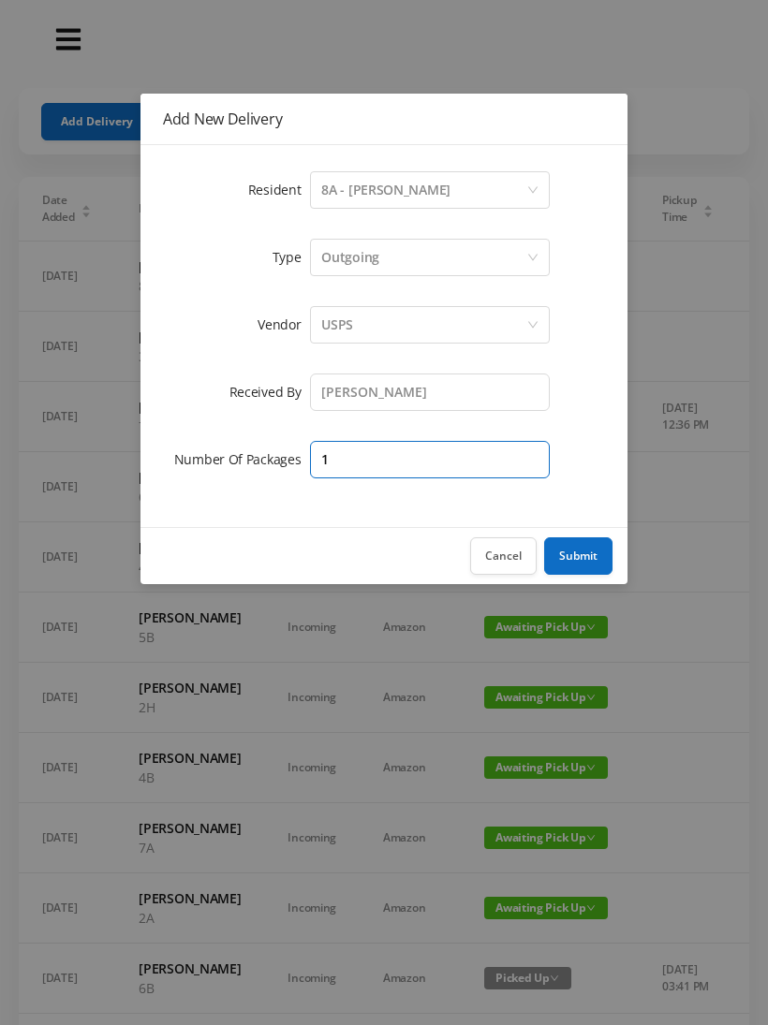
click at [341, 476] on input "1" at bounding box center [430, 459] width 240 height 37
type input "2"
click at [585, 556] on button "Submit" at bounding box center [578, 556] width 68 height 37
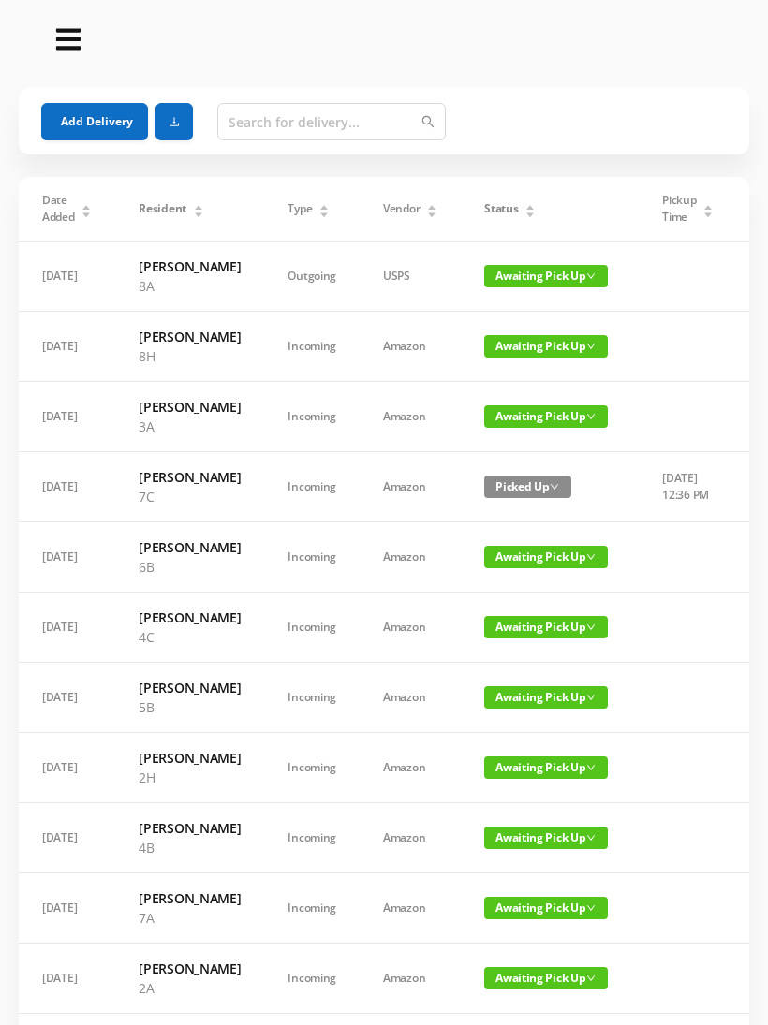
click at [517, 287] on span "Awaiting Pick Up" at bounding box center [546, 276] width 124 height 22
click at [516, 287] on span "Awaiting Pick Up" at bounding box center [546, 276] width 124 height 22
click at [527, 286] on span "Awaiting Pick Up" at bounding box center [546, 276] width 124 height 22
click at [510, 358] on link "Picked Up" at bounding box center [518, 352] width 122 height 30
click at [98, 126] on button "Add Delivery" at bounding box center [94, 121] width 107 height 37
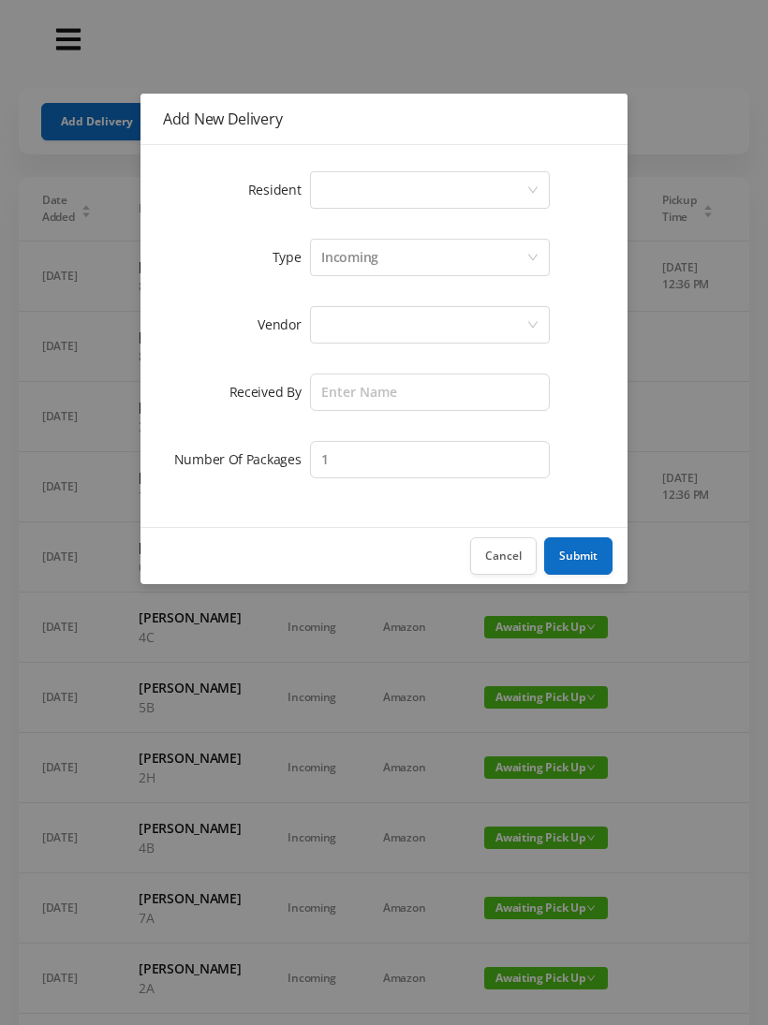
click at [362, 180] on div "Select a person" at bounding box center [423, 190] width 205 height 36
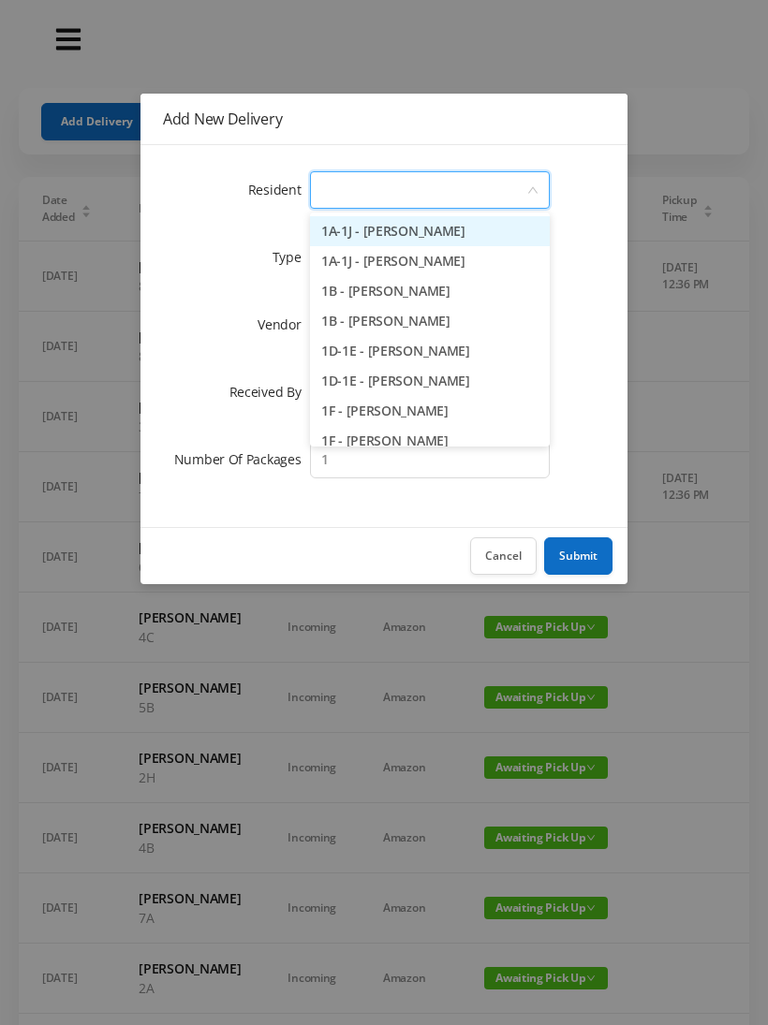
type input "2"
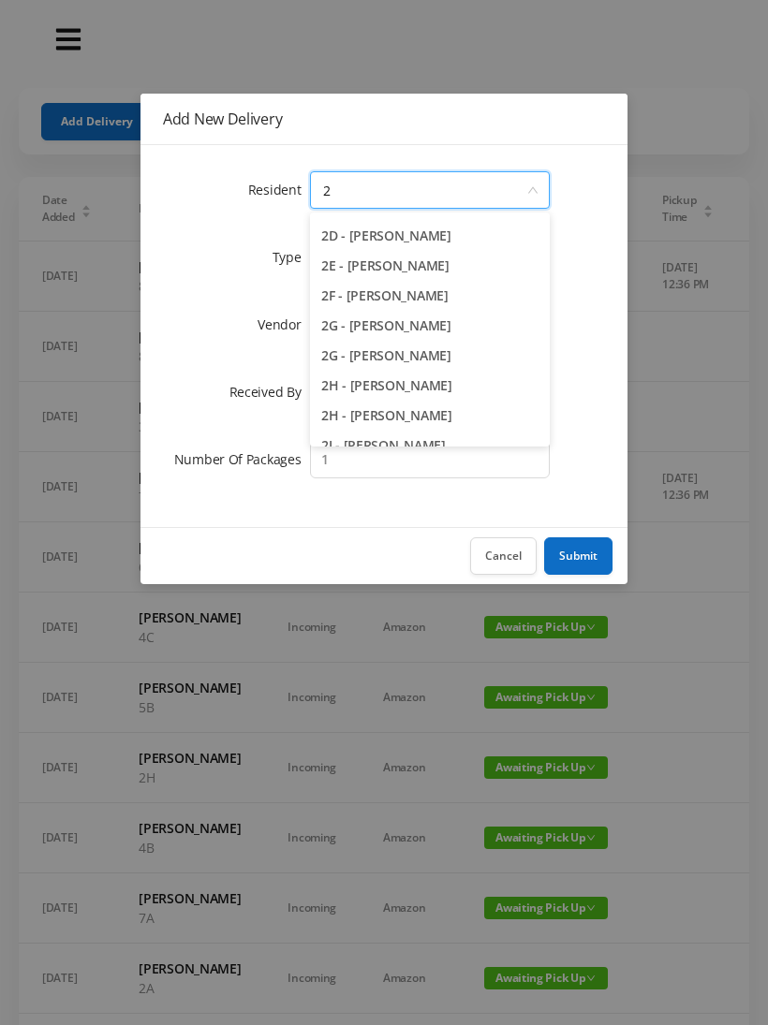
scroll to position [161, 0]
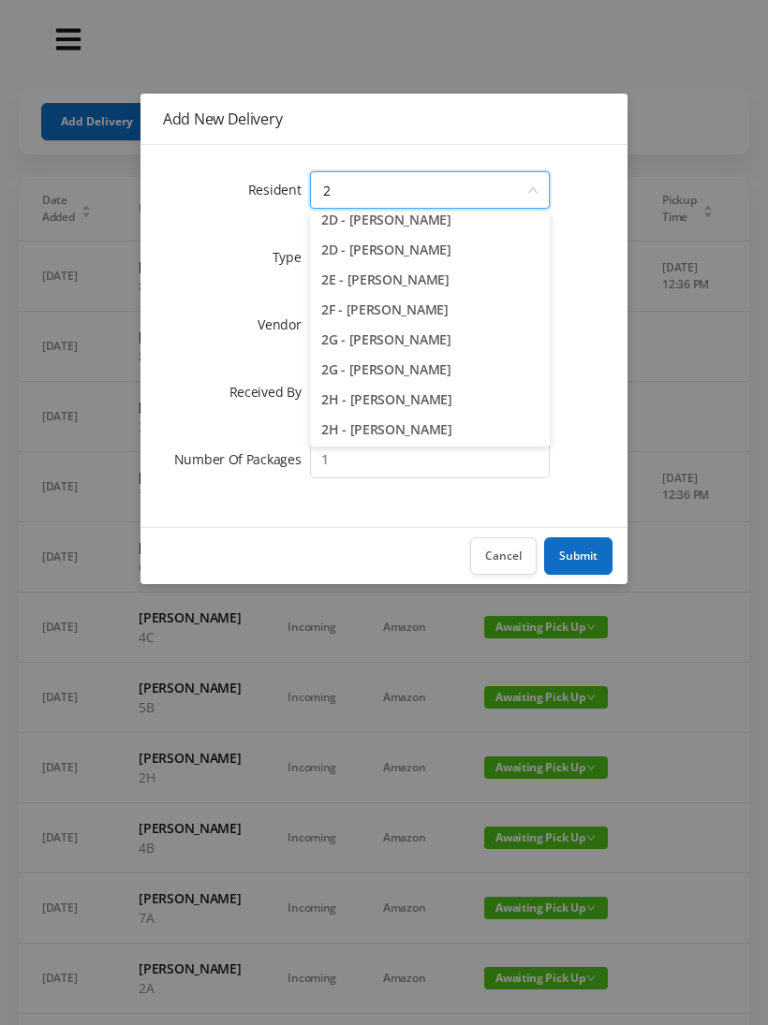
click at [388, 280] on li "2E - [PERSON_NAME]" at bounding box center [430, 280] width 240 height 30
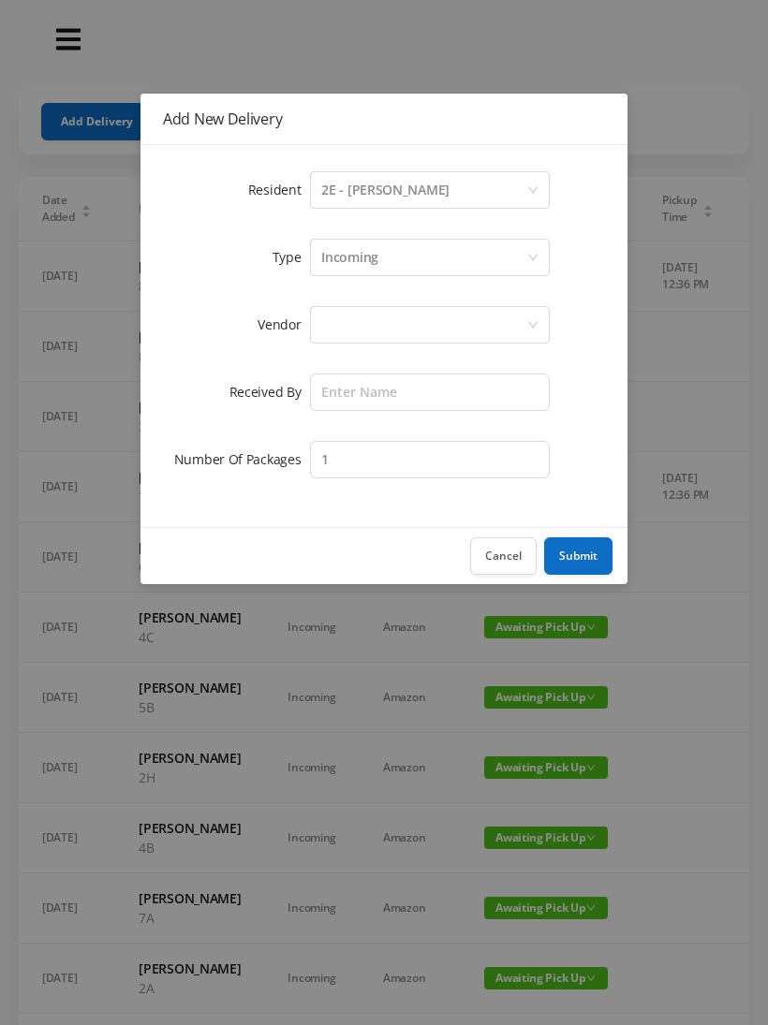
click at [340, 324] on div at bounding box center [423, 325] width 205 height 36
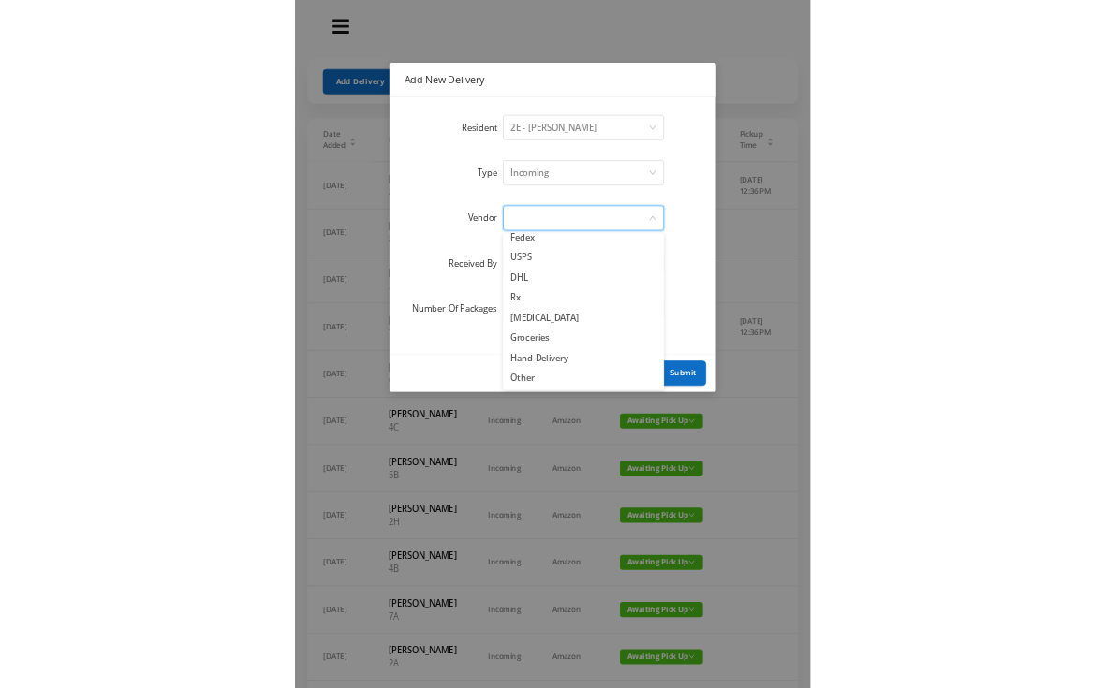
scroll to position [73, 0]
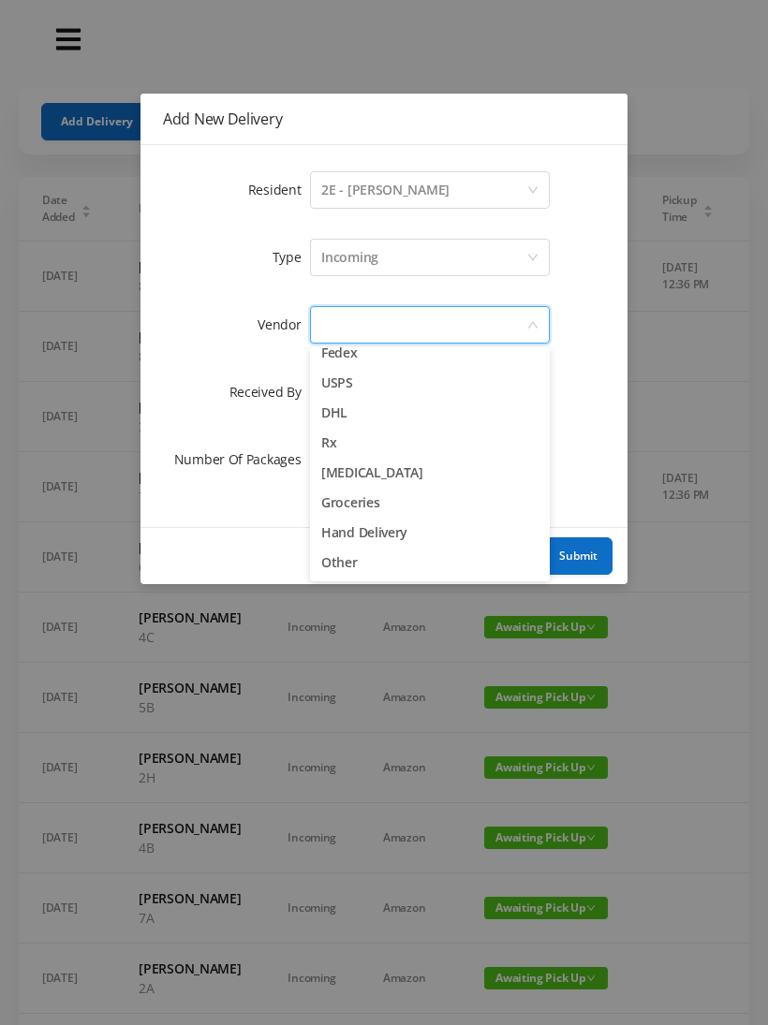
click at [358, 561] on li "Other" at bounding box center [430, 563] width 240 height 30
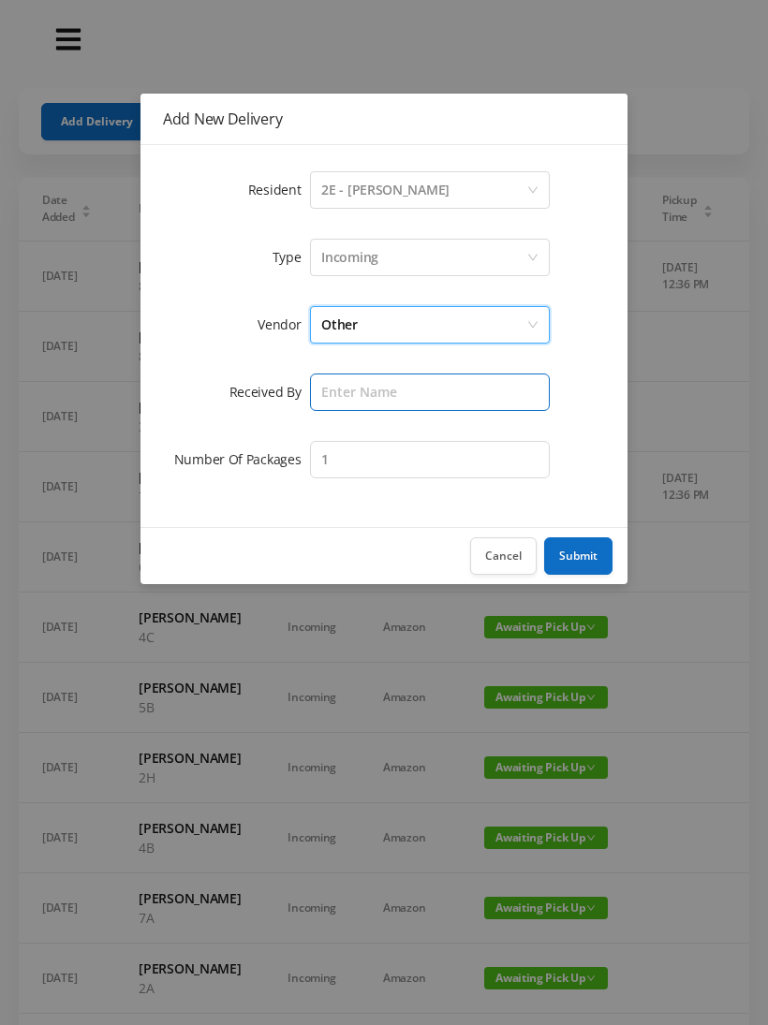
click at [354, 394] on input "text" at bounding box center [430, 392] width 240 height 37
type input "[PERSON_NAME]"
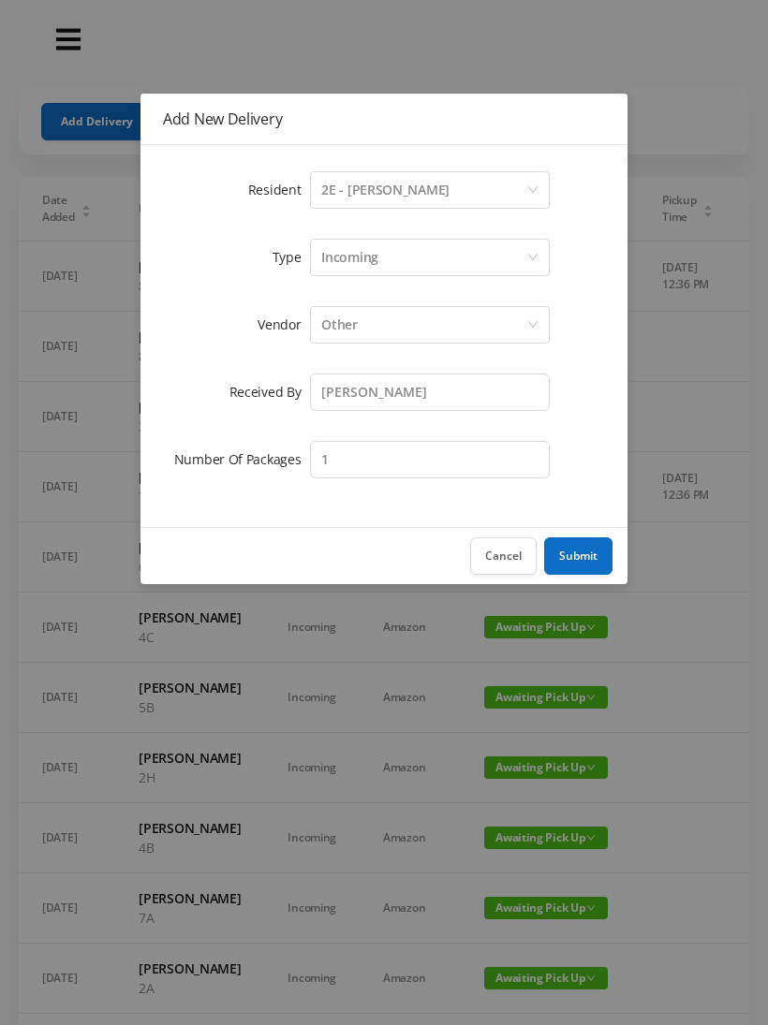
click at [582, 565] on button "Submit" at bounding box center [578, 556] width 68 height 37
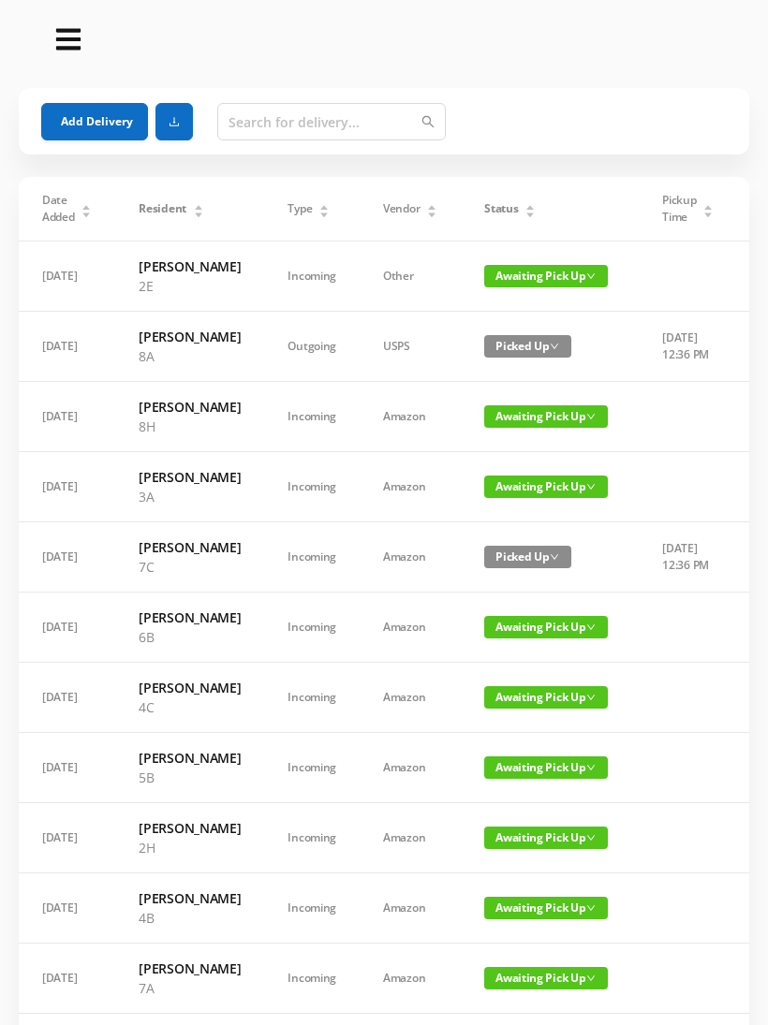
click at [513, 284] on span "Awaiting Pick Up" at bounding box center [546, 276] width 124 height 22
click at [501, 350] on link "Picked Up" at bounding box center [518, 352] width 122 height 30
click at [597, 874] on td "Awaiting Pick Up" at bounding box center [550, 838] width 178 height 70
